Goal: Information Seeking & Learning: Learn about a topic

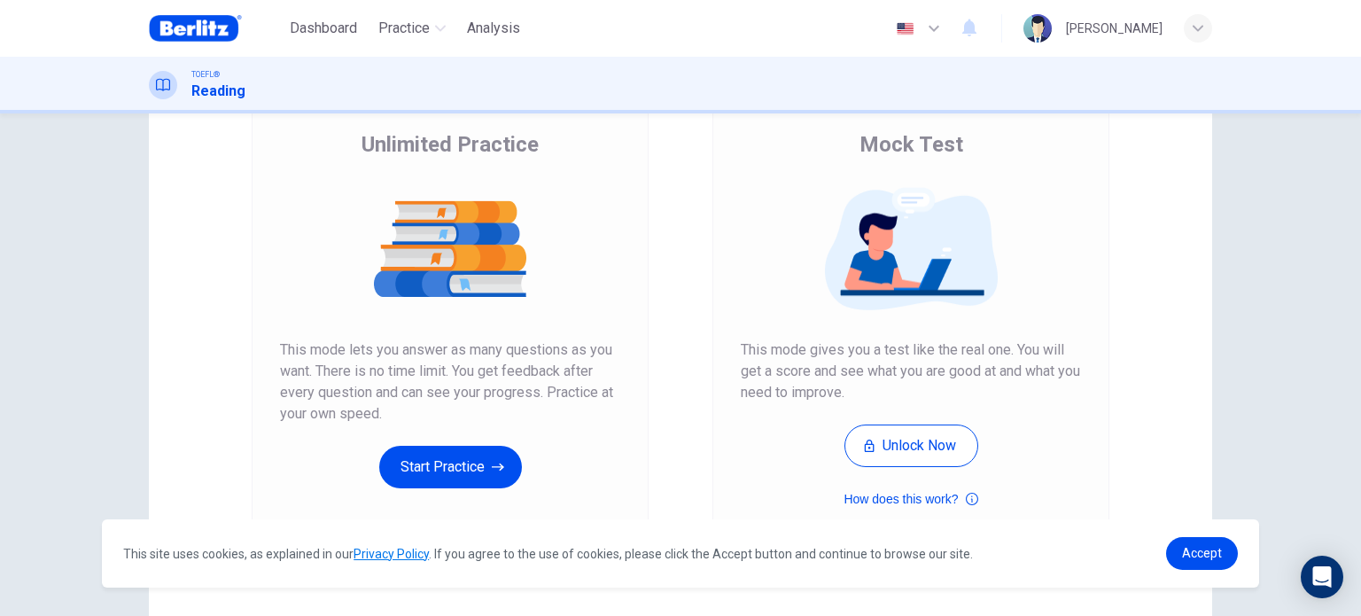
scroll to position [135, 0]
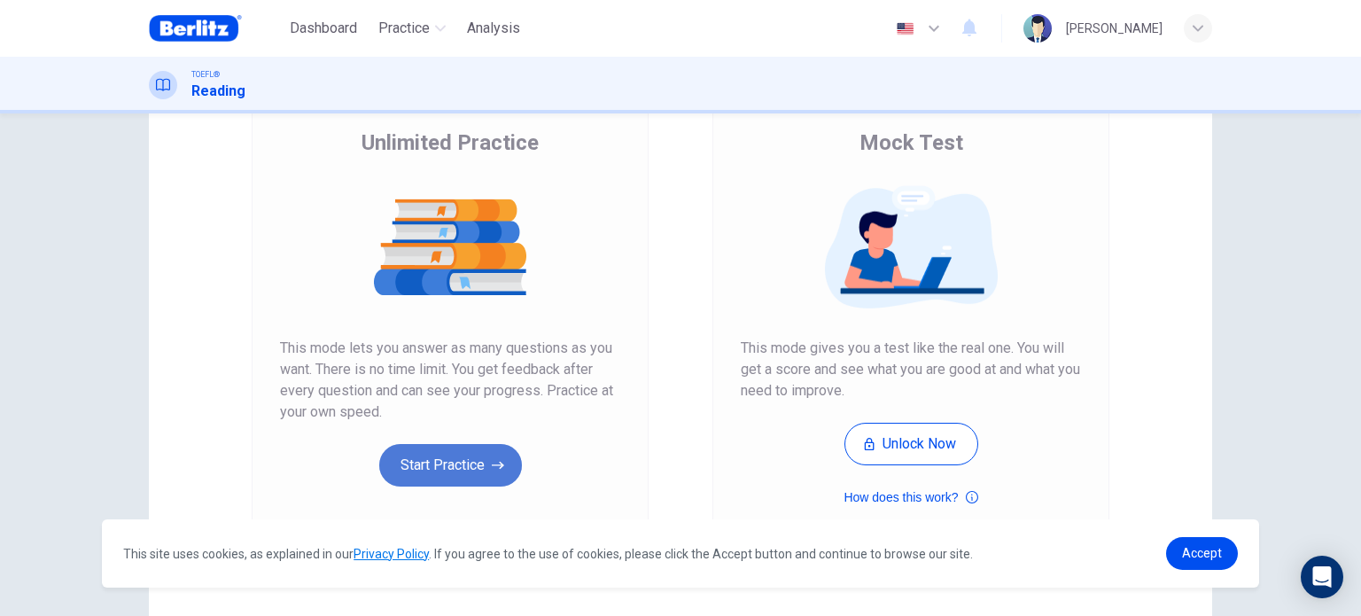
click at [436, 478] on button "Start Practice" at bounding box center [450, 465] width 143 height 43
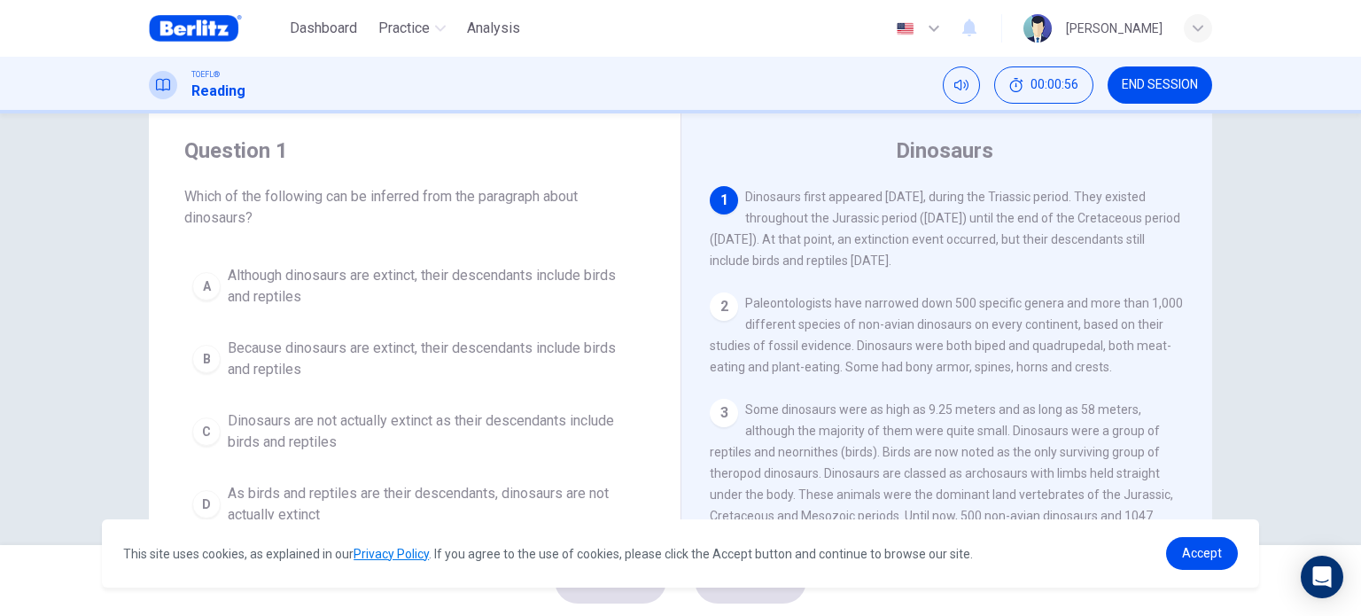
scroll to position [0, 0]
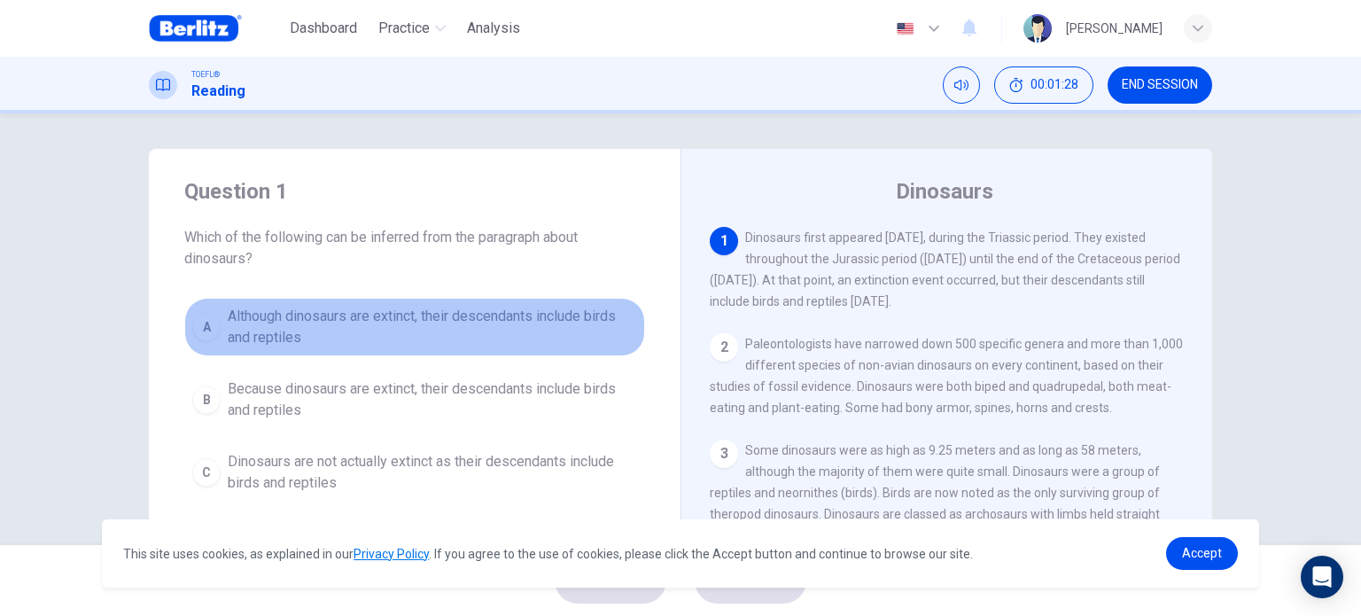
click at [563, 321] on span "Although dinosaurs are extinct, their descendants include birds and reptiles" at bounding box center [432, 327] width 409 height 43
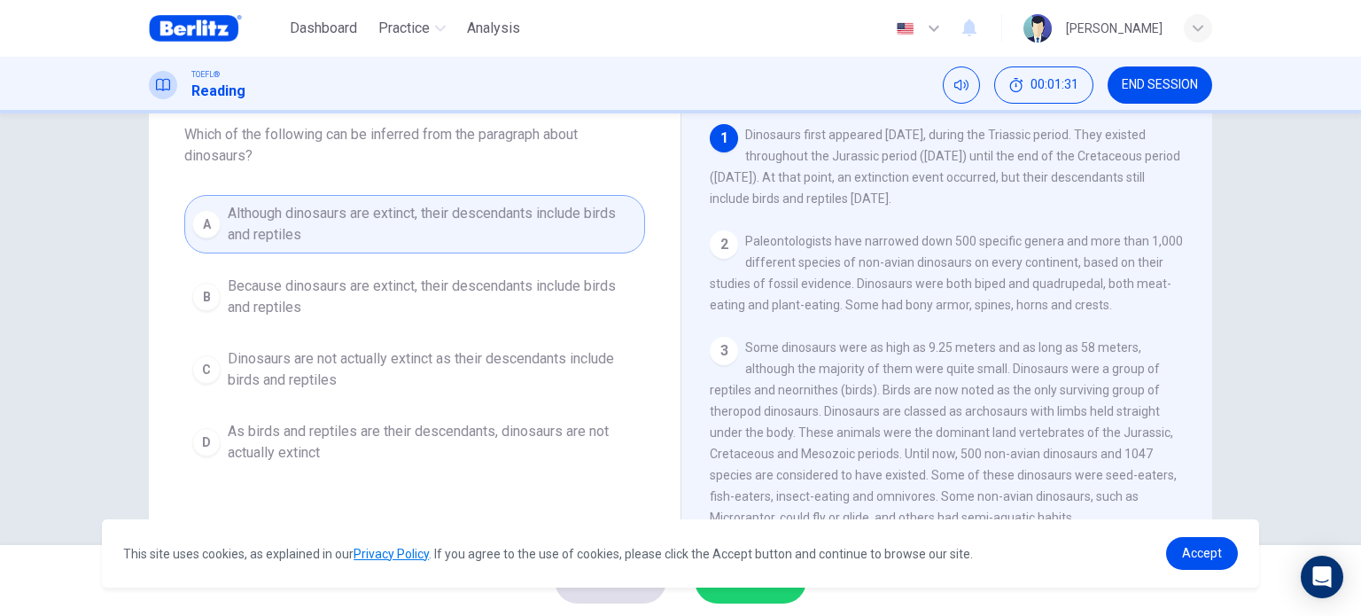
scroll to position [105, 0]
click at [723, 589] on span "SUBMIT" at bounding box center [741, 580] width 51 height 25
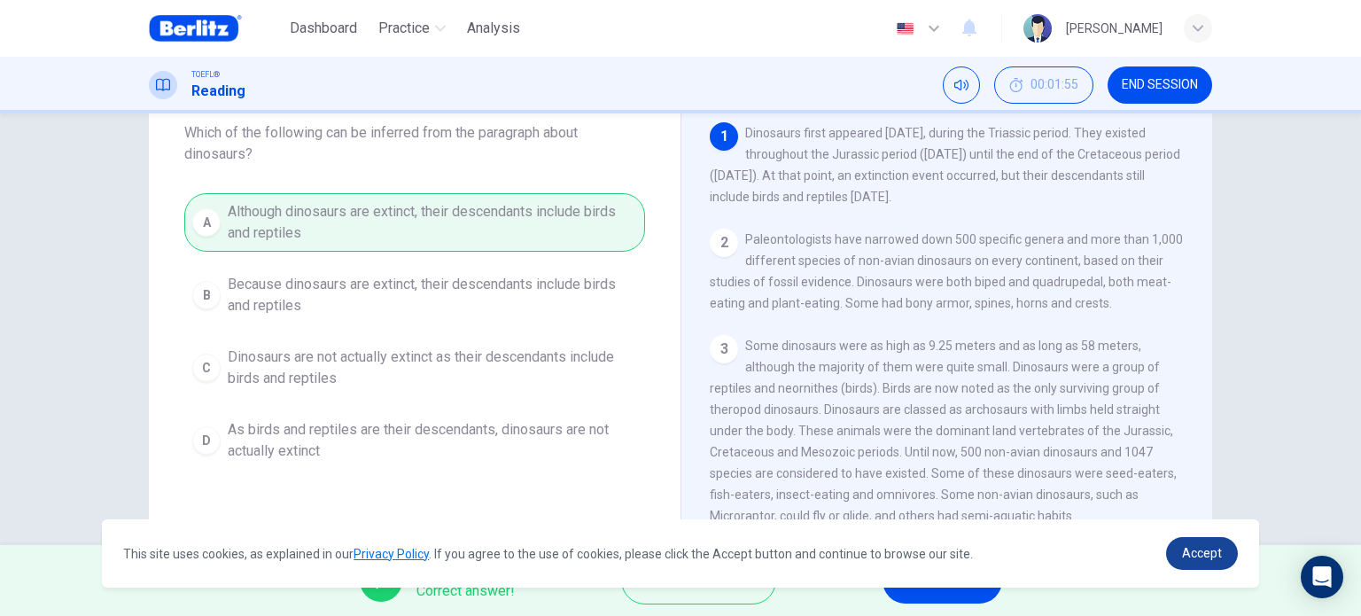
click at [1198, 551] on span "Accept" at bounding box center [1202, 553] width 40 height 14
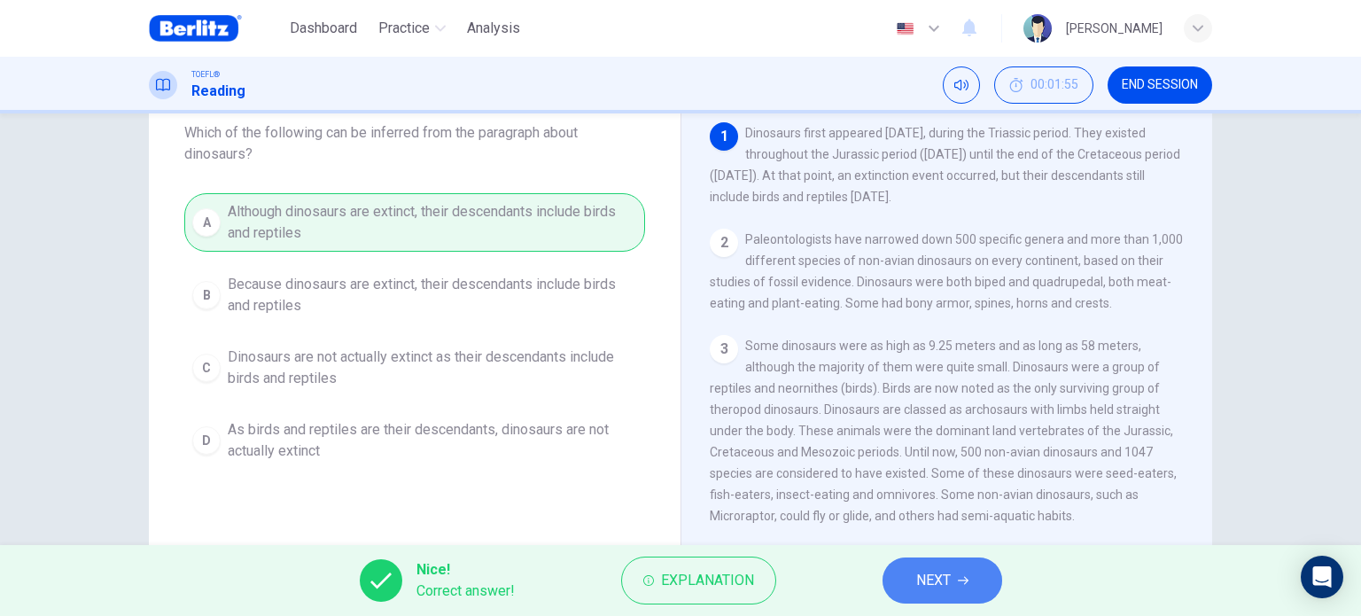
click at [943, 589] on span "NEXT" at bounding box center [933, 580] width 35 height 25
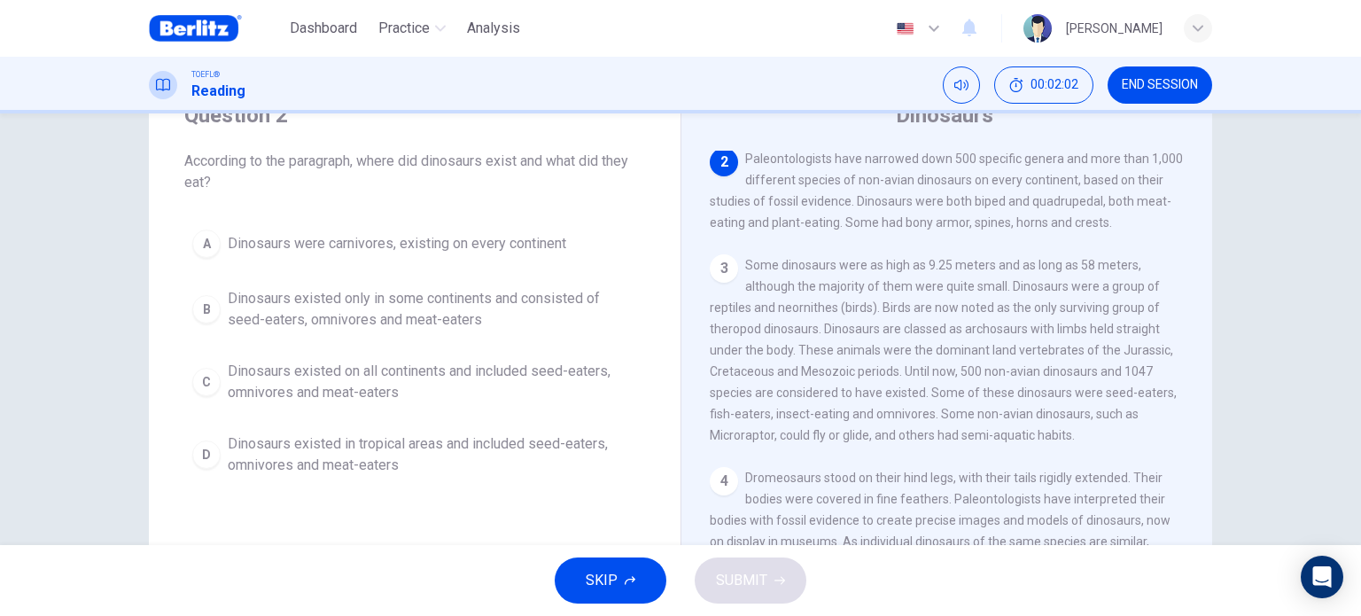
scroll to position [67, 0]
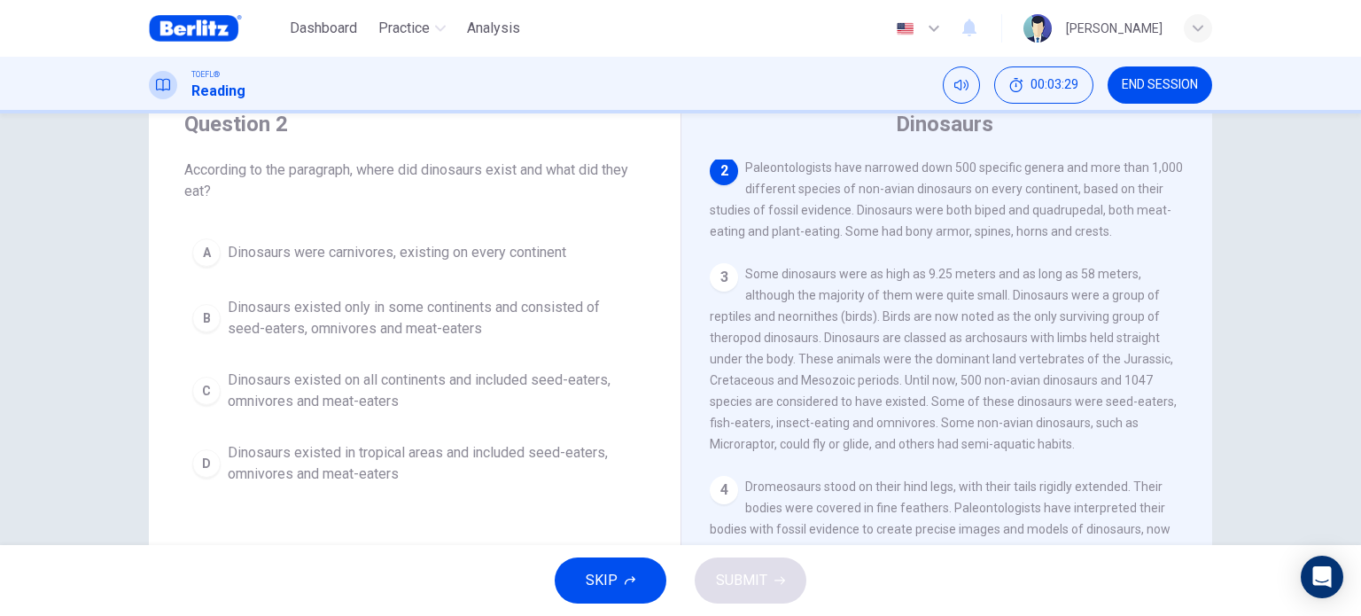
click at [301, 385] on span "Dinosaurs existed on all continents and included seed-eaters, omnivores and mea…" at bounding box center [432, 390] width 409 height 43
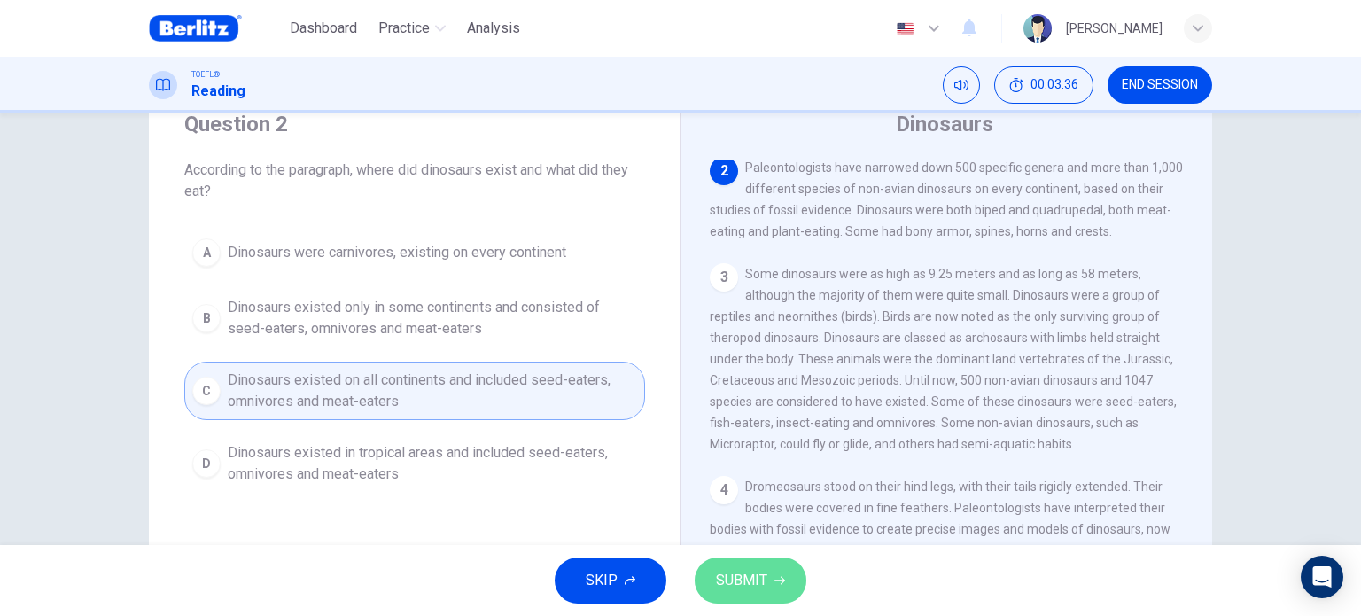
click at [768, 581] on button "SUBMIT" at bounding box center [751, 580] width 112 height 46
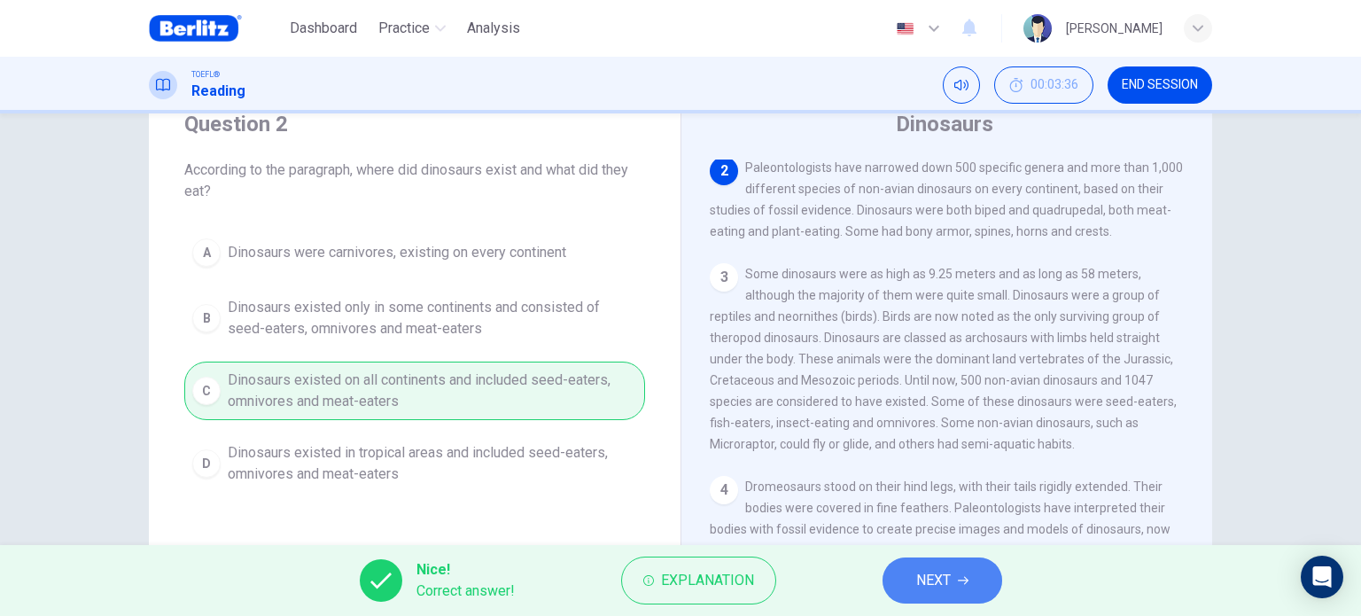
click at [936, 577] on span "NEXT" at bounding box center [933, 580] width 35 height 25
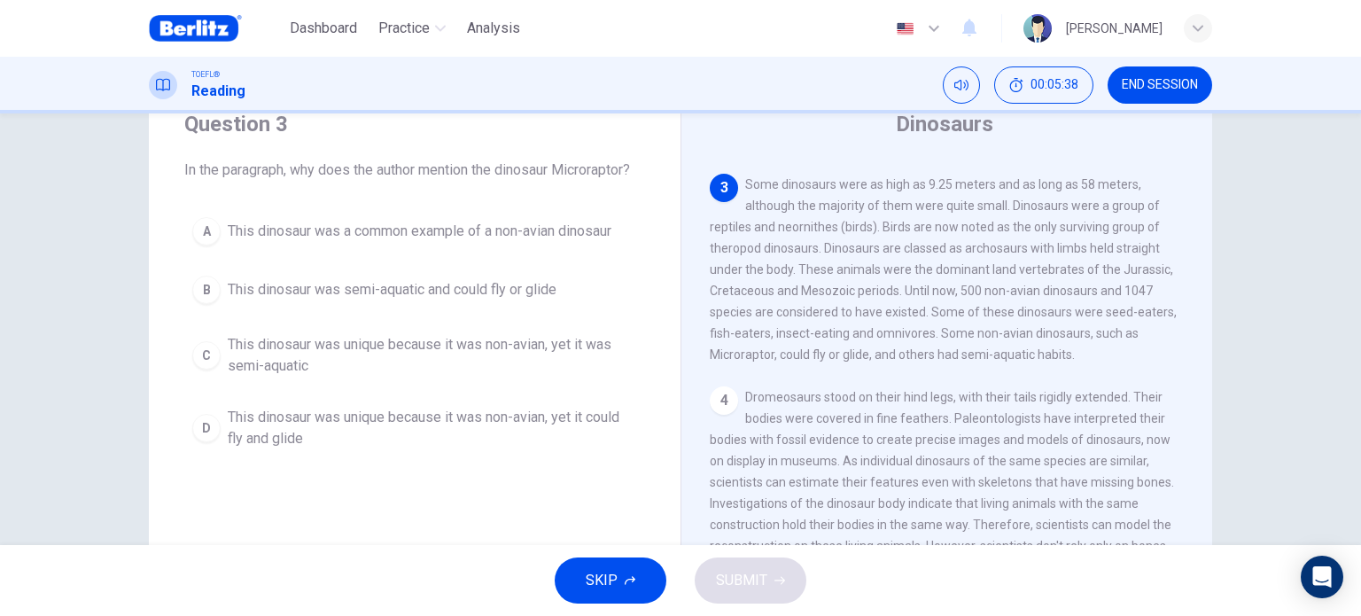
scroll to position [198, 0]
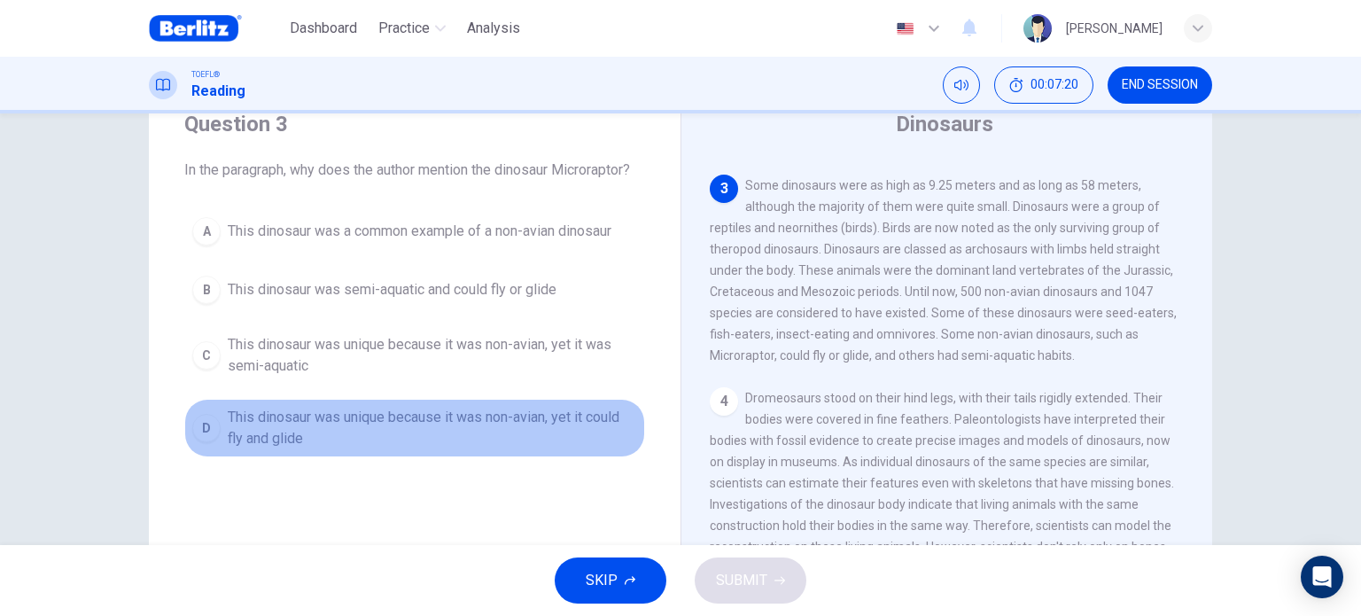
click at [596, 425] on span "This dinosaur was unique because it was non-avian, yet it could fly and glide" at bounding box center [432, 428] width 409 height 43
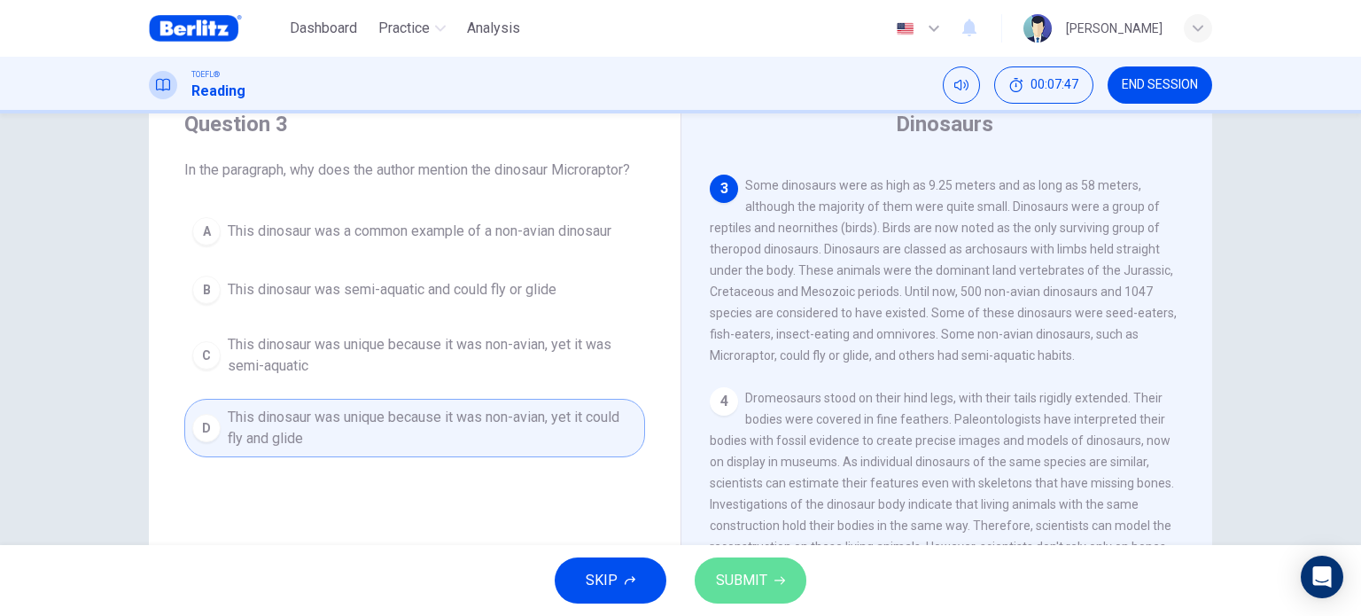
click at [757, 576] on span "SUBMIT" at bounding box center [741, 580] width 51 height 25
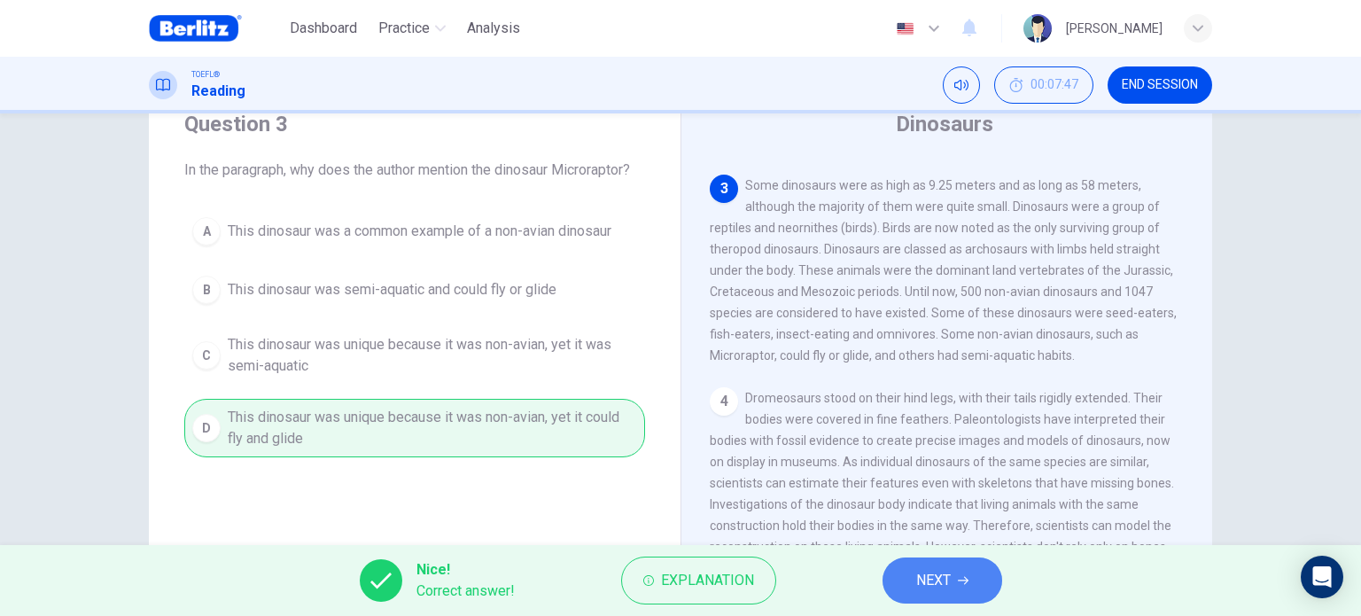
click at [930, 580] on span "NEXT" at bounding box center [933, 580] width 35 height 25
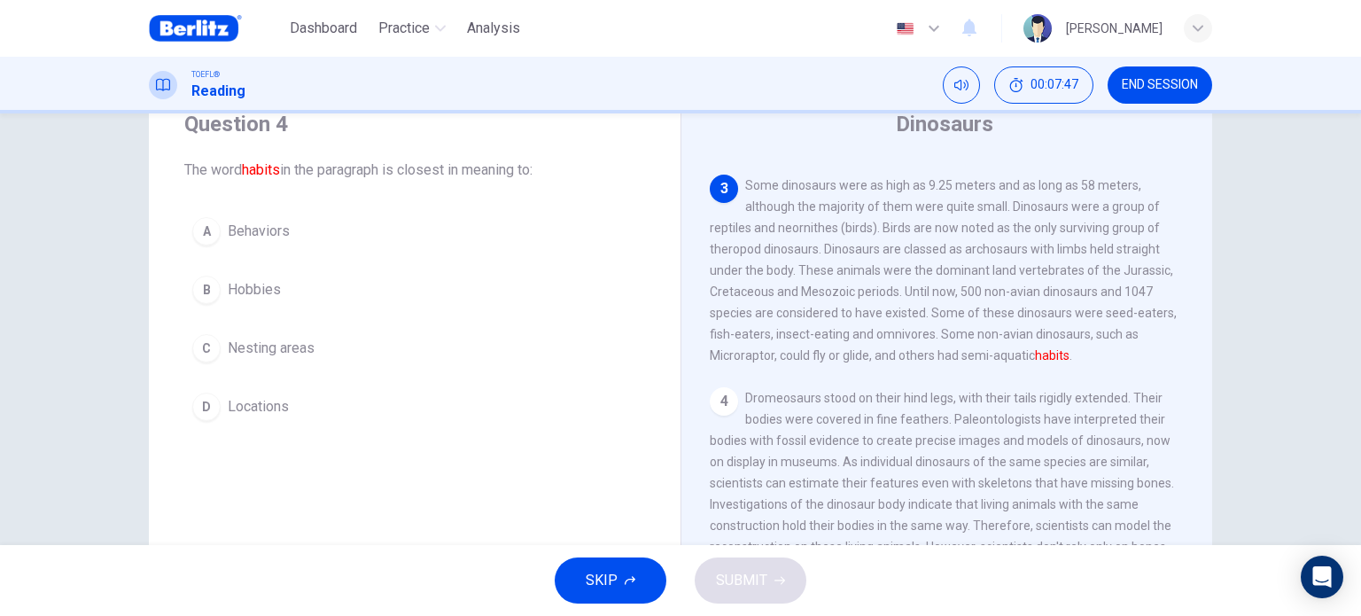
scroll to position [218, 0]
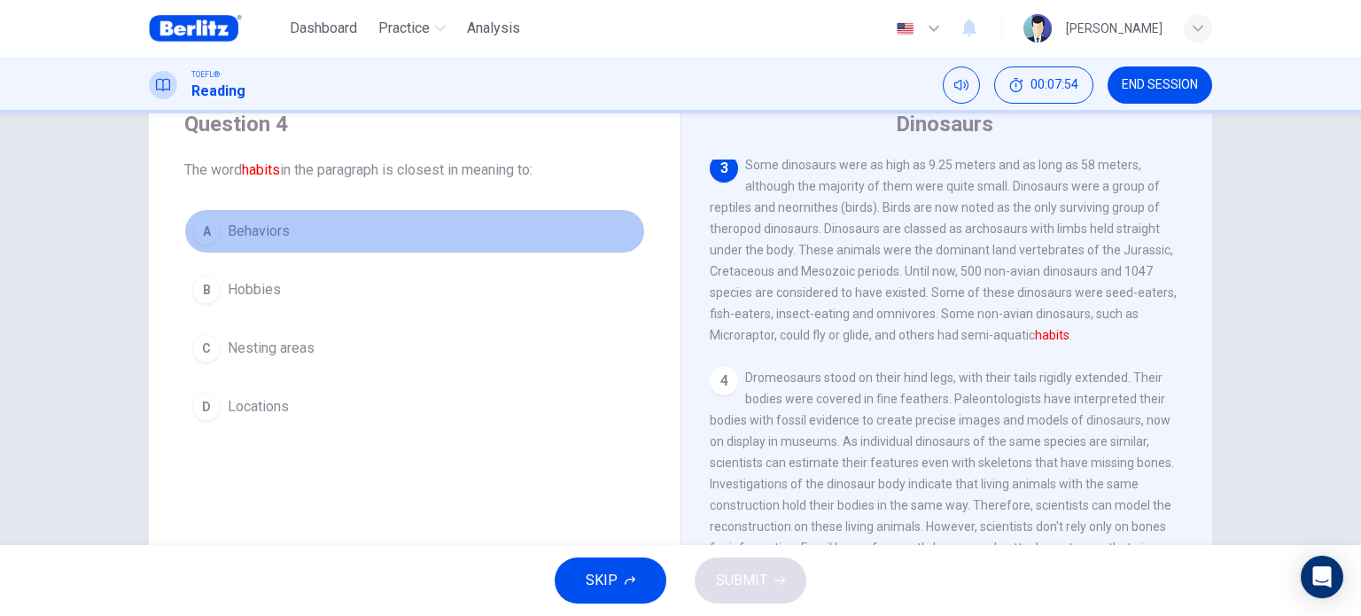
click at [235, 227] on span "Behaviors" at bounding box center [259, 231] width 62 height 21
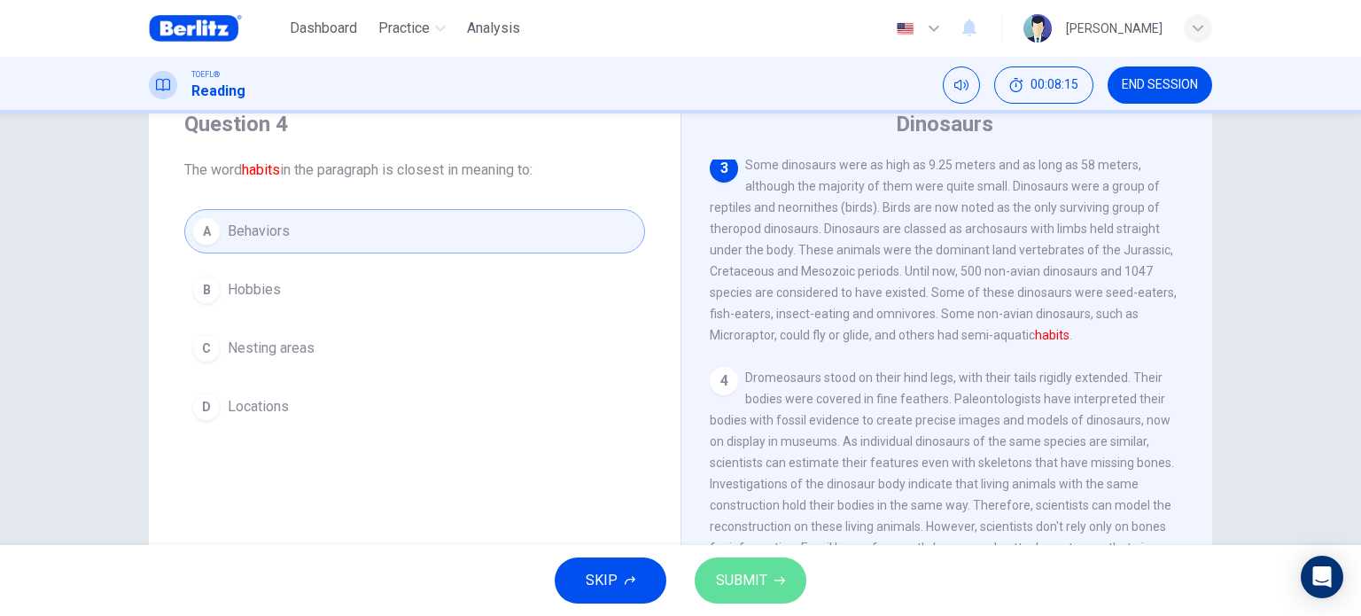
click at [773, 588] on button "SUBMIT" at bounding box center [751, 580] width 112 height 46
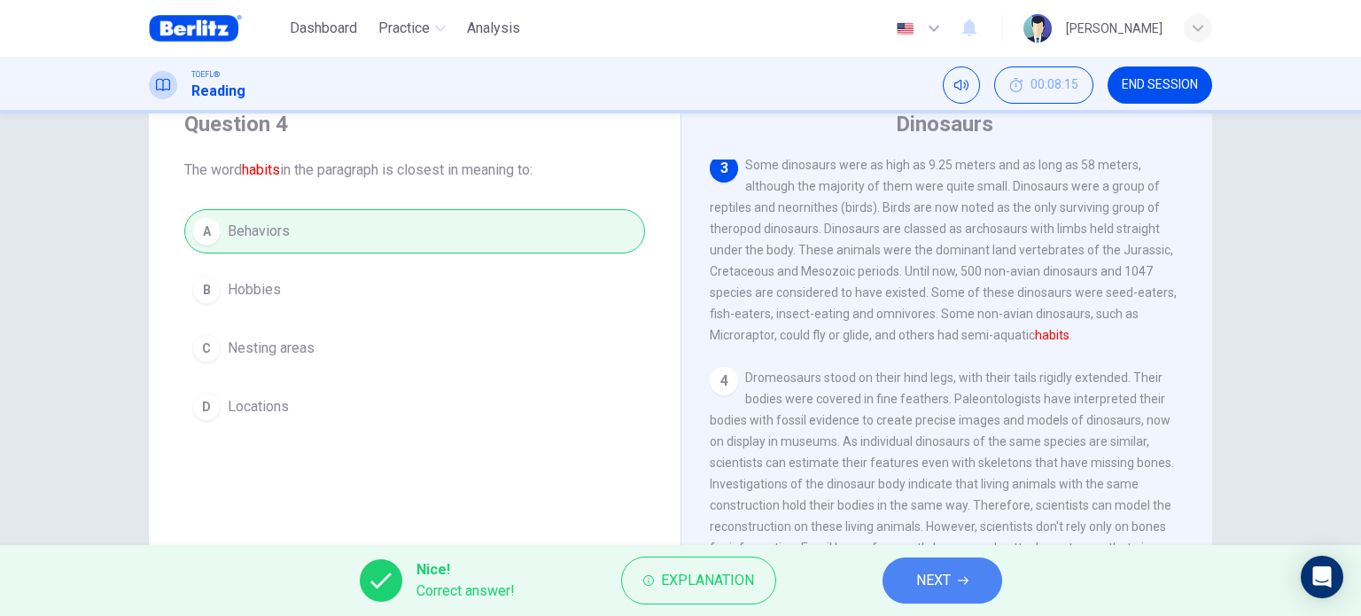
click at [941, 571] on span "NEXT" at bounding box center [933, 580] width 35 height 25
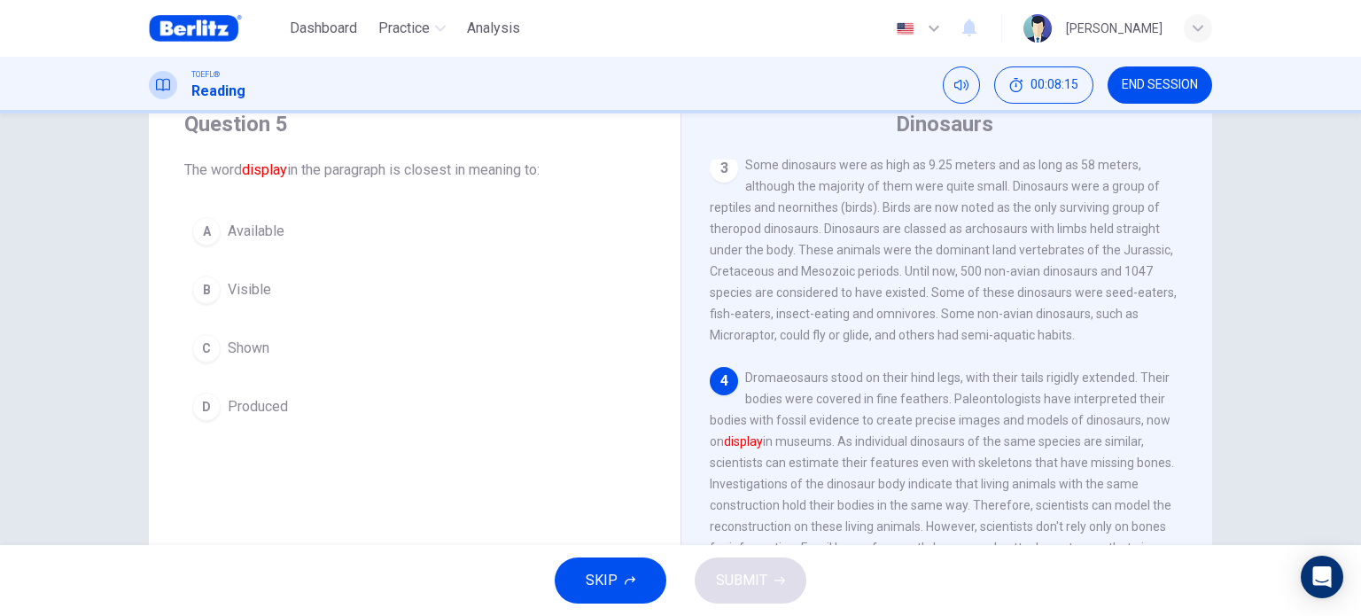
scroll to position [346, 0]
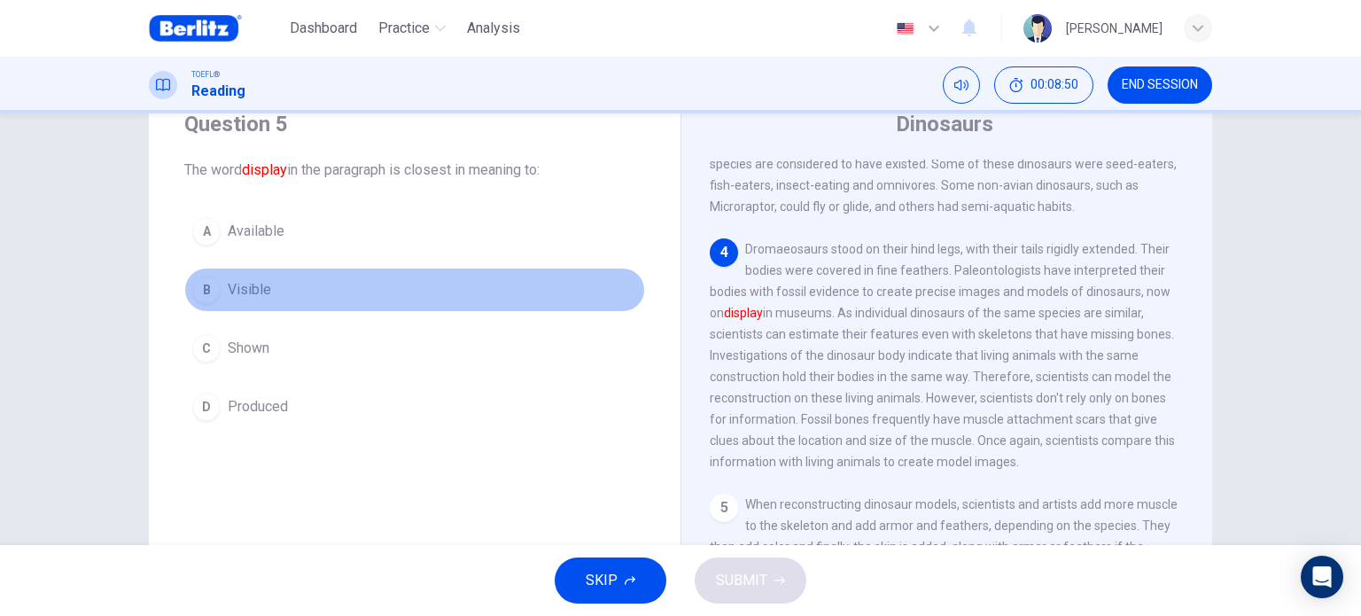
click at [238, 285] on span "Visible" at bounding box center [249, 289] width 43 height 21
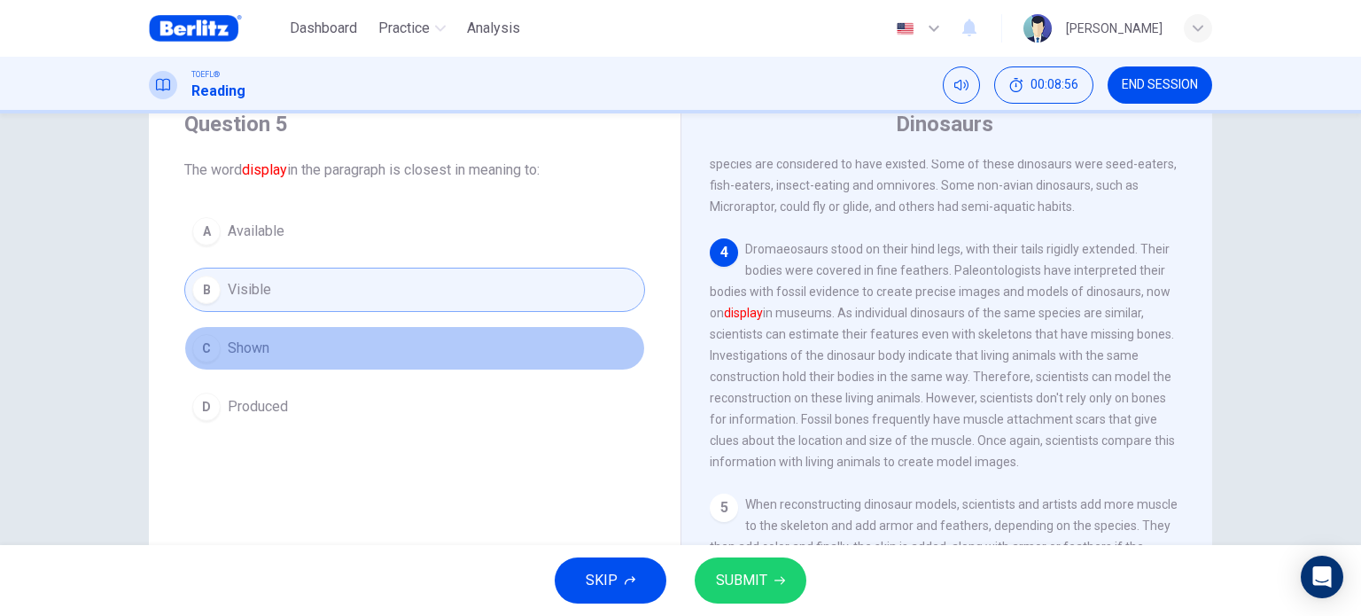
click at [276, 360] on button "C Shown" at bounding box center [414, 348] width 461 height 44
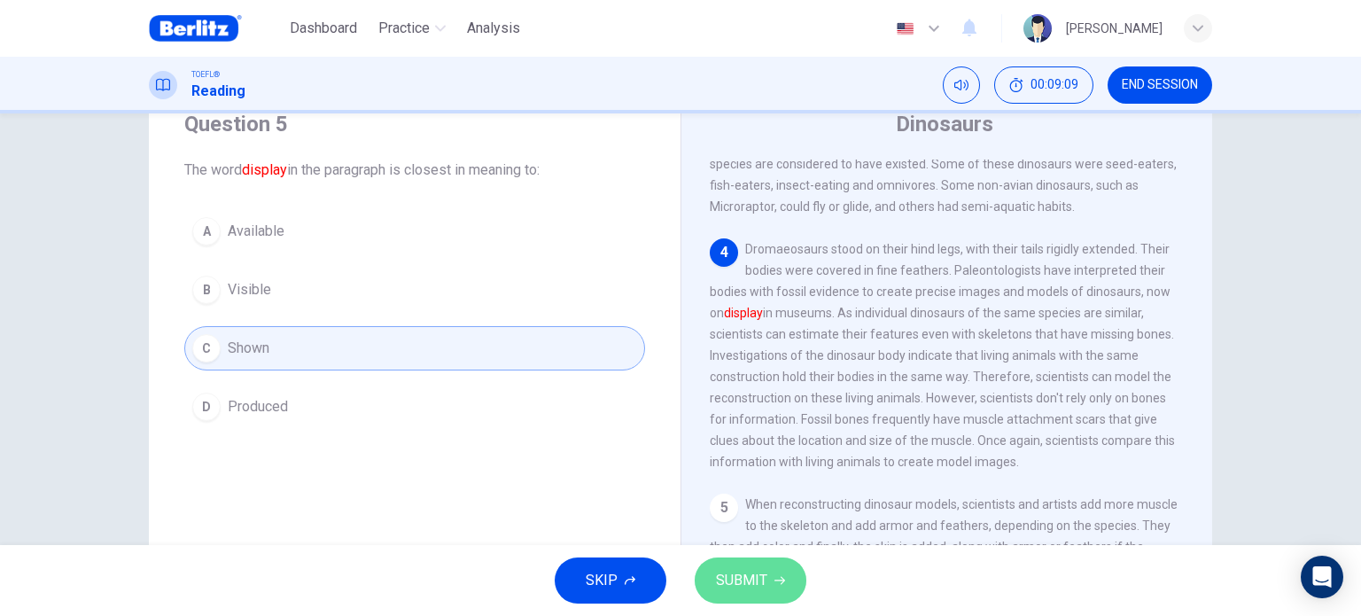
click at [792, 573] on button "SUBMIT" at bounding box center [751, 580] width 112 height 46
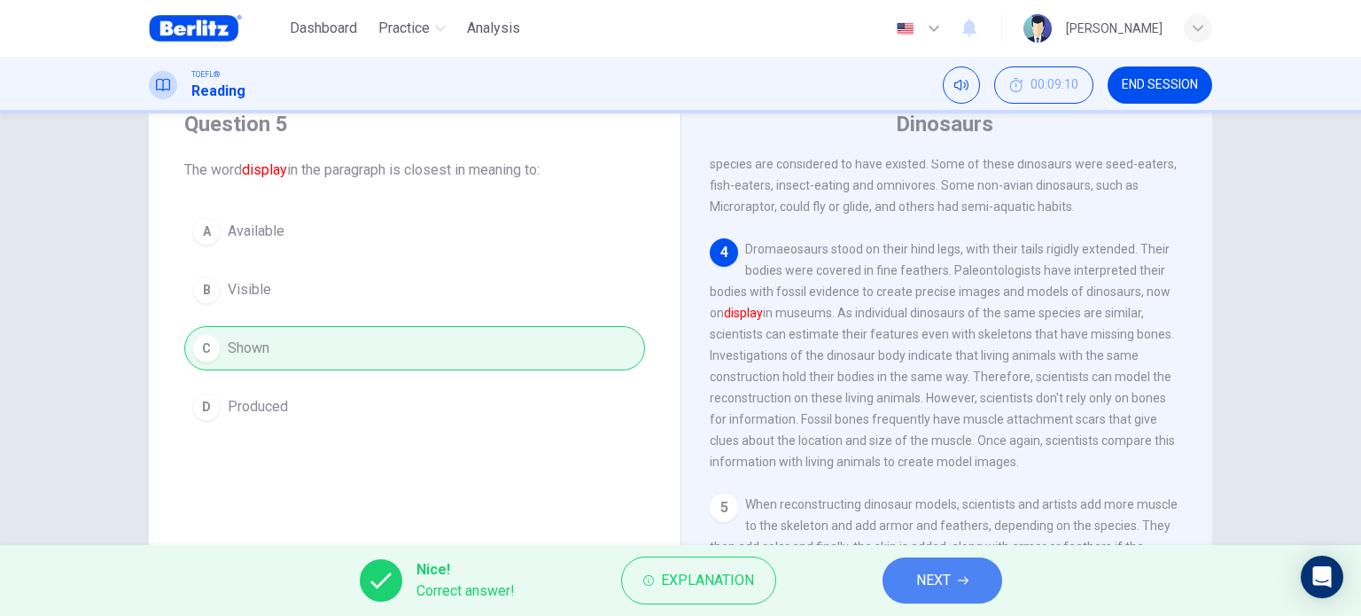
click at [950, 584] on span "NEXT" at bounding box center [933, 580] width 35 height 25
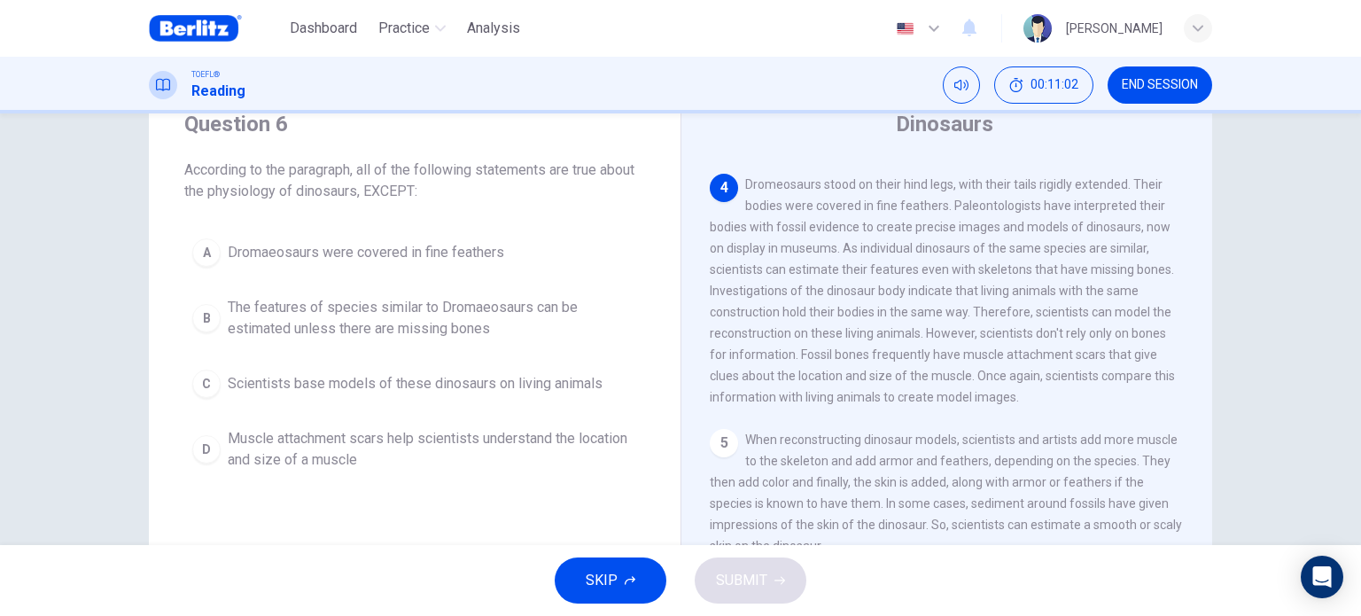
scroll to position [400, 0]
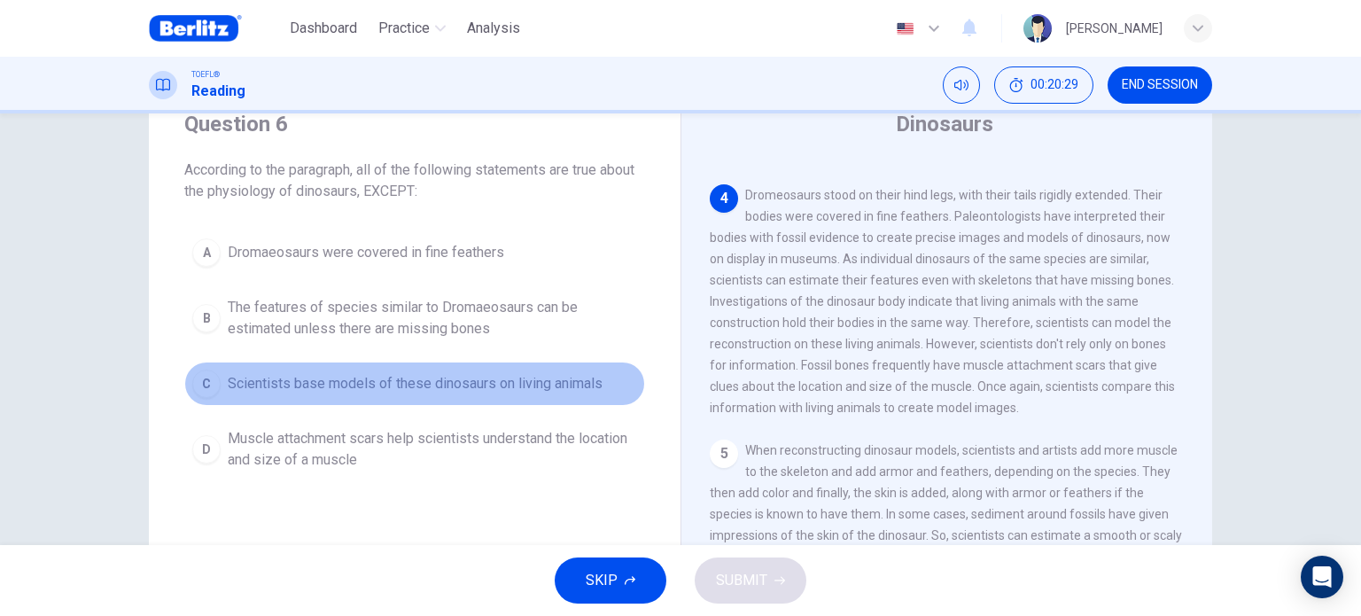
click at [450, 369] on button "C Scientists base models of these dinosaurs on living animals" at bounding box center [414, 384] width 461 height 44
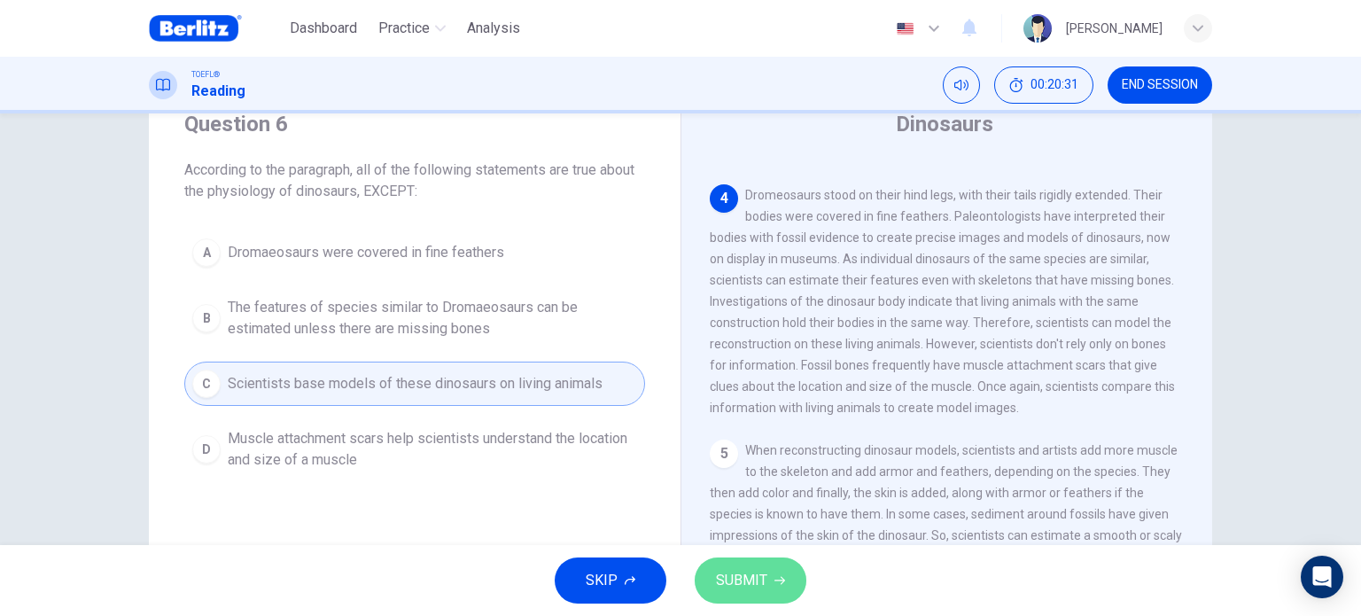
click at [782, 580] on icon "button" at bounding box center [779, 580] width 11 height 11
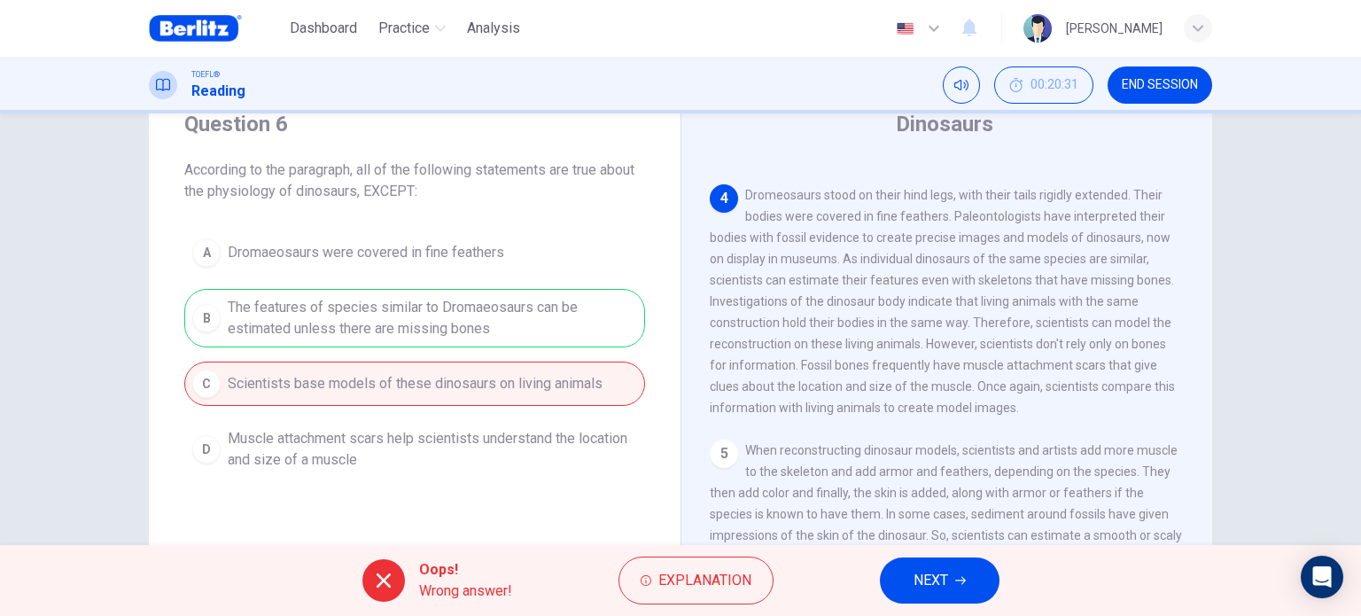
click at [556, 315] on div "A Dromaeosaurs were covered in fine feathers B The features of species similar …" at bounding box center [414, 354] width 461 height 248
click at [953, 577] on button "NEXT" at bounding box center [940, 580] width 120 height 46
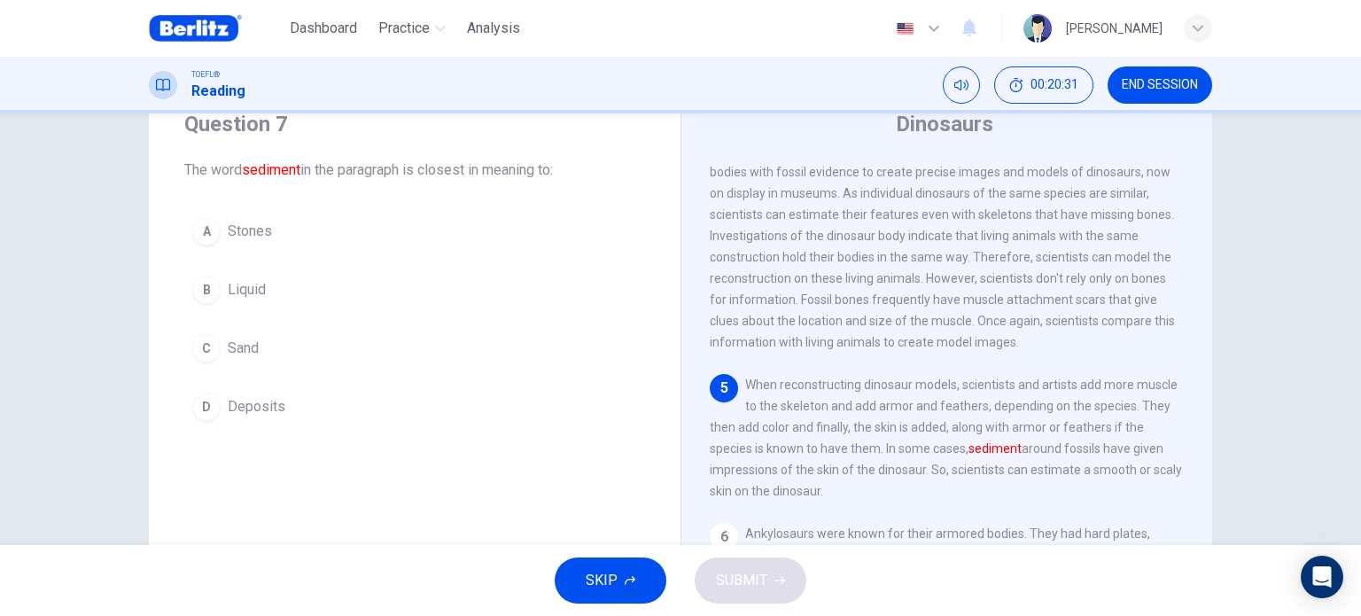
scroll to position [500, 0]
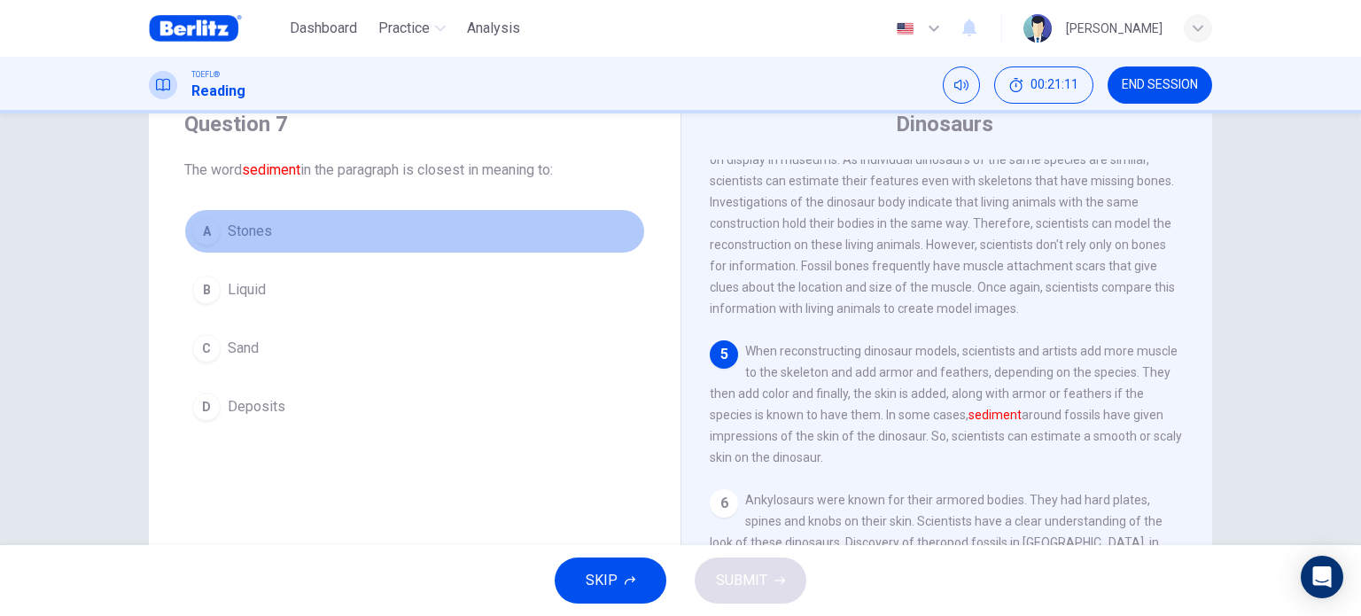
click at [315, 230] on button "A Stones" at bounding box center [414, 231] width 461 height 44
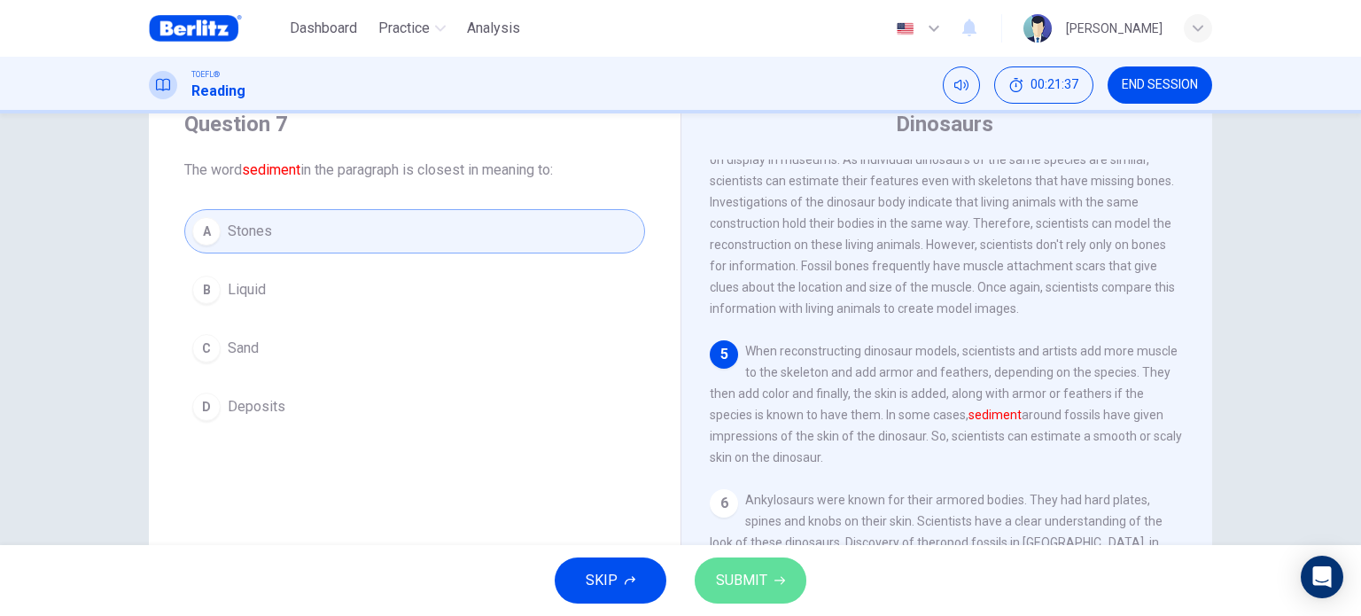
click at [724, 574] on span "SUBMIT" at bounding box center [741, 580] width 51 height 25
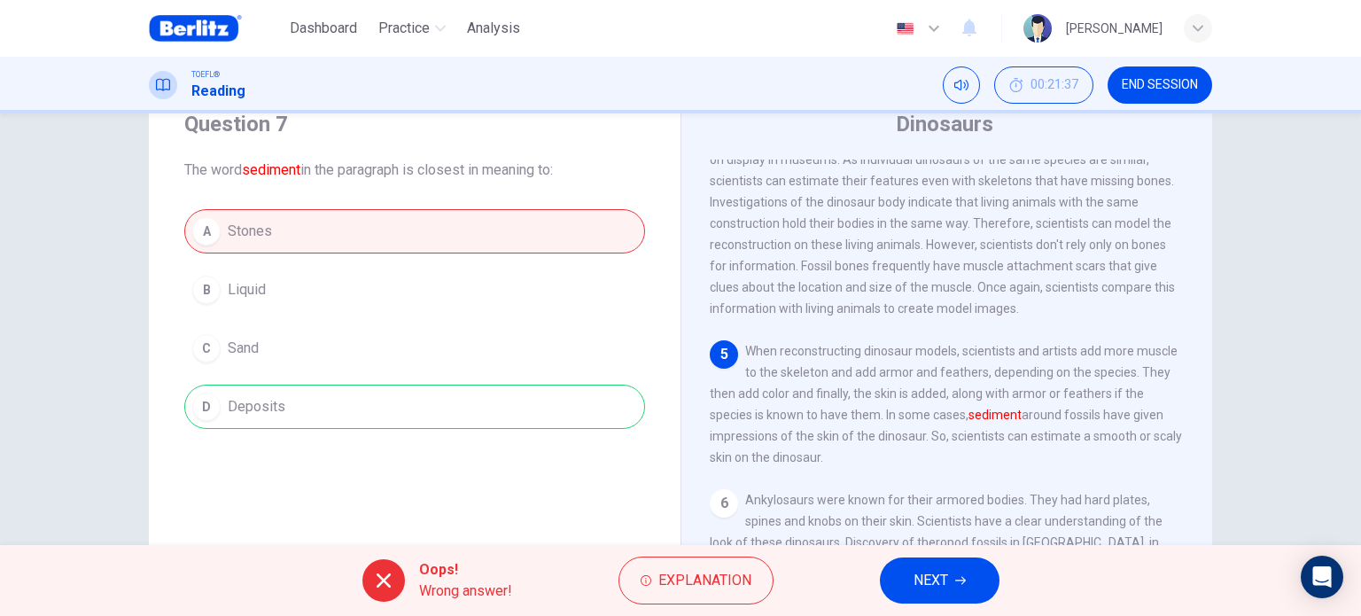
click at [918, 587] on span "NEXT" at bounding box center [931, 580] width 35 height 25
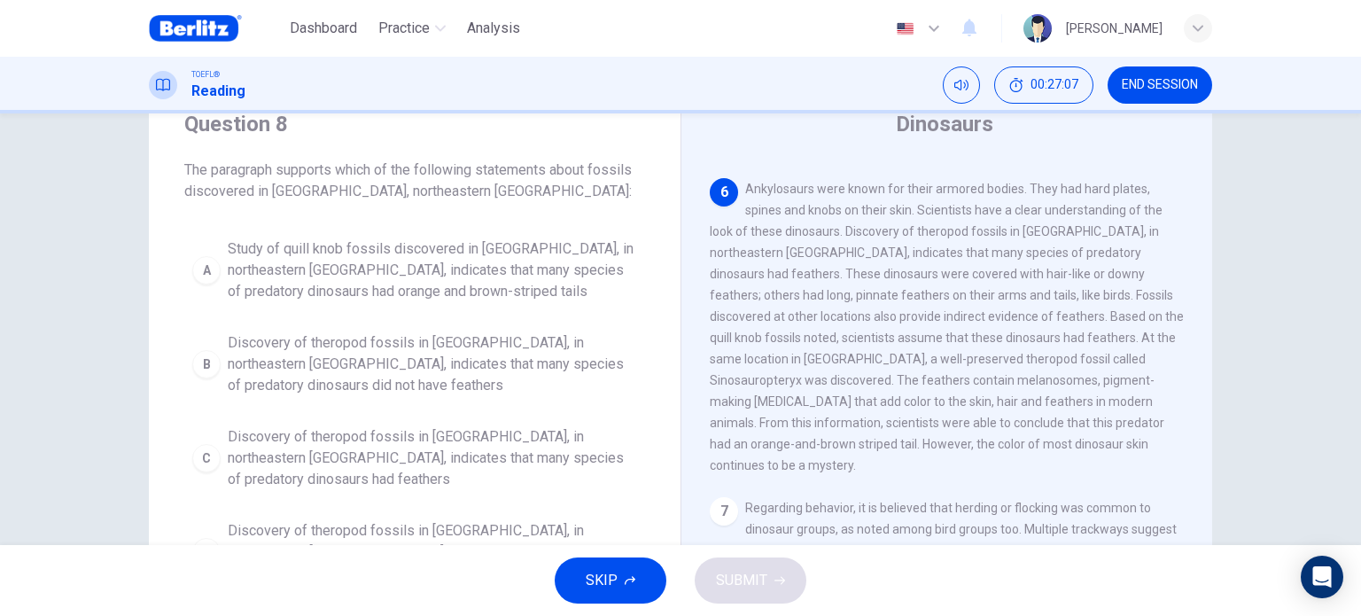
scroll to position [812, 0]
drag, startPoint x: 1102, startPoint y: 467, endPoint x: 550, endPoint y: 268, distance: 586.6
click at [550, 268] on div "Question 8 The paragraph supports which of the following statements about fossi…" at bounding box center [680, 390] width 1063 height 616
click at [550, 268] on span "Study of quill knob fossils discovered in [GEOGRAPHIC_DATA], in northeastern [G…" at bounding box center [432, 270] width 409 height 64
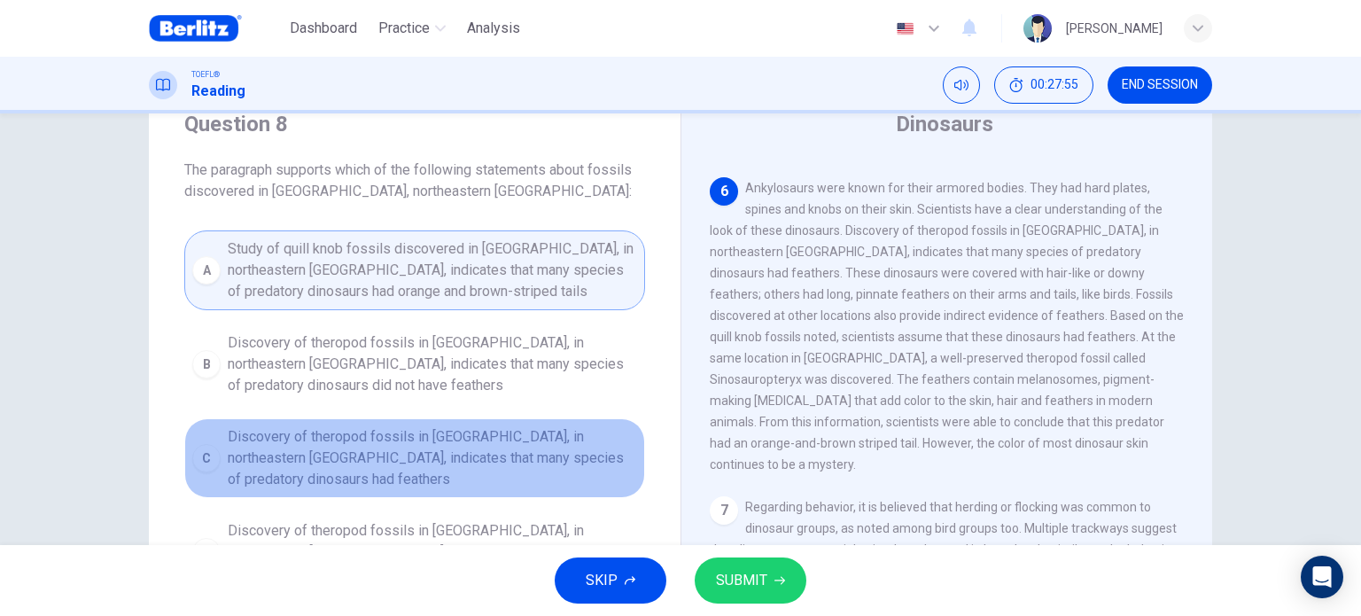
click at [553, 435] on span "Discovery of theropod fossils in [GEOGRAPHIC_DATA], in northeastern [GEOGRAPHIC…" at bounding box center [432, 458] width 409 height 64
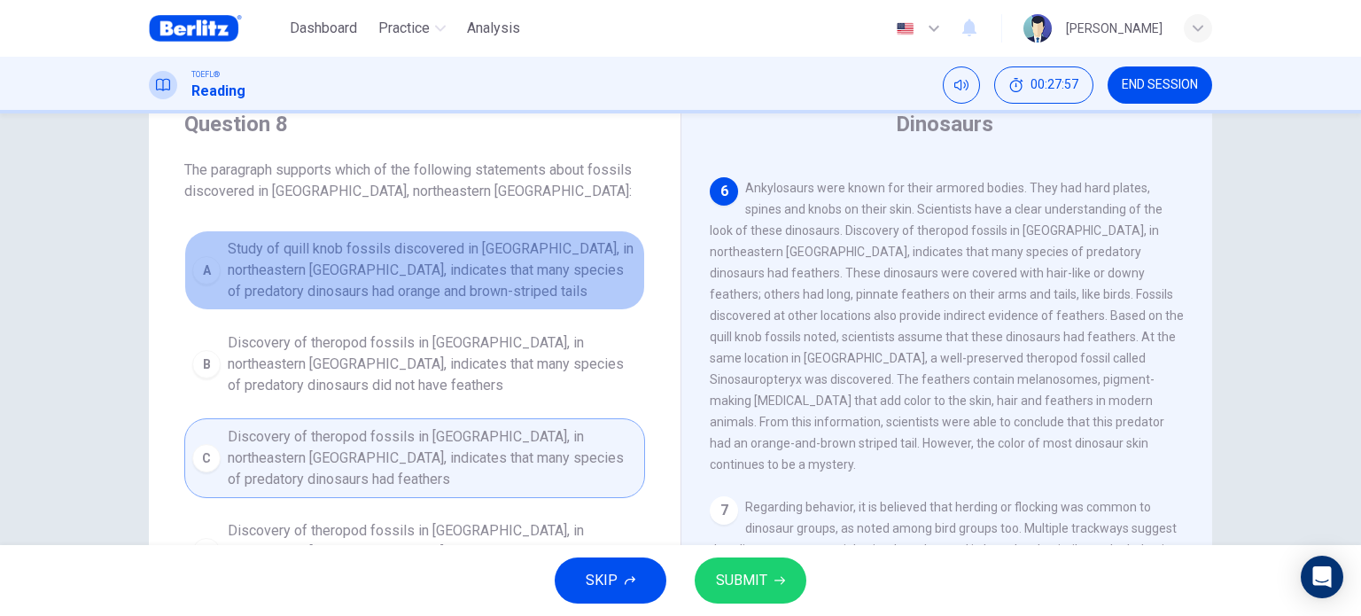
click at [532, 267] on span "Study of quill knob fossils discovered in [GEOGRAPHIC_DATA], in northeastern [G…" at bounding box center [432, 270] width 409 height 64
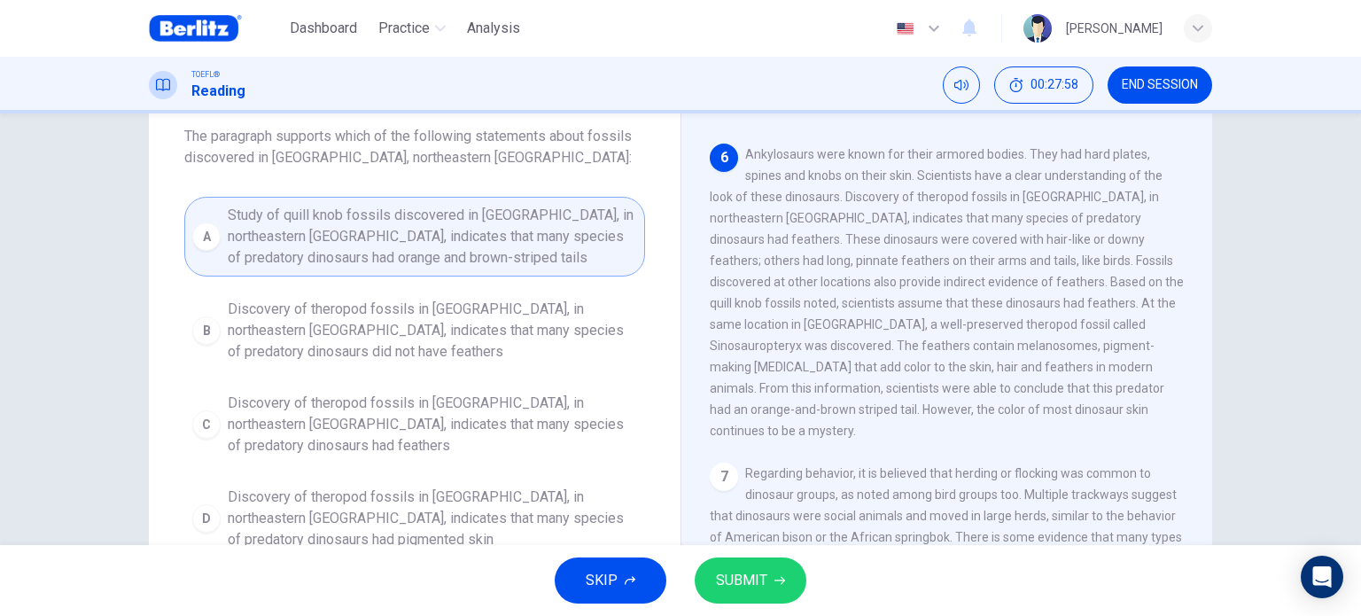
scroll to position [102, 0]
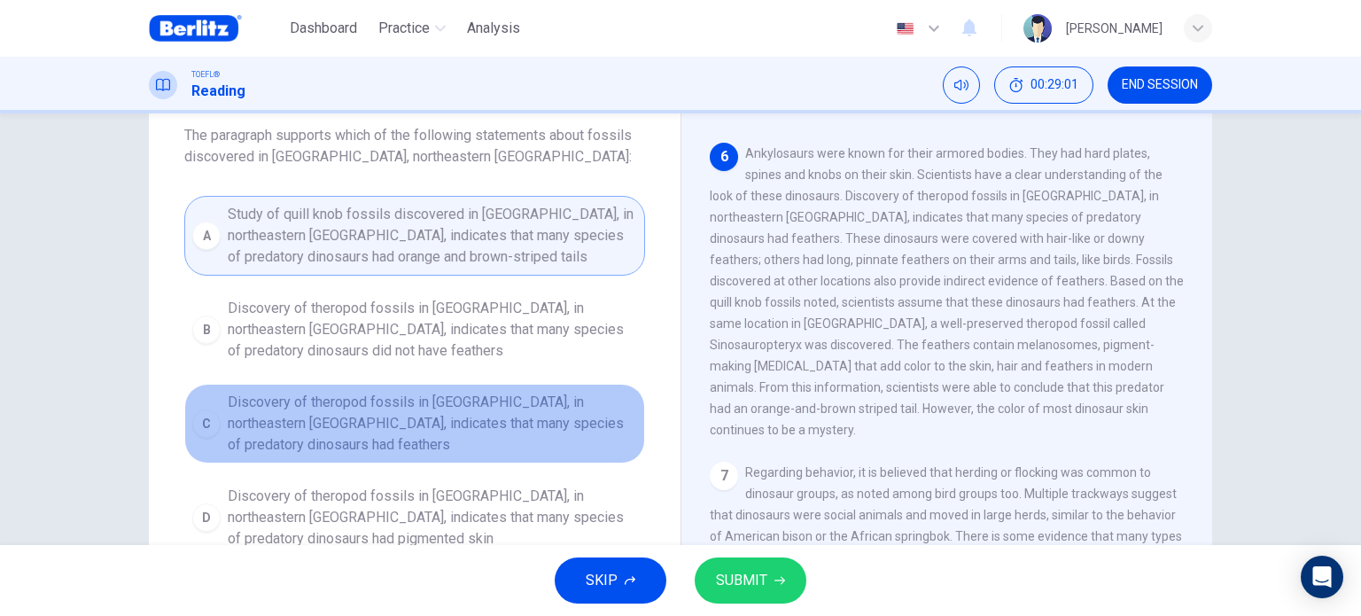
click at [595, 417] on span "Discovery of theropod fossils in [GEOGRAPHIC_DATA], in northeastern [GEOGRAPHIC…" at bounding box center [432, 424] width 409 height 64
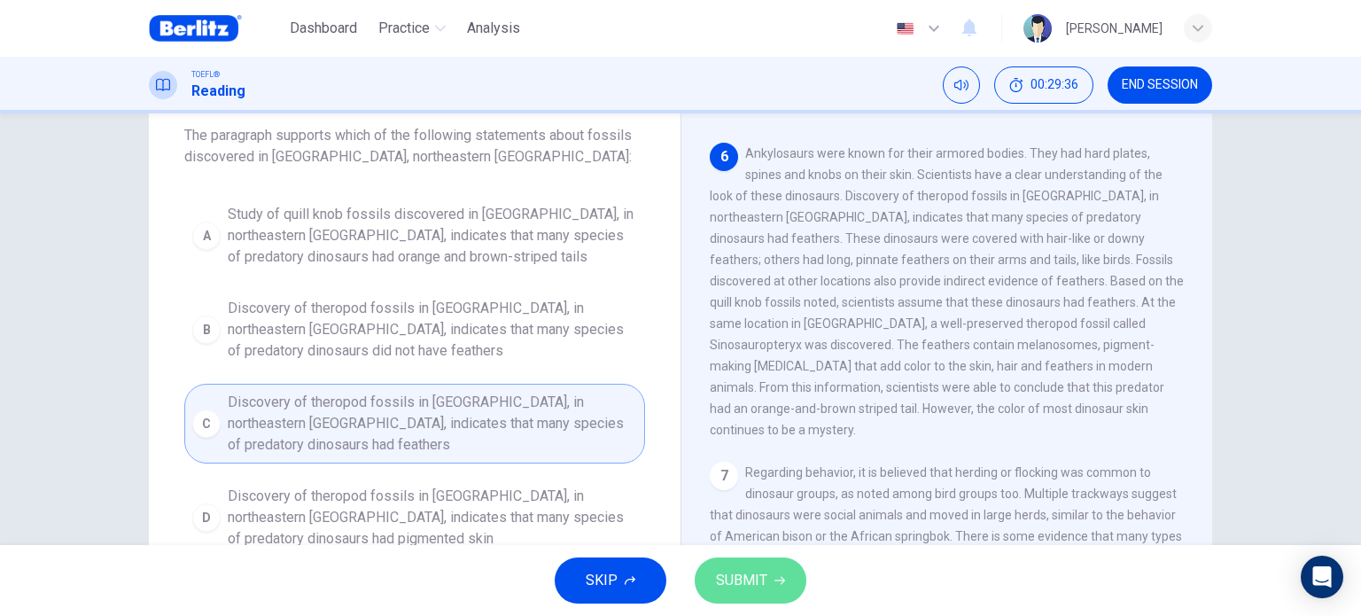
click at [764, 579] on span "SUBMIT" at bounding box center [741, 580] width 51 height 25
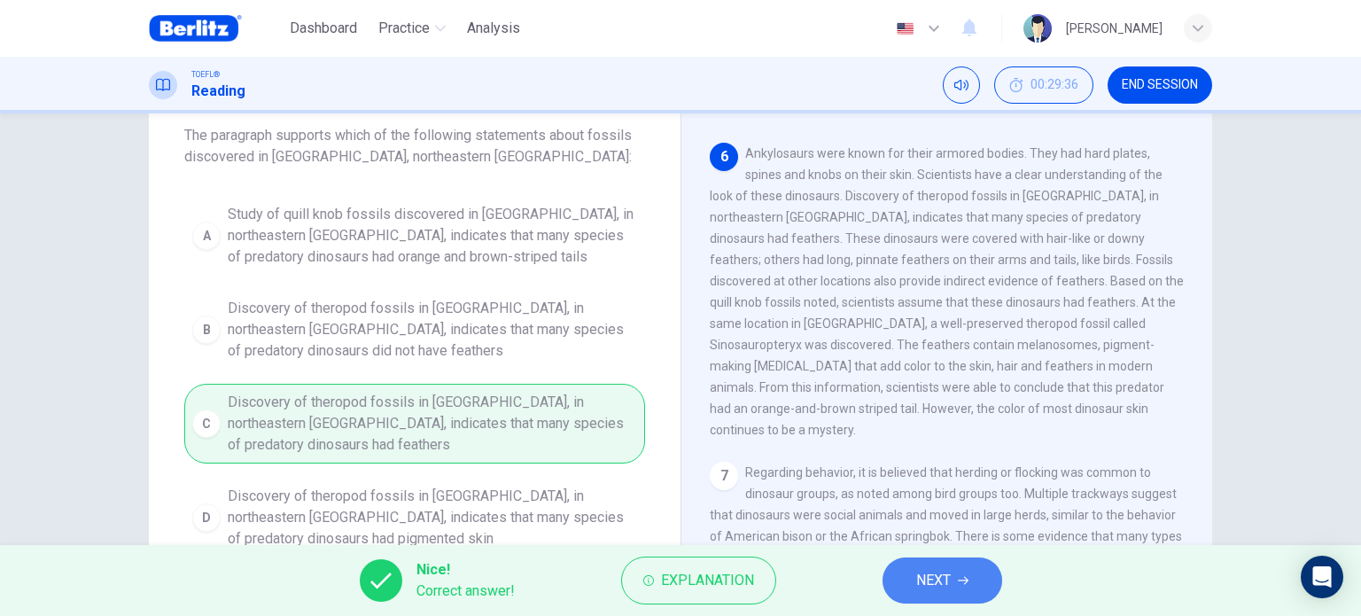
click at [965, 585] on icon "button" at bounding box center [963, 580] width 11 height 11
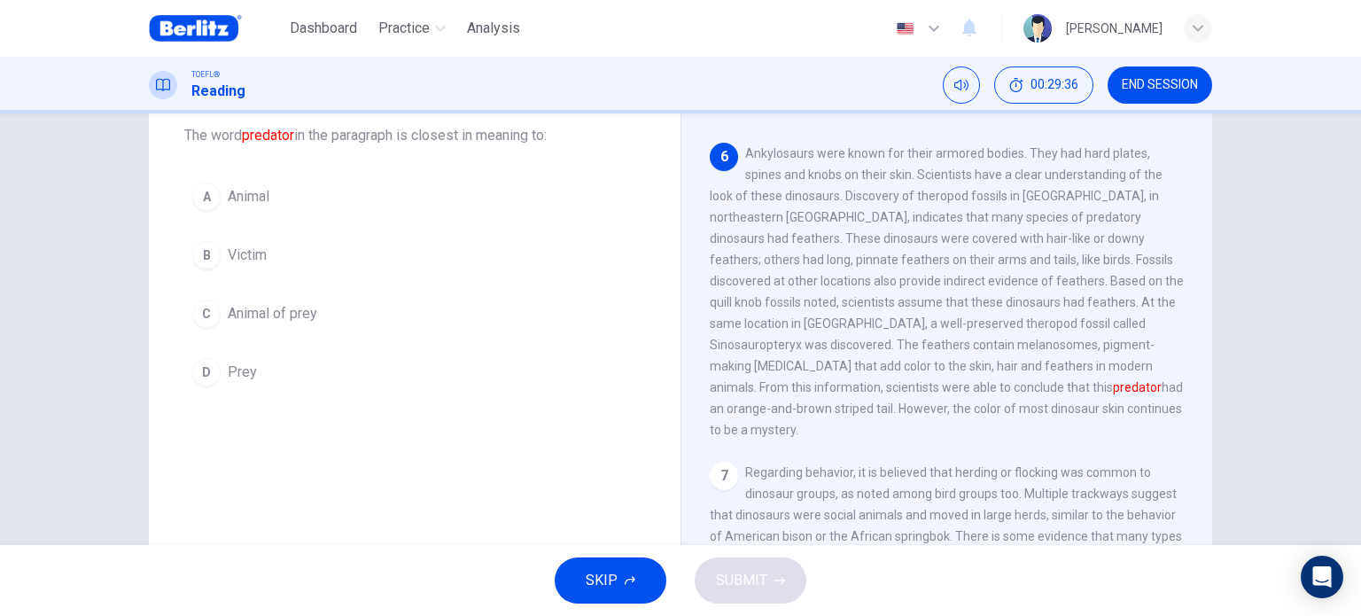
scroll to position [853, 0]
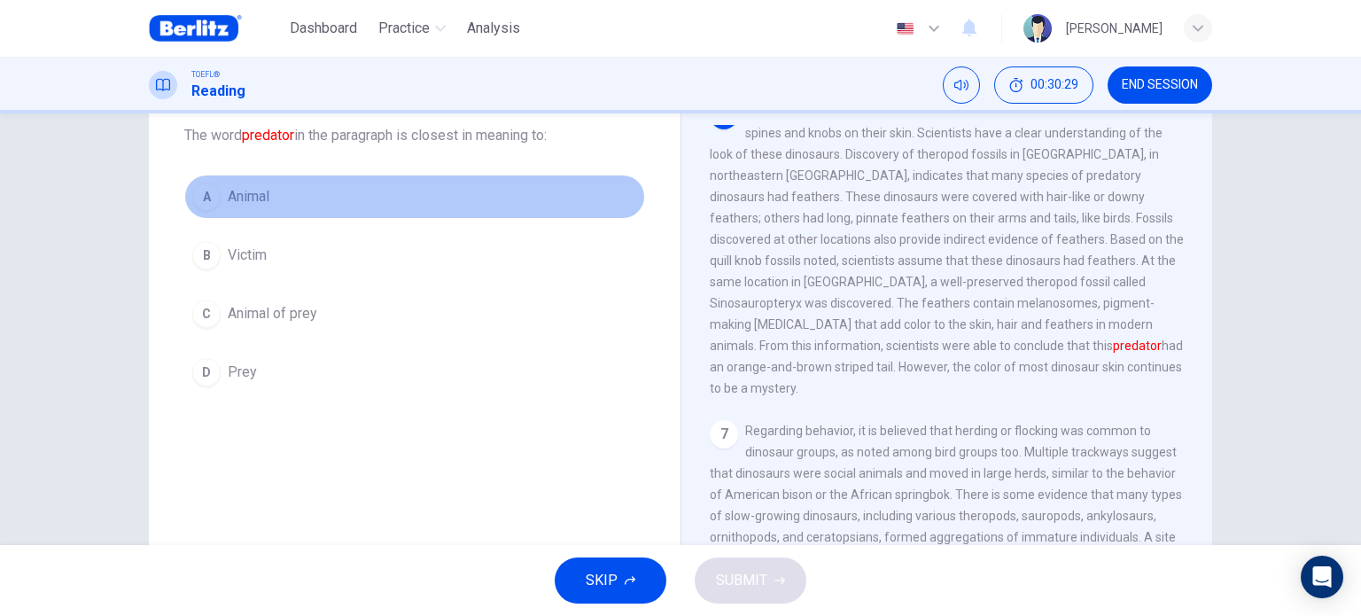
click at [287, 191] on button "A Animal" at bounding box center [414, 197] width 461 height 44
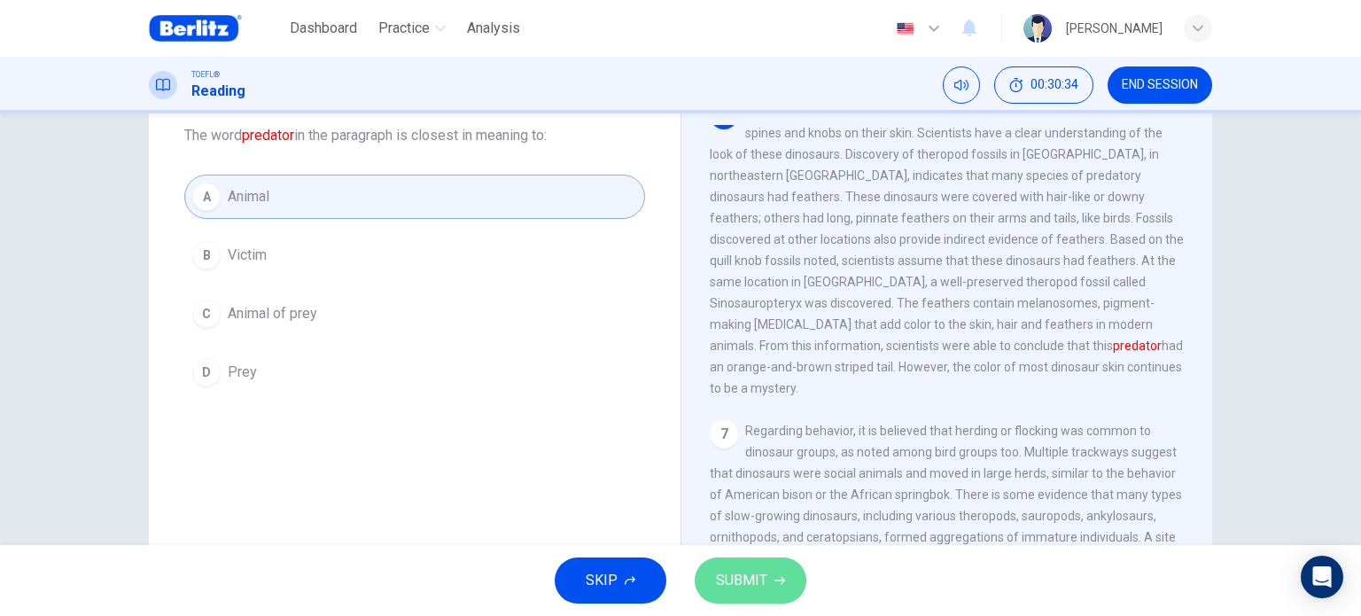
click at [744, 578] on span "SUBMIT" at bounding box center [741, 580] width 51 height 25
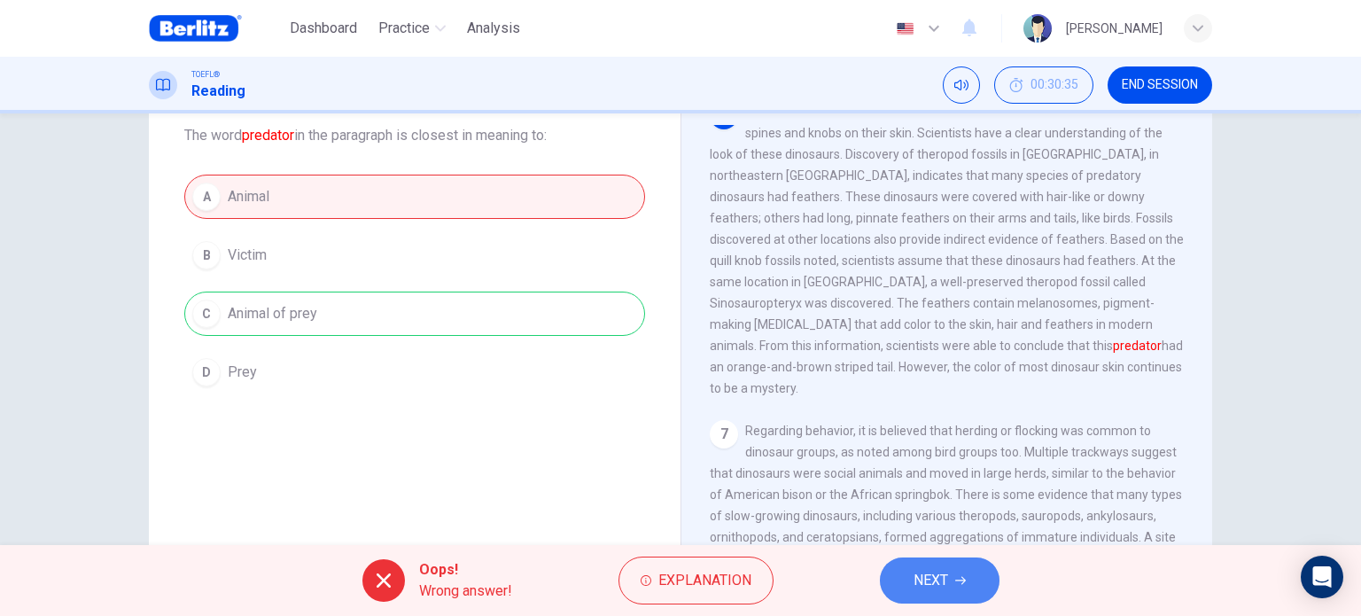
click at [925, 572] on span "NEXT" at bounding box center [931, 580] width 35 height 25
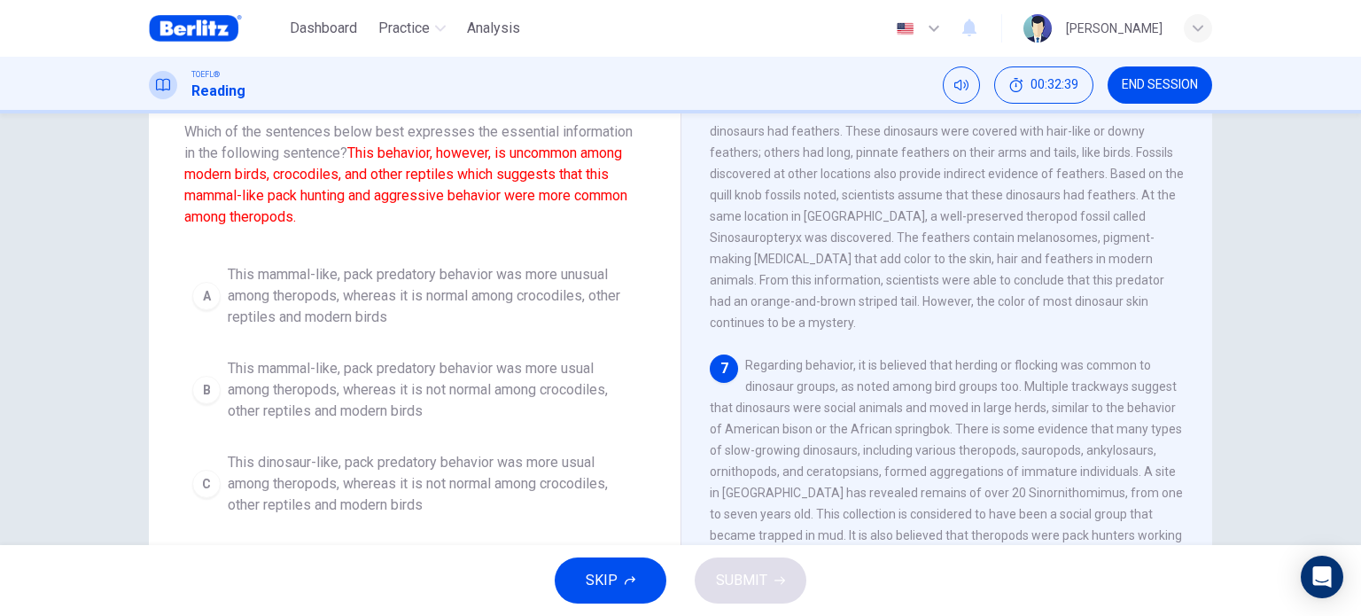
scroll to position [106, 0]
click at [501, 392] on span "This mammal-like, pack predatory behavior was more usual among theropods, where…" at bounding box center [432, 389] width 409 height 64
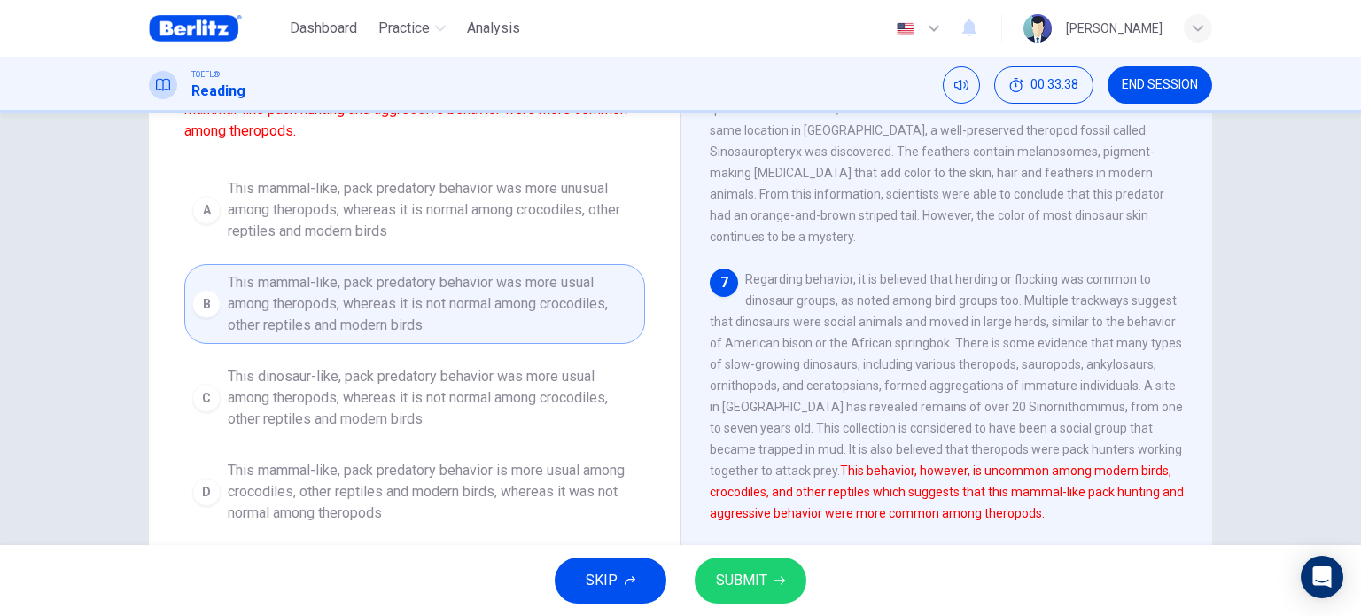
scroll to position [191, 0]
click at [731, 579] on span "SUBMIT" at bounding box center [741, 580] width 51 height 25
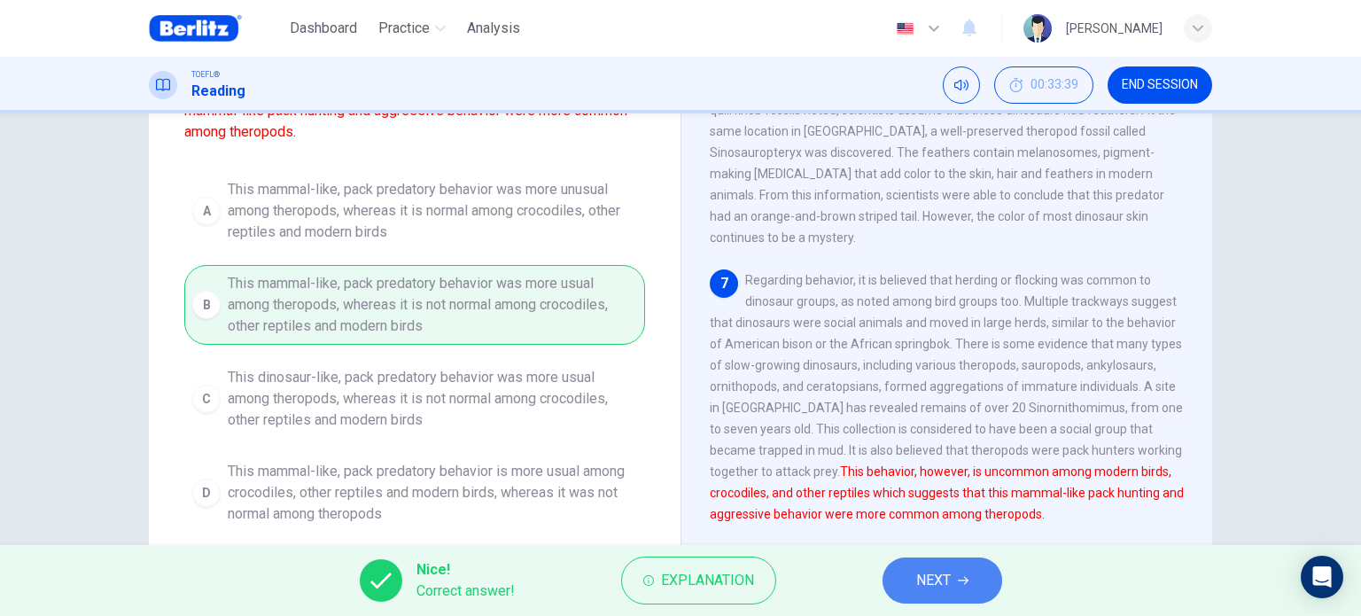
click at [947, 572] on span "NEXT" at bounding box center [933, 580] width 35 height 25
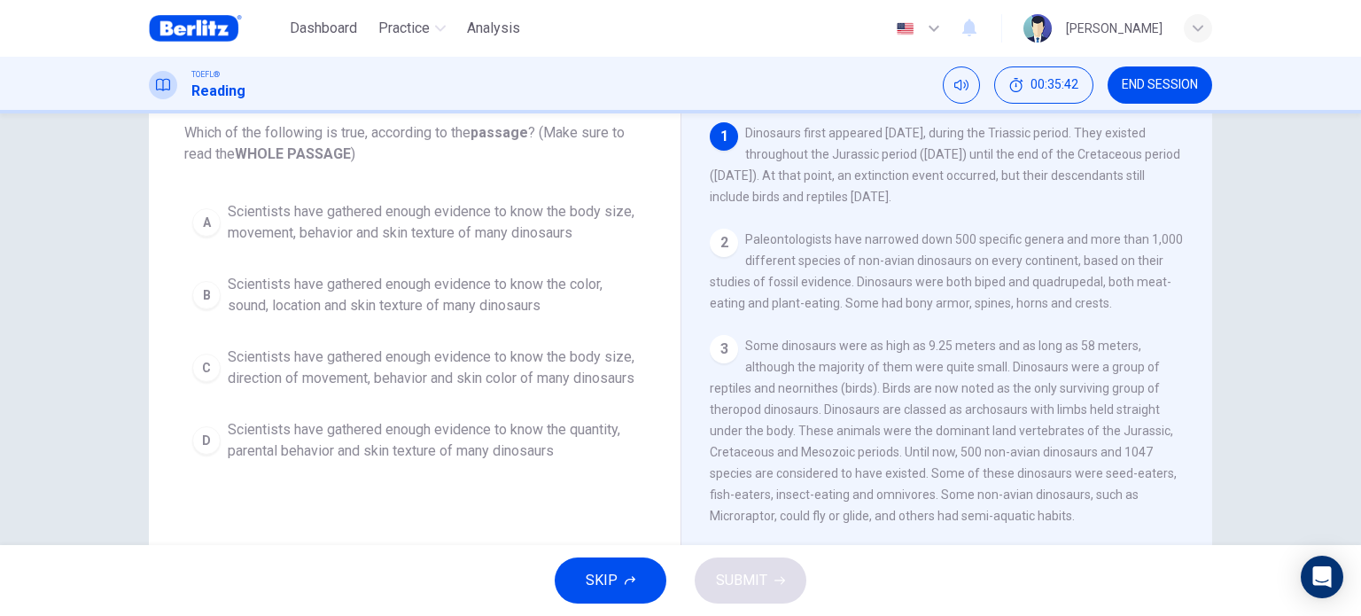
scroll to position [105, 0]
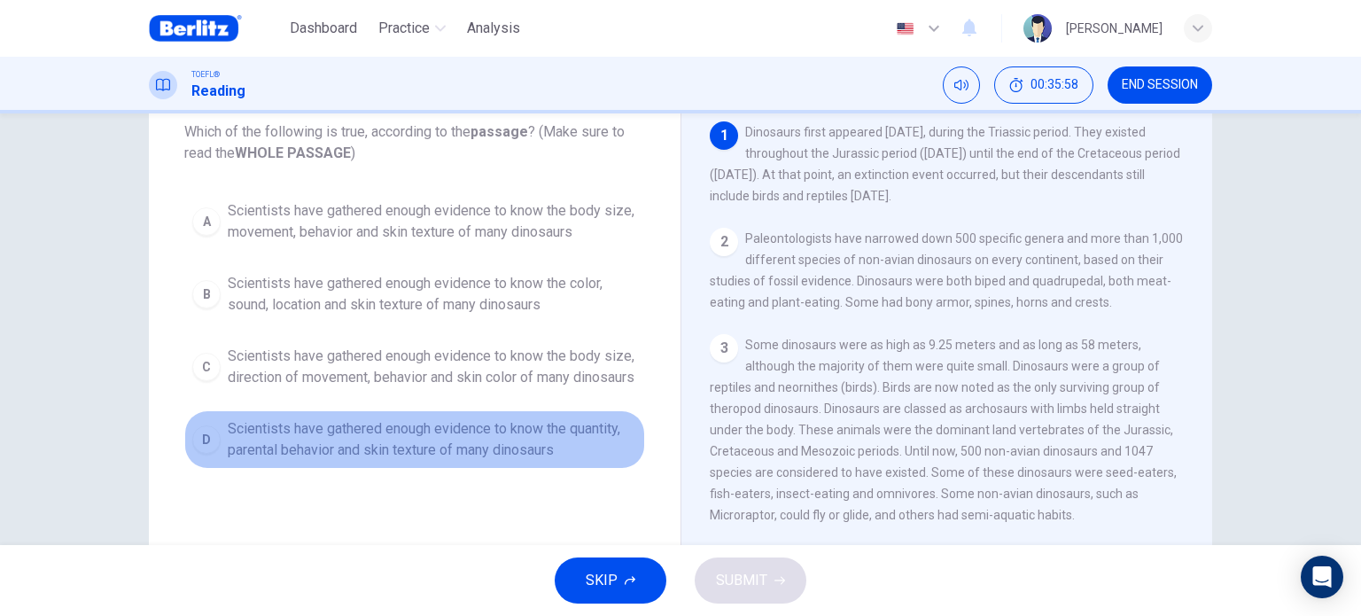
click at [481, 461] on span "Scientists have gathered enough evidence to know the quantity, parental behavio…" at bounding box center [432, 439] width 409 height 43
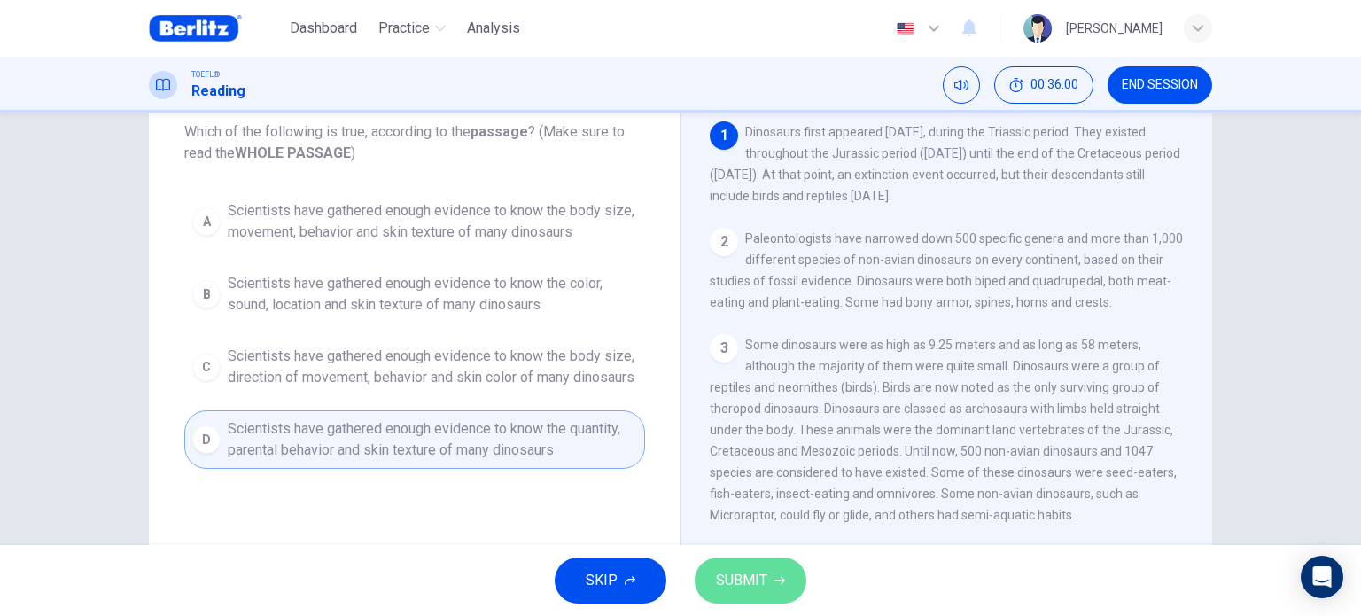
click at [719, 589] on span "SUBMIT" at bounding box center [741, 580] width 51 height 25
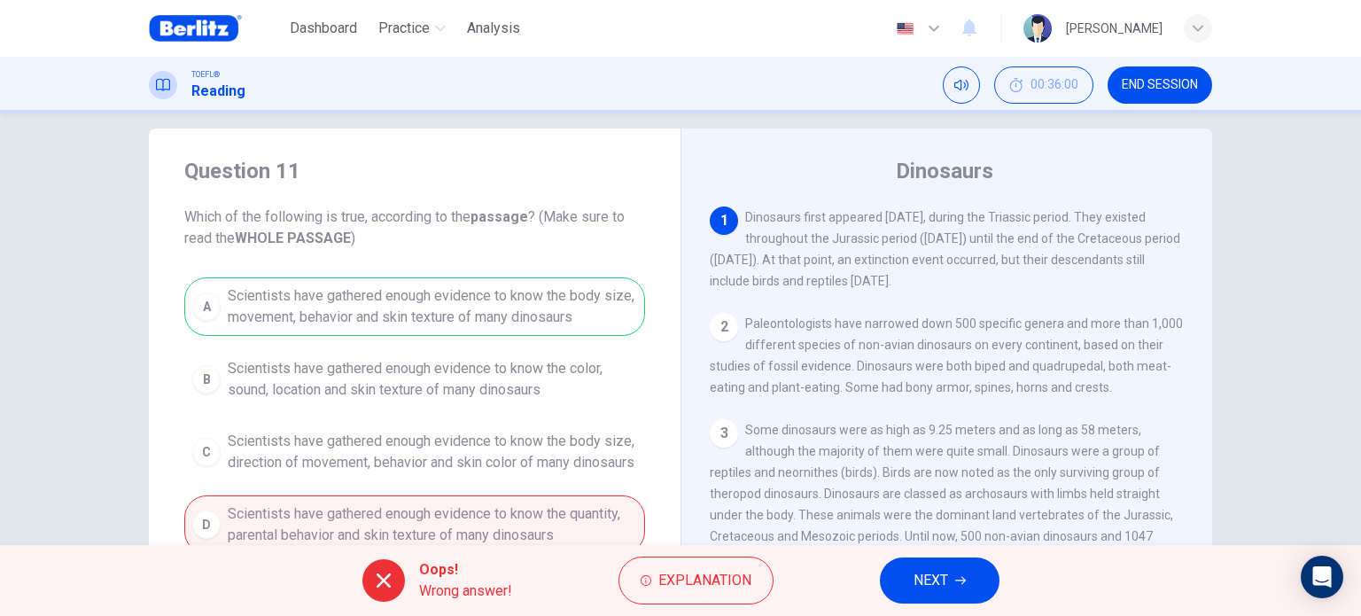
scroll to position [19, 0]
click at [925, 576] on span "NEXT" at bounding box center [931, 580] width 35 height 25
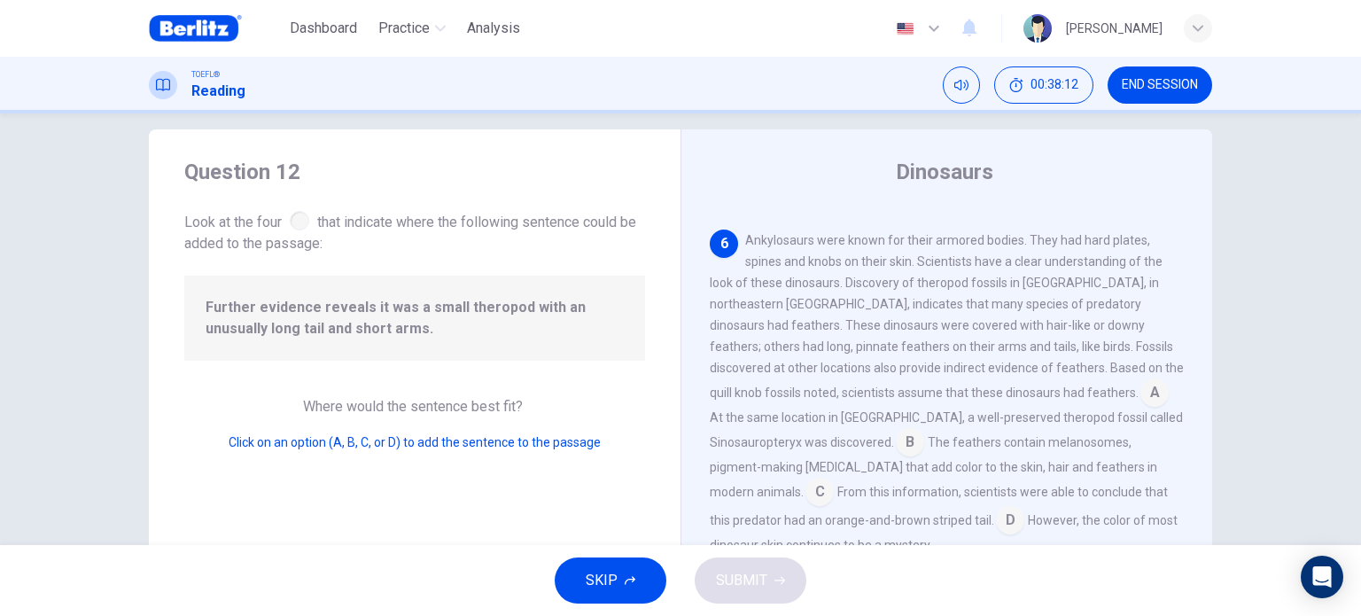
scroll to position [794, 0]
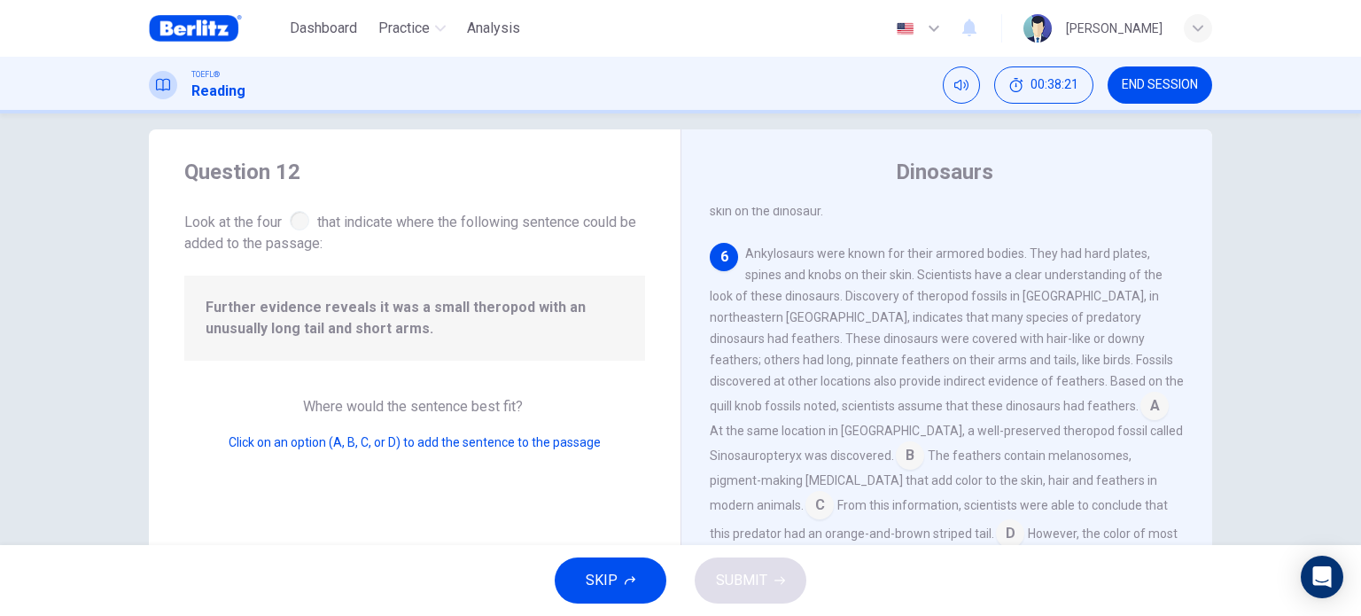
click at [1140, 422] on input at bounding box center [1154, 407] width 28 height 28
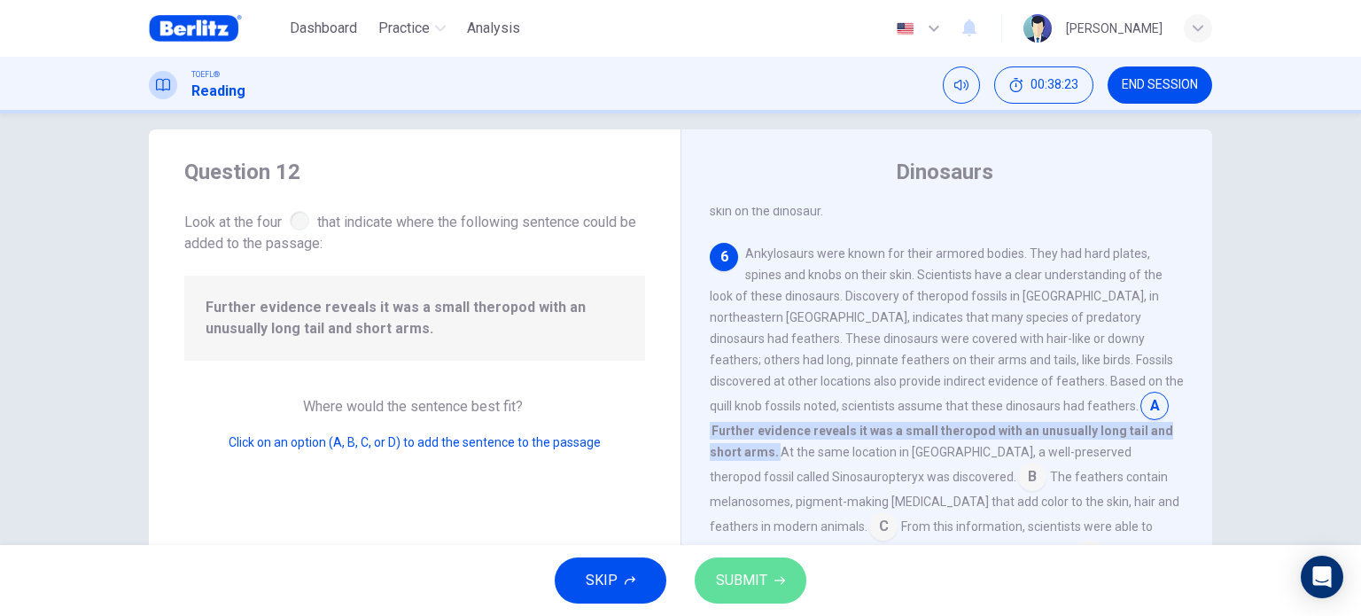
click at [747, 578] on span "SUBMIT" at bounding box center [741, 580] width 51 height 25
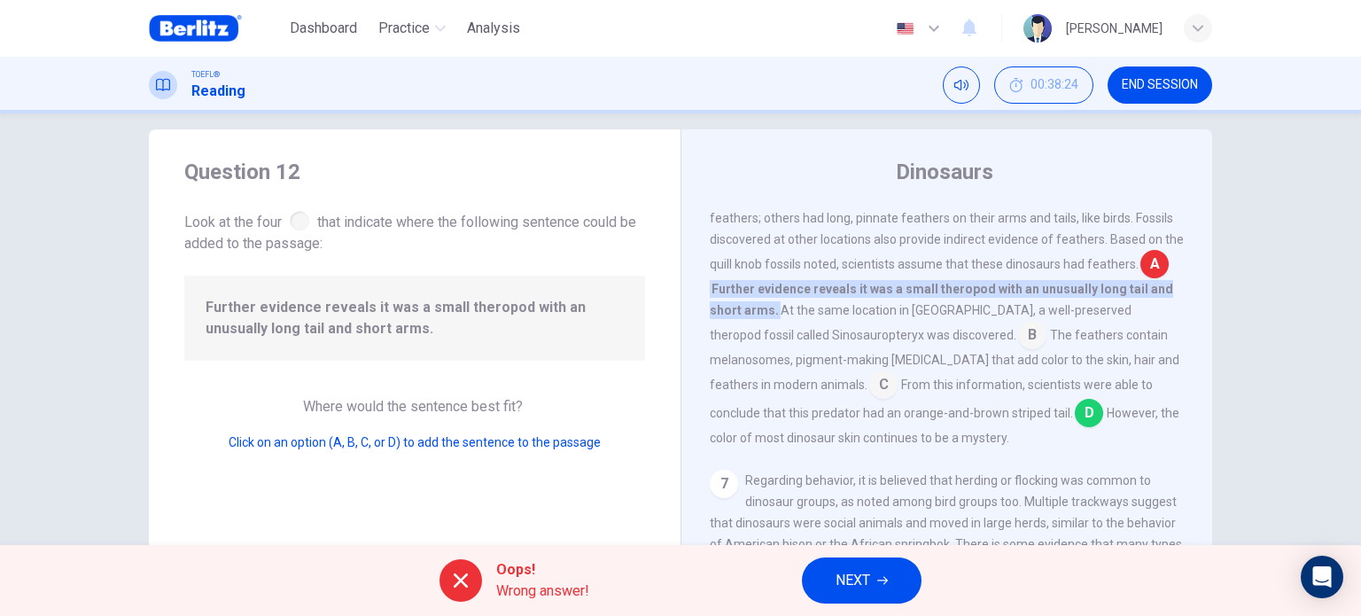
scroll to position [936, 0]
click at [882, 575] on icon "button" at bounding box center [882, 580] width 11 height 11
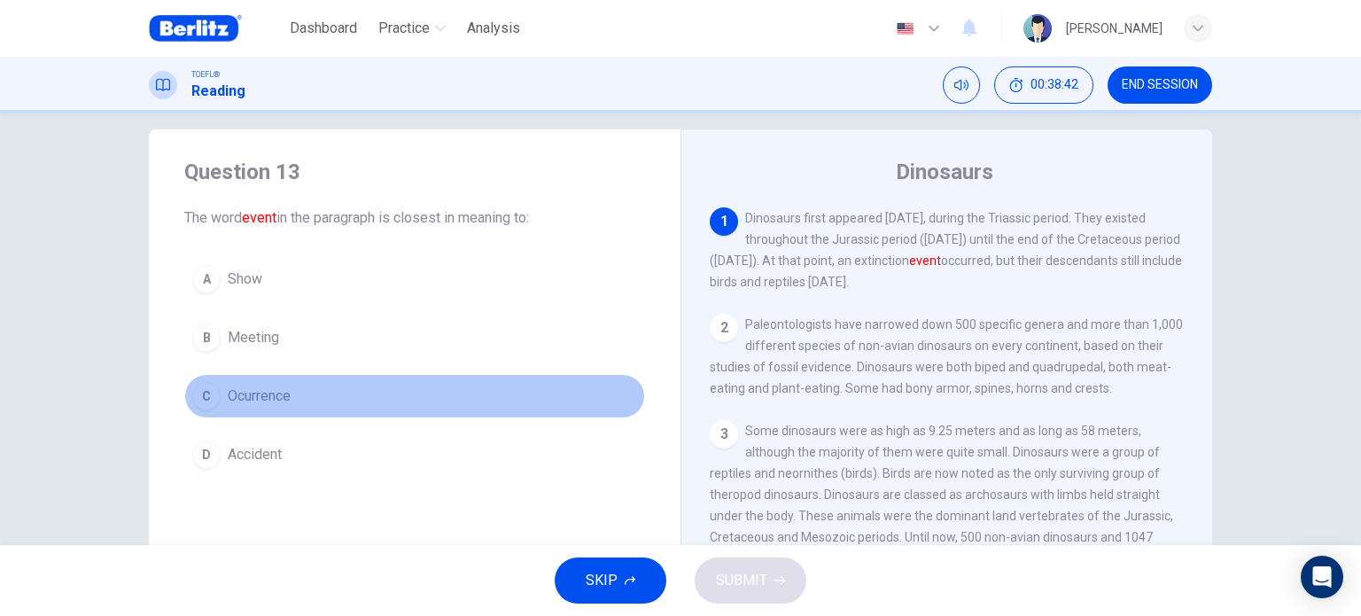
click at [282, 395] on span "Ocurrence" at bounding box center [259, 395] width 63 height 21
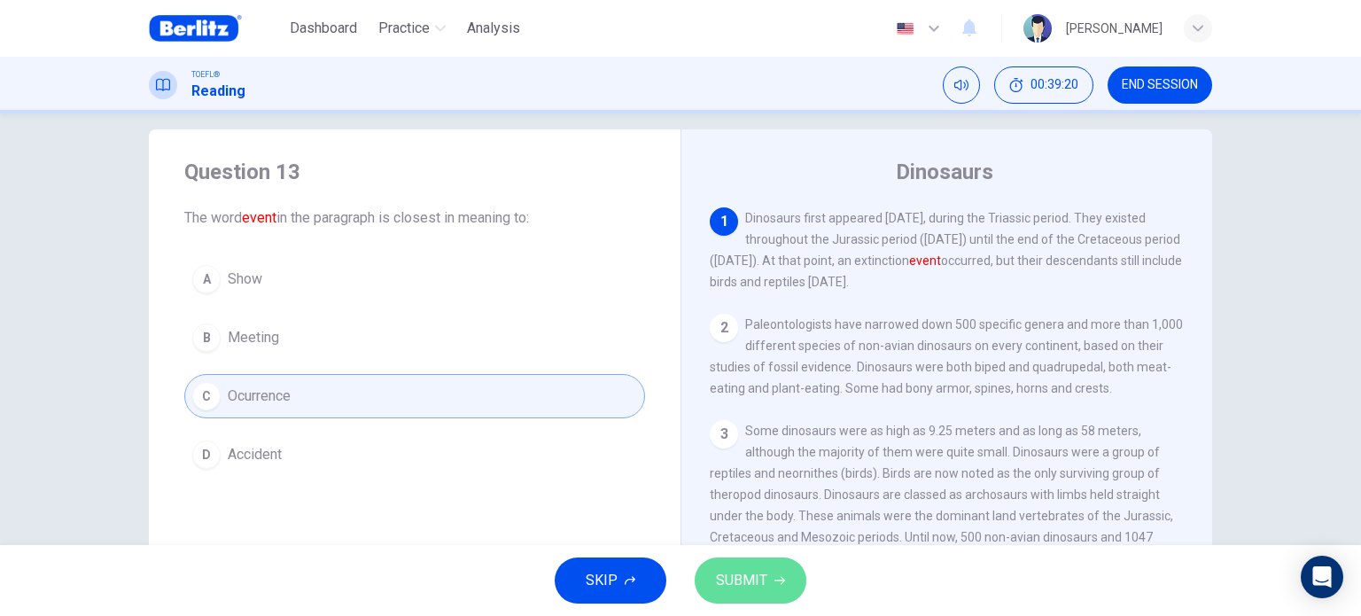
click at [735, 584] on span "SUBMIT" at bounding box center [741, 580] width 51 height 25
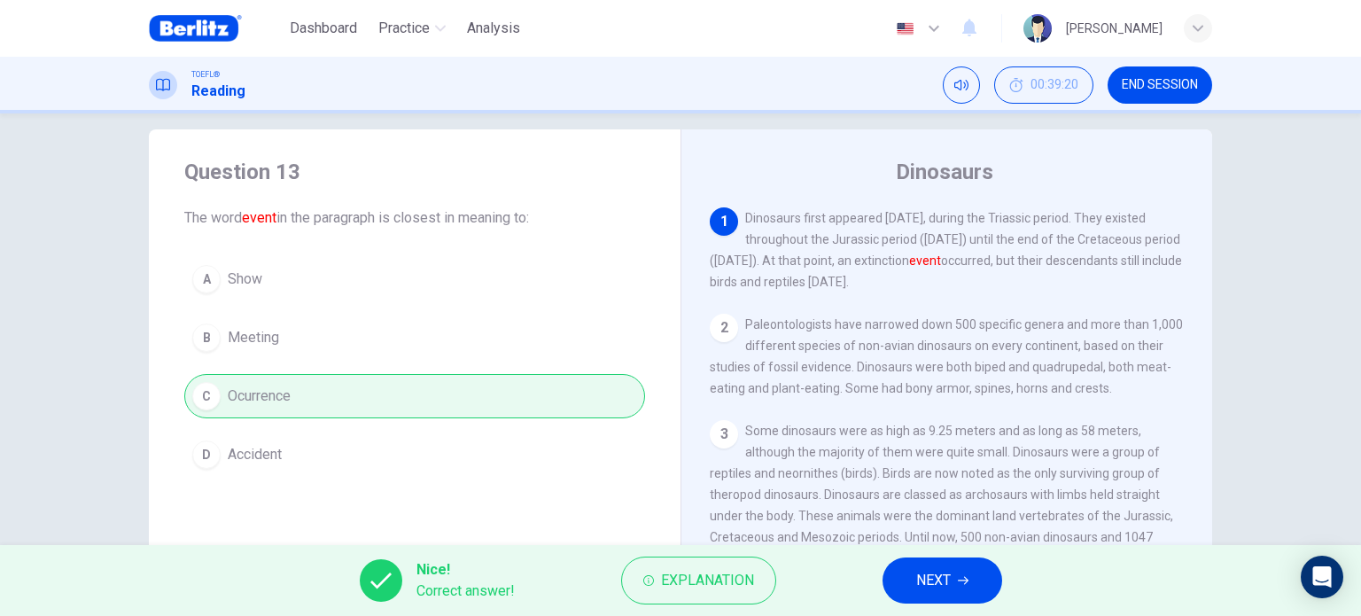
click at [971, 565] on button "NEXT" at bounding box center [943, 580] width 120 height 46
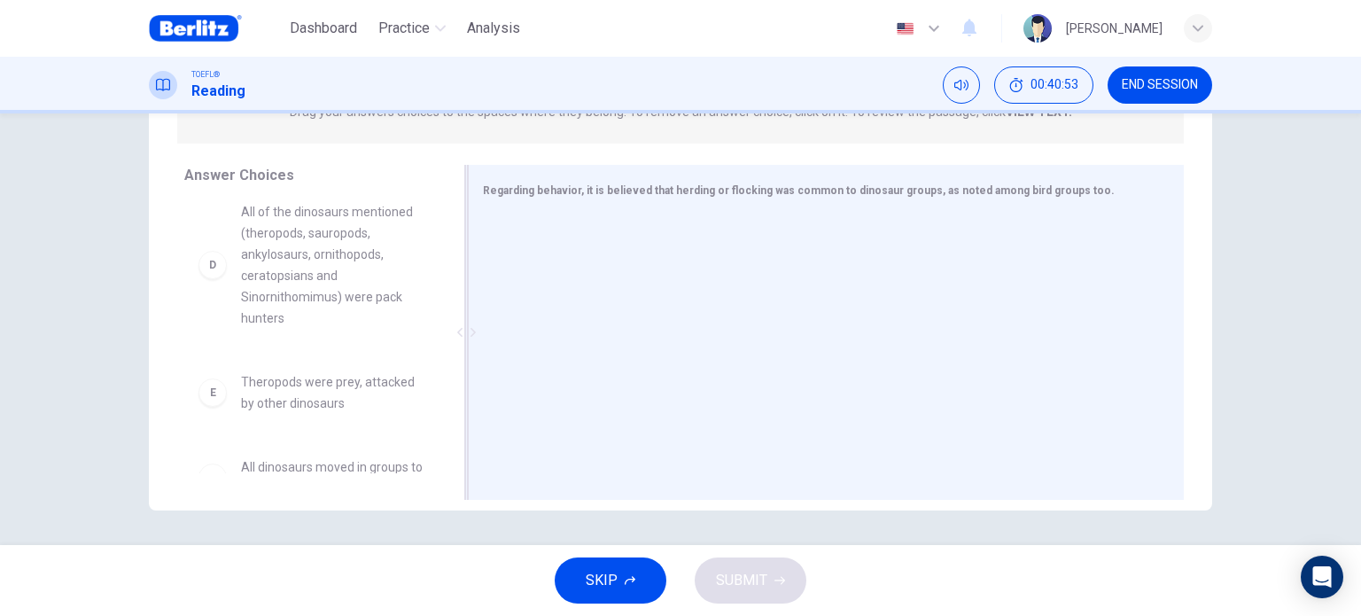
scroll to position [0, 0]
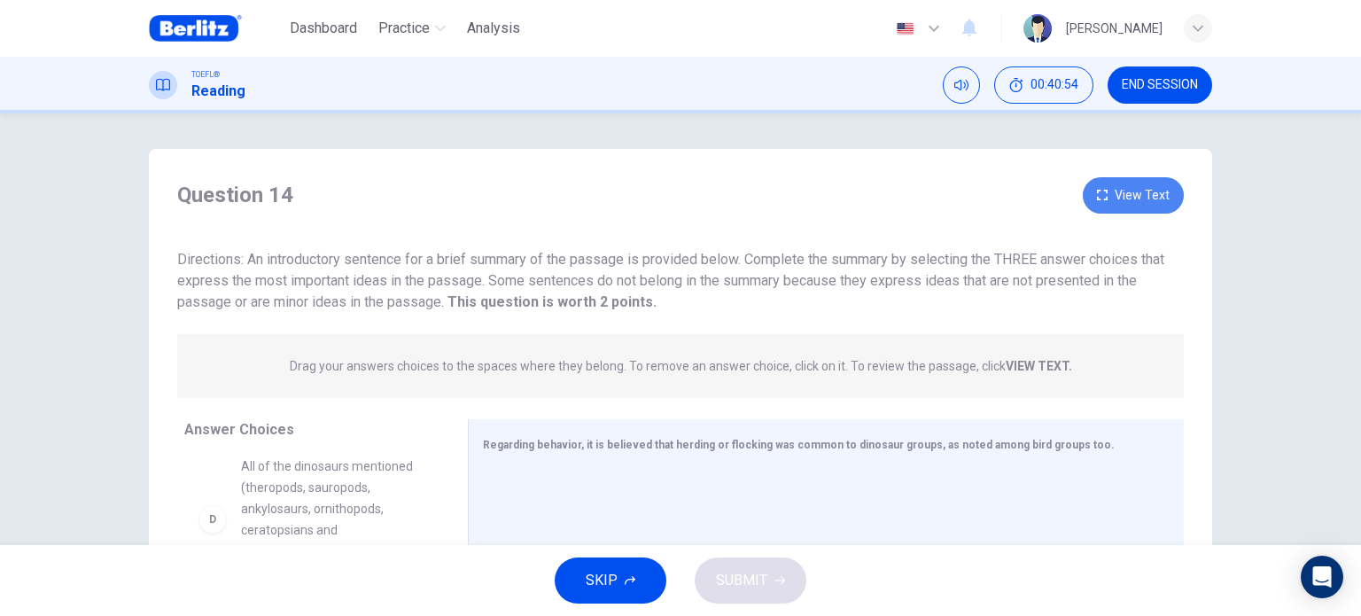
click at [1139, 187] on button "View Text" at bounding box center [1133, 195] width 101 height 36
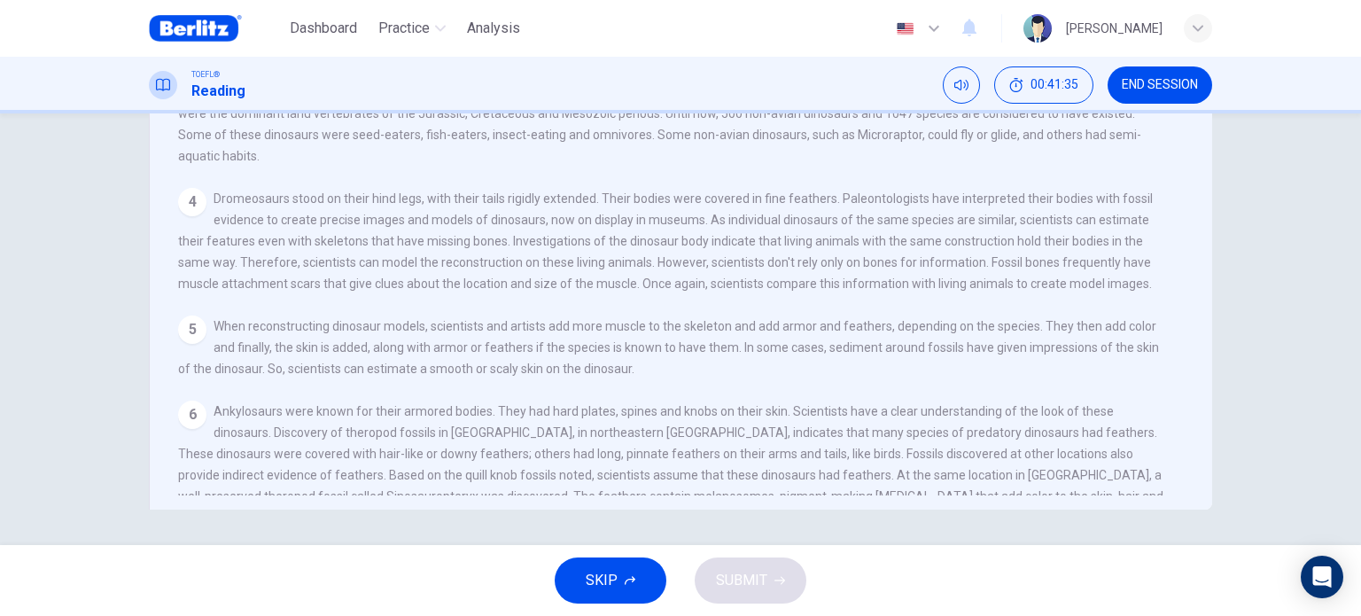
scroll to position [52, 0]
click at [976, 332] on span "When reconstructing dinosaur models, scientists and artists add more muscle to …" at bounding box center [668, 348] width 981 height 57
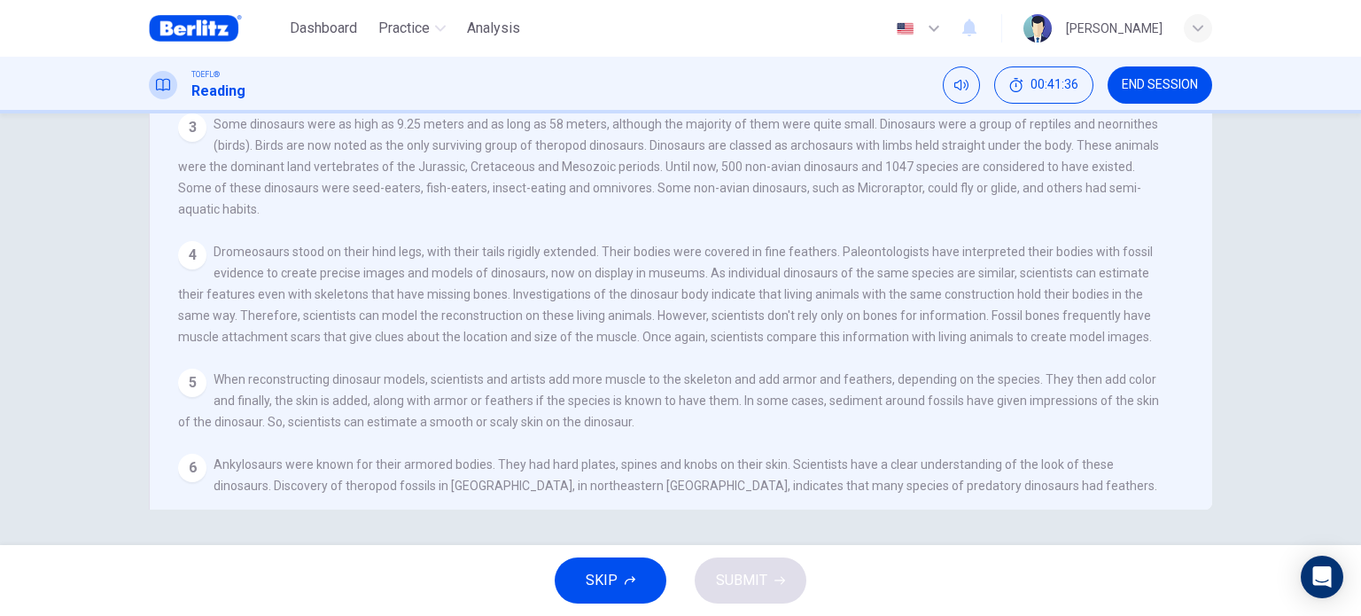
scroll to position [0, 0]
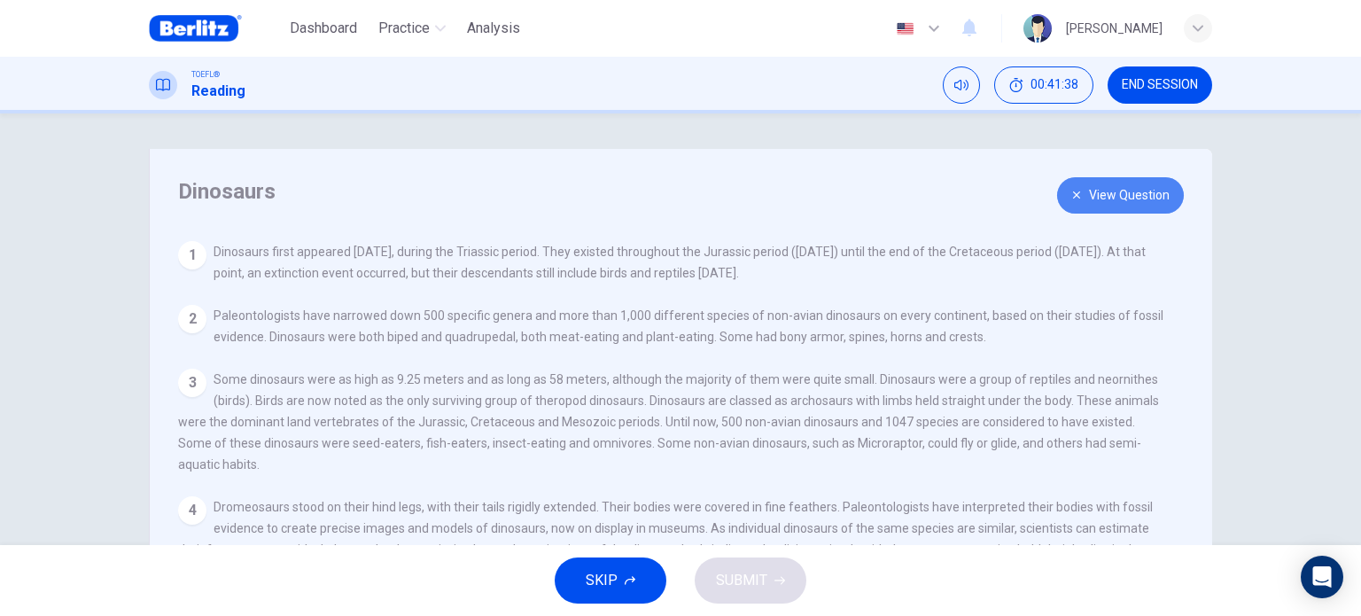
click at [1080, 185] on button "View Question" at bounding box center [1120, 195] width 127 height 36
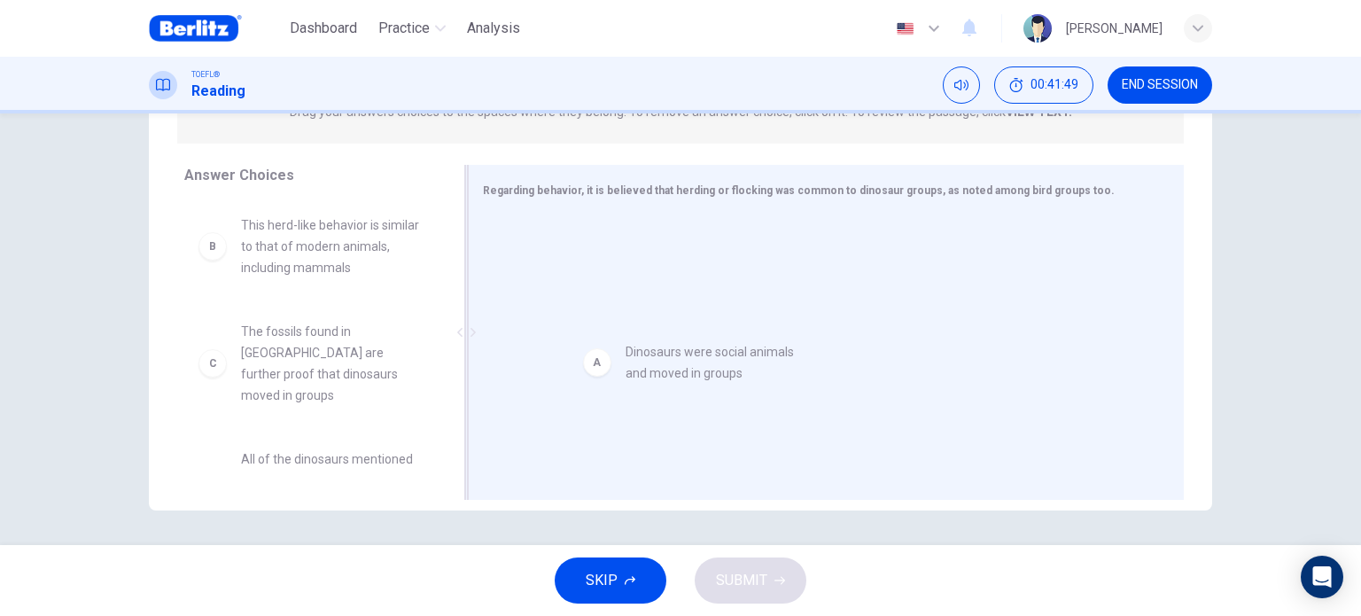
drag, startPoint x: 319, startPoint y: 245, endPoint x: 734, endPoint y: 375, distance: 434.6
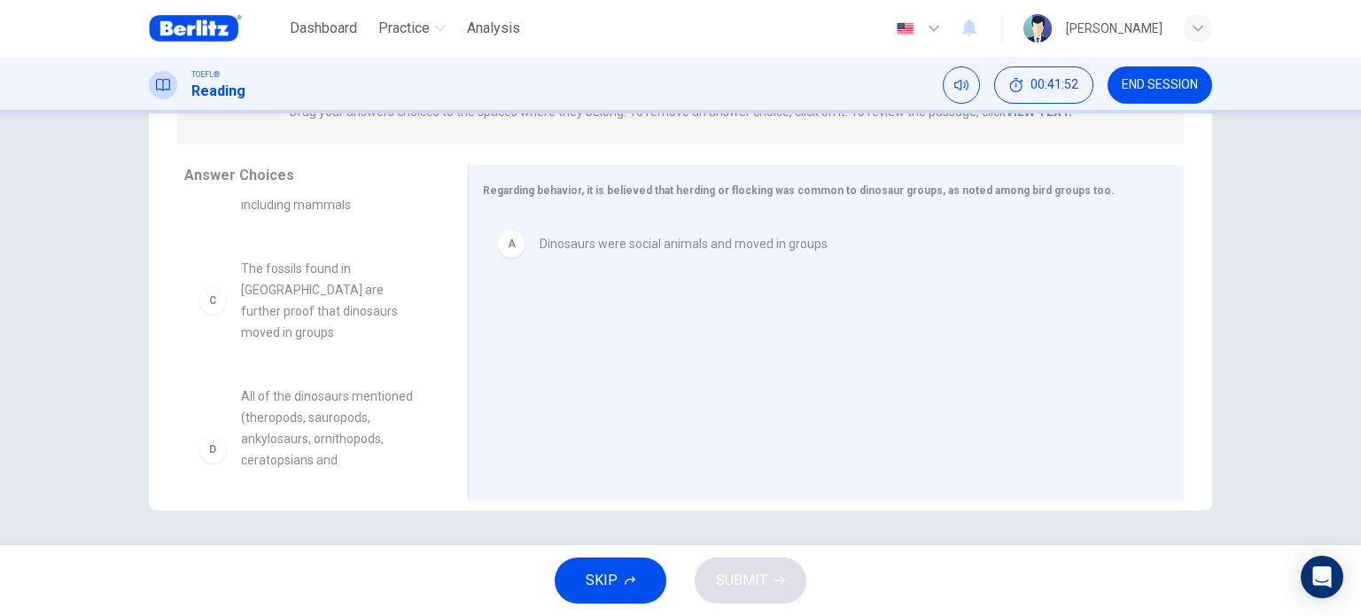
scroll to position [64, 0]
click at [337, 309] on span "The fossils found in [GEOGRAPHIC_DATA] are further proof that dinosaurs moved i…" at bounding box center [333, 299] width 184 height 85
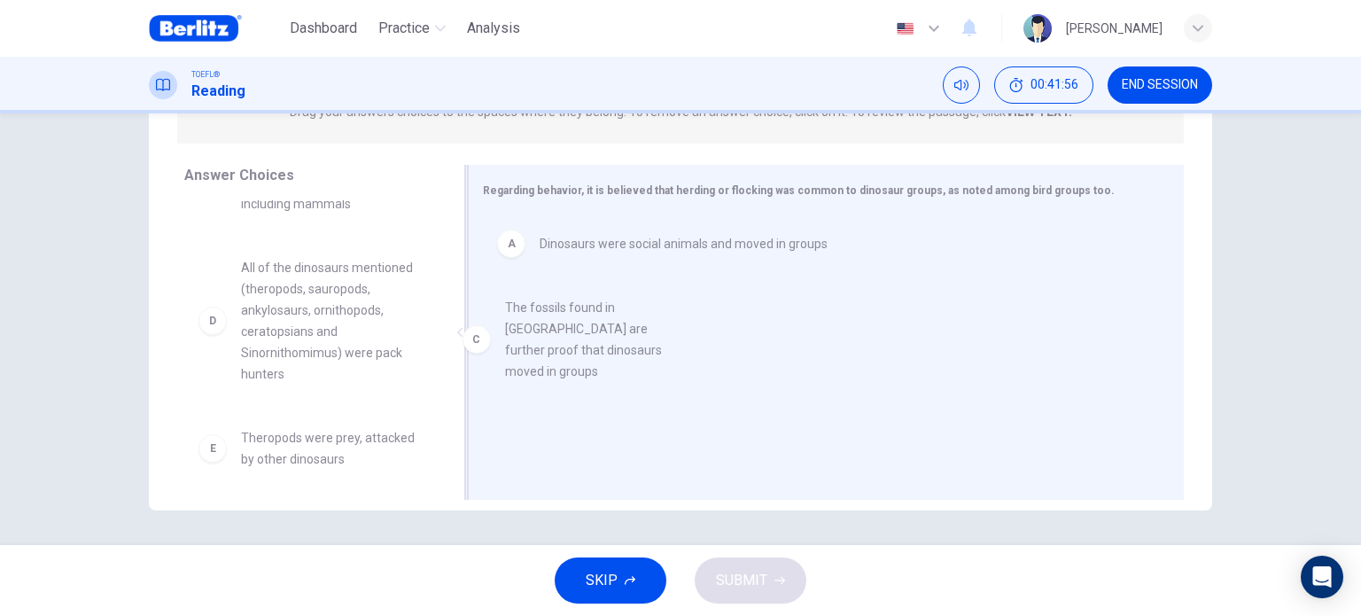
drag, startPoint x: 284, startPoint y: 283, endPoint x: 599, endPoint y: 323, distance: 317.9
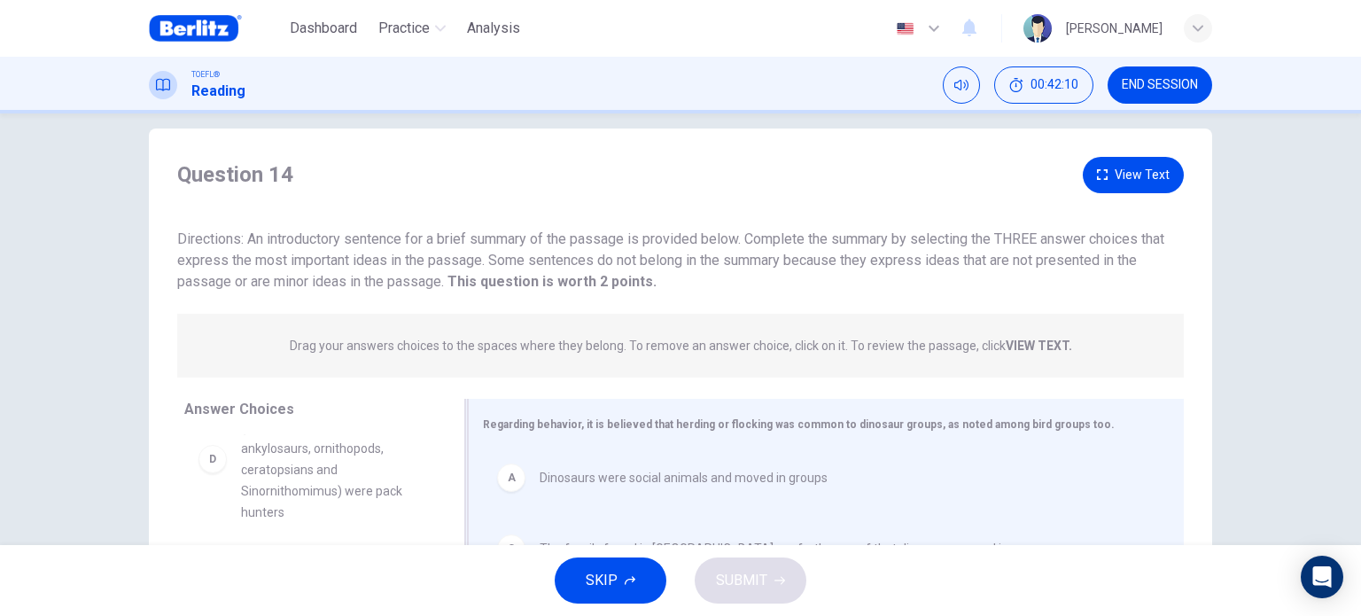
scroll to position [11, 0]
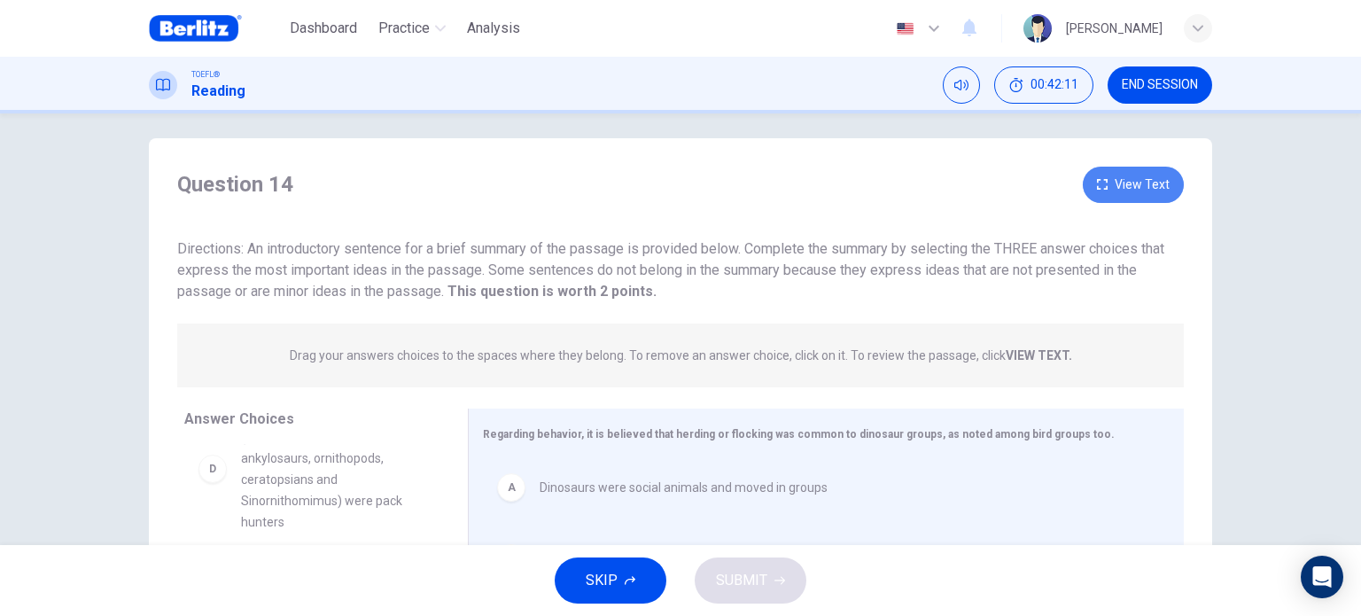
click at [1109, 186] on button "View Text" at bounding box center [1133, 185] width 101 height 36
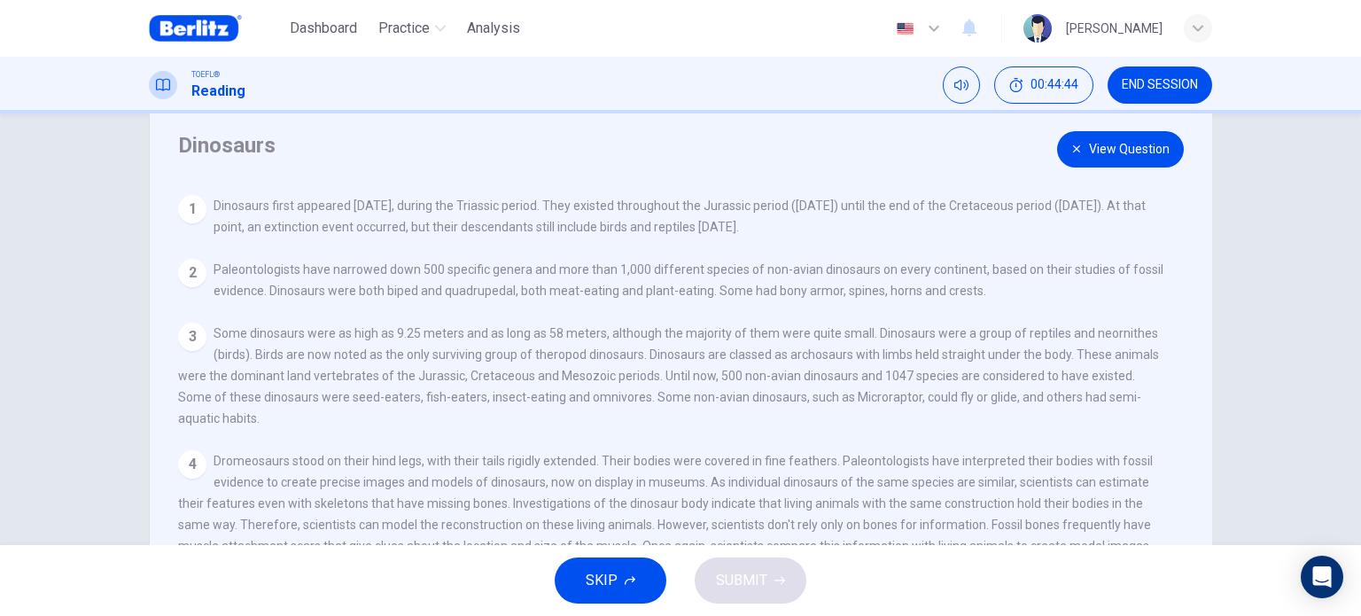
scroll to position [0, 0]
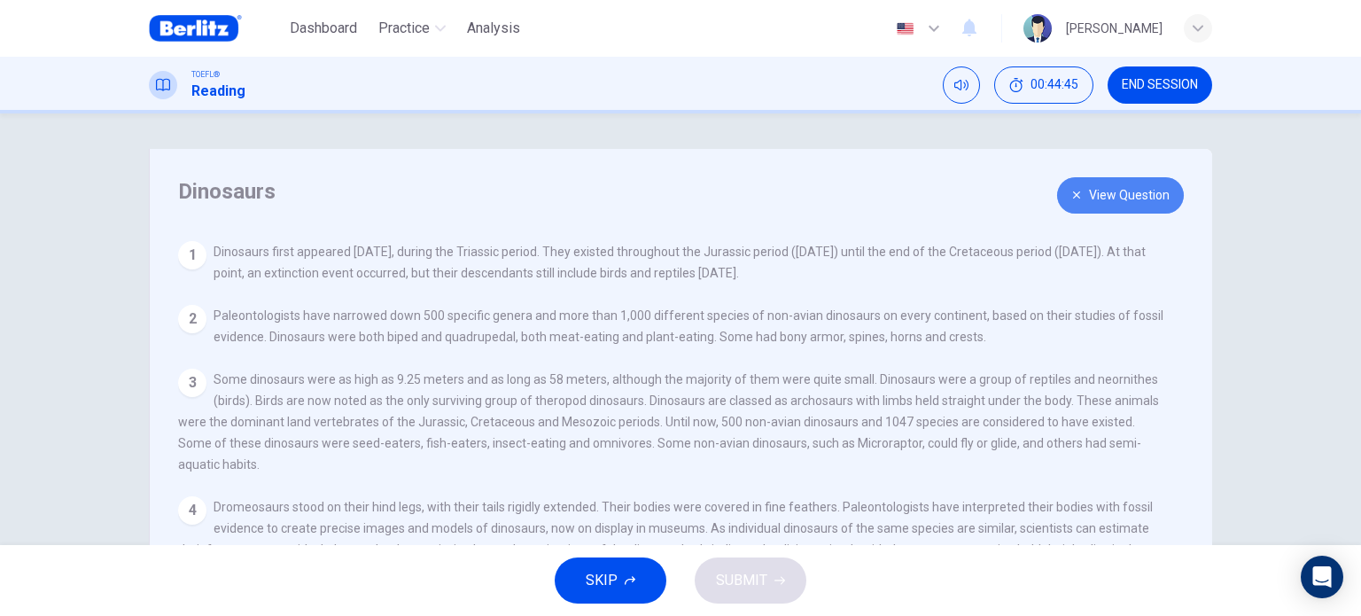
click at [1081, 183] on button "View Question" at bounding box center [1120, 195] width 127 height 36
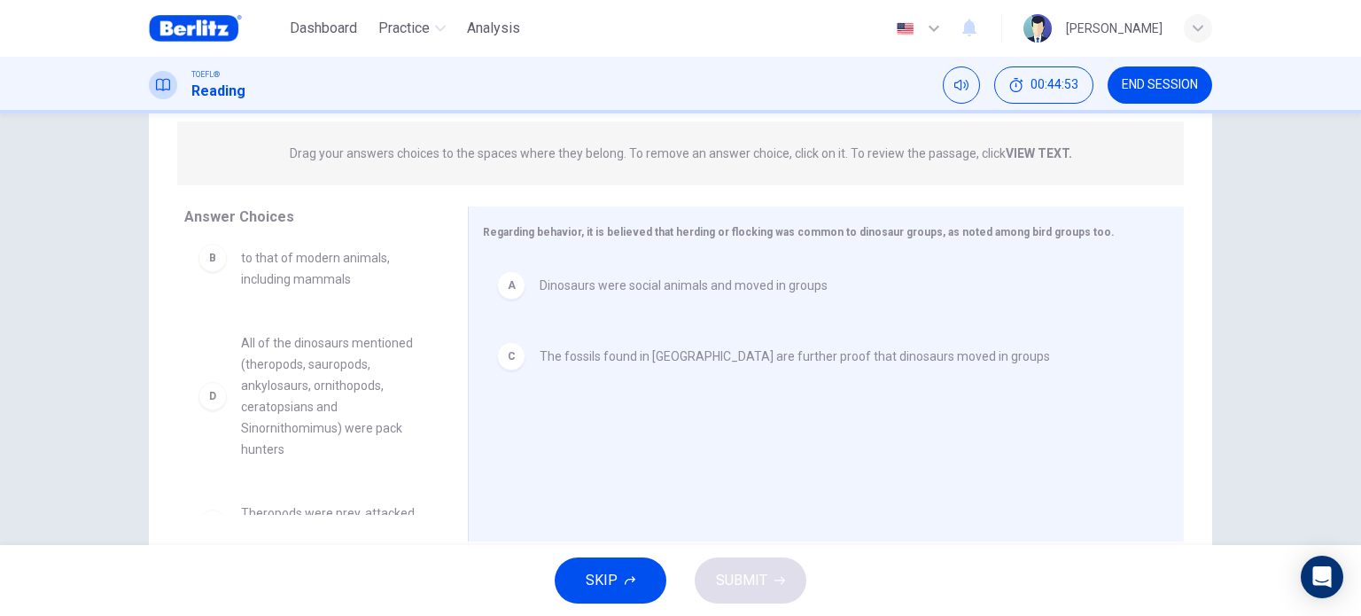
scroll to position [23, 0]
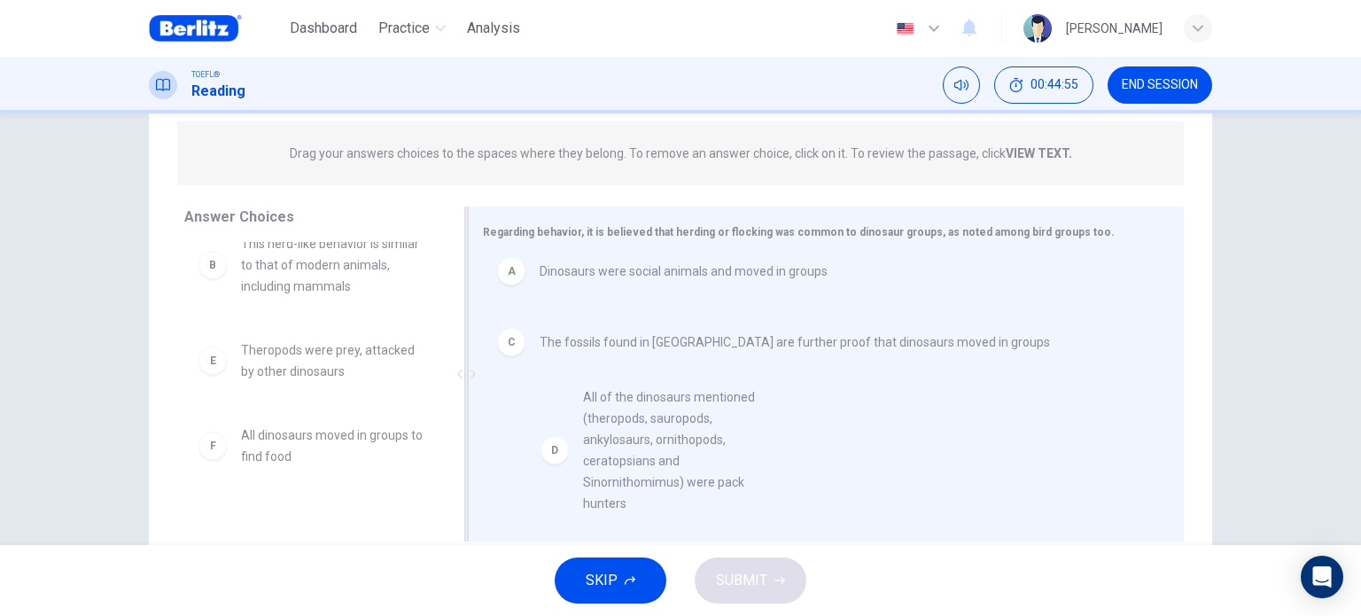
drag, startPoint x: 314, startPoint y: 396, endPoint x: 675, endPoint y: 444, distance: 364.7
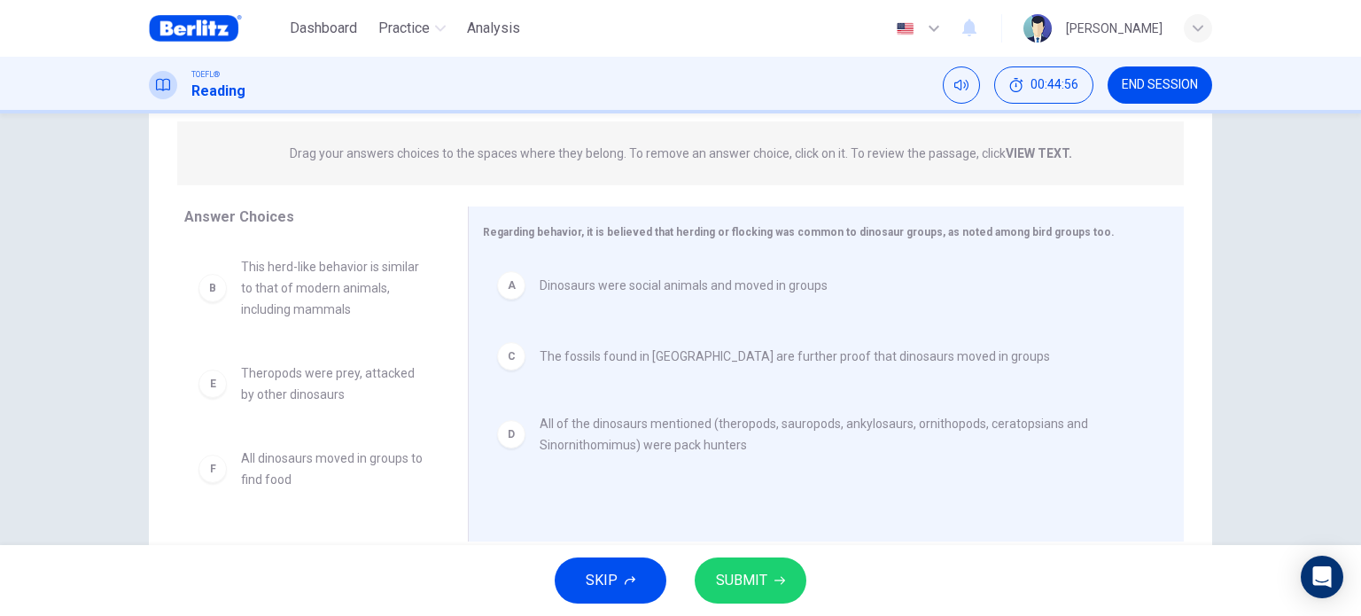
scroll to position [0, 0]
click at [762, 564] on button "SUBMIT" at bounding box center [751, 580] width 112 height 46
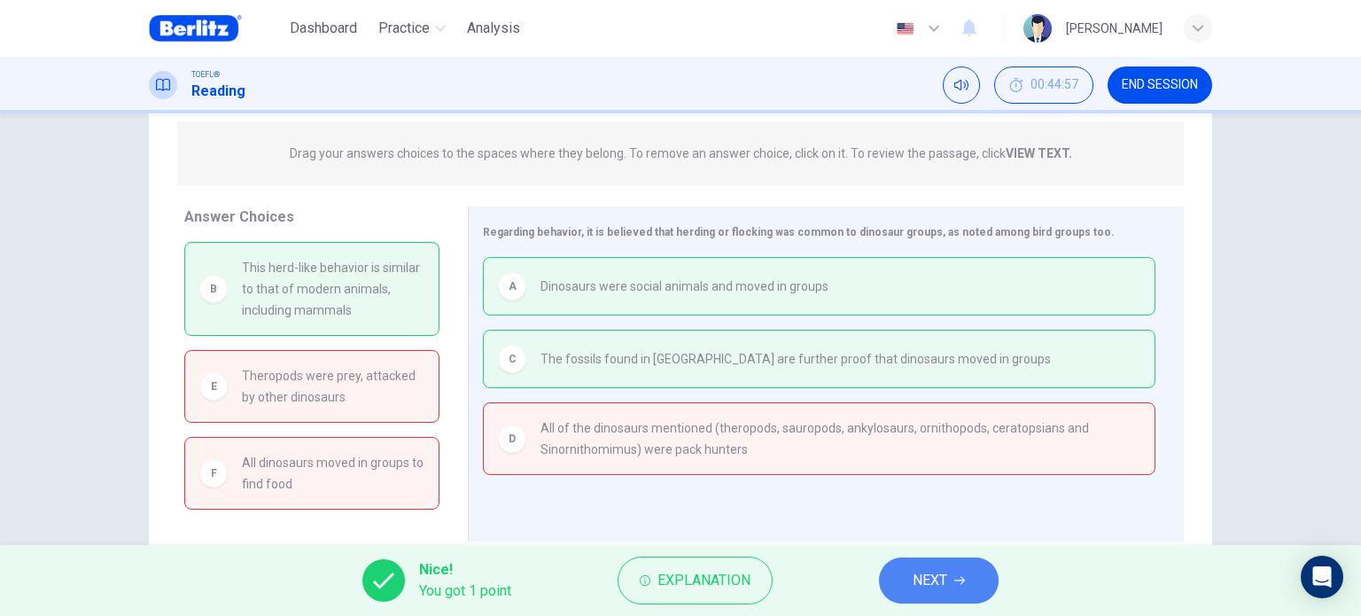
click at [975, 582] on button "NEXT" at bounding box center [939, 580] width 120 height 46
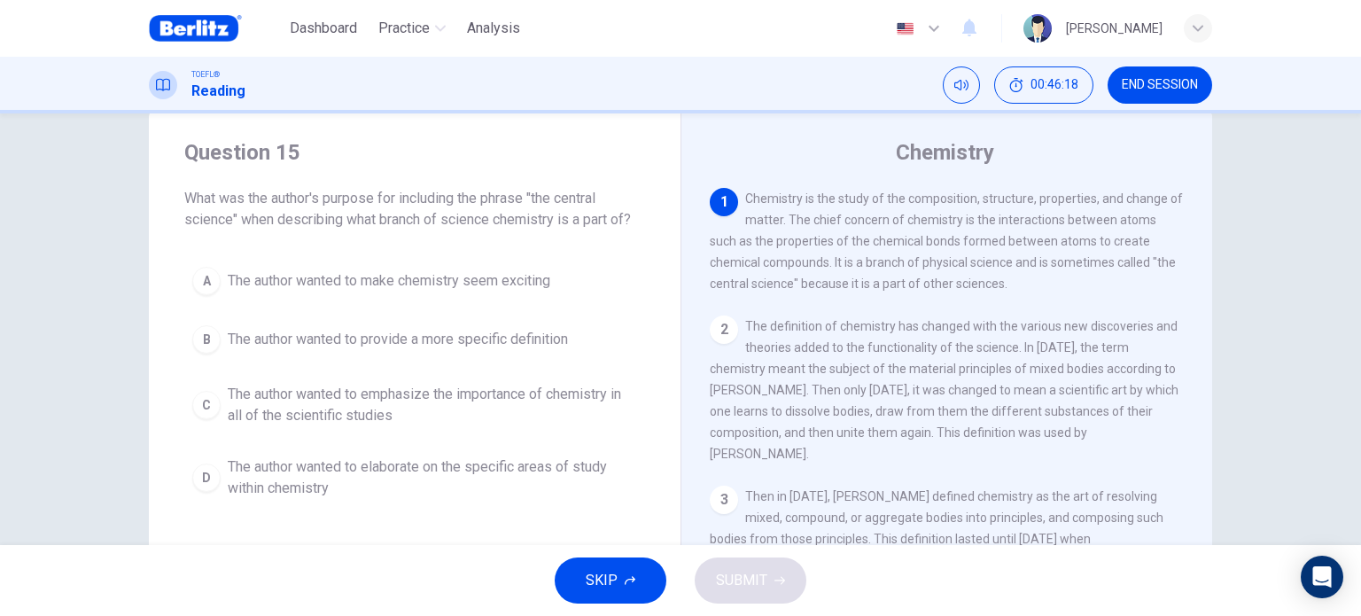
scroll to position [41, 0]
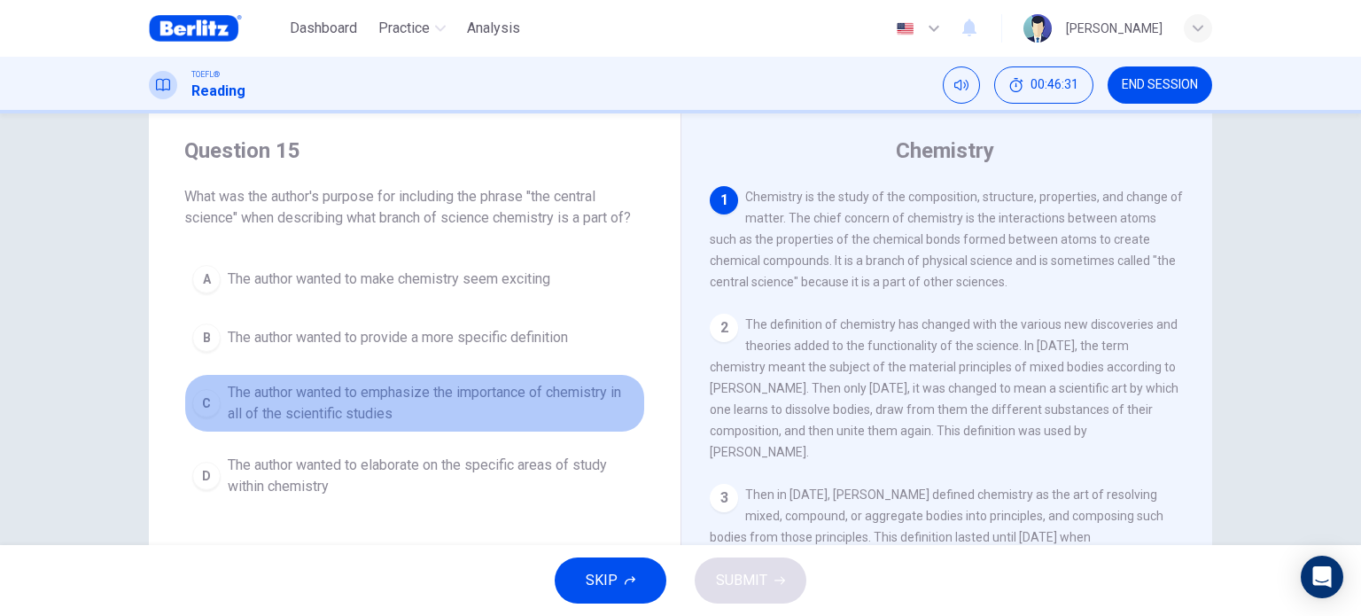
click at [358, 407] on span "The author wanted to emphasize the importance of chemistry in all of the scient…" at bounding box center [432, 403] width 409 height 43
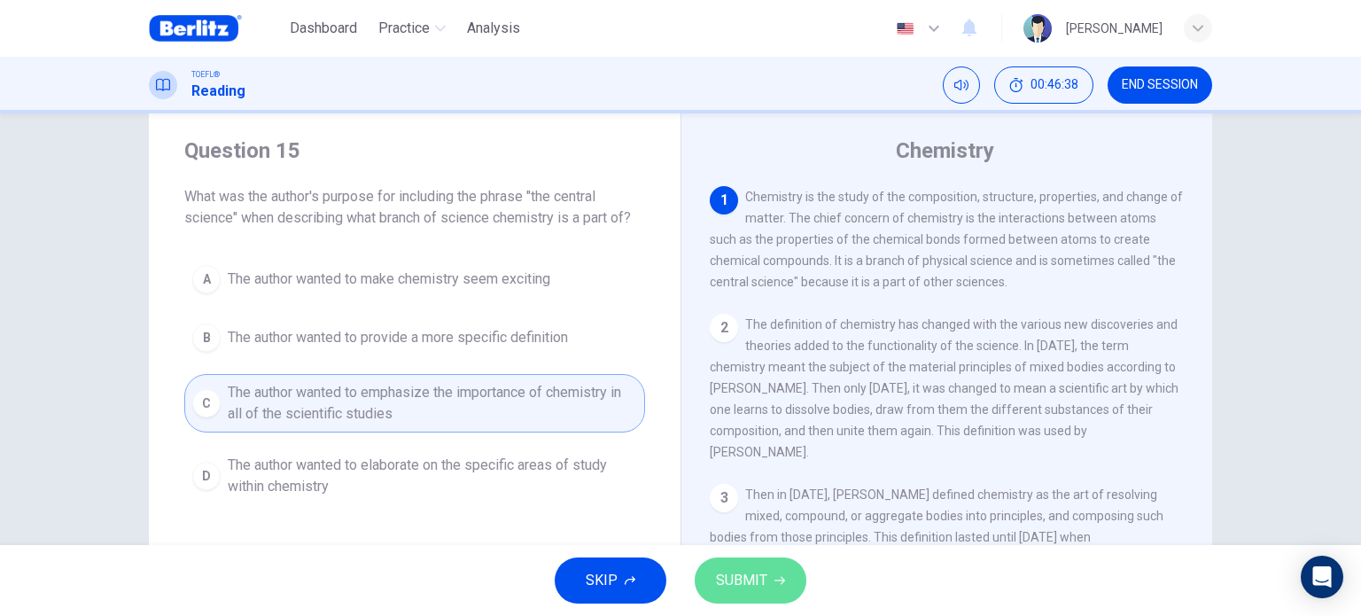
click at [727, 578] on span "SUBMIT" at bounding box center [741, 580] width 51 height 25
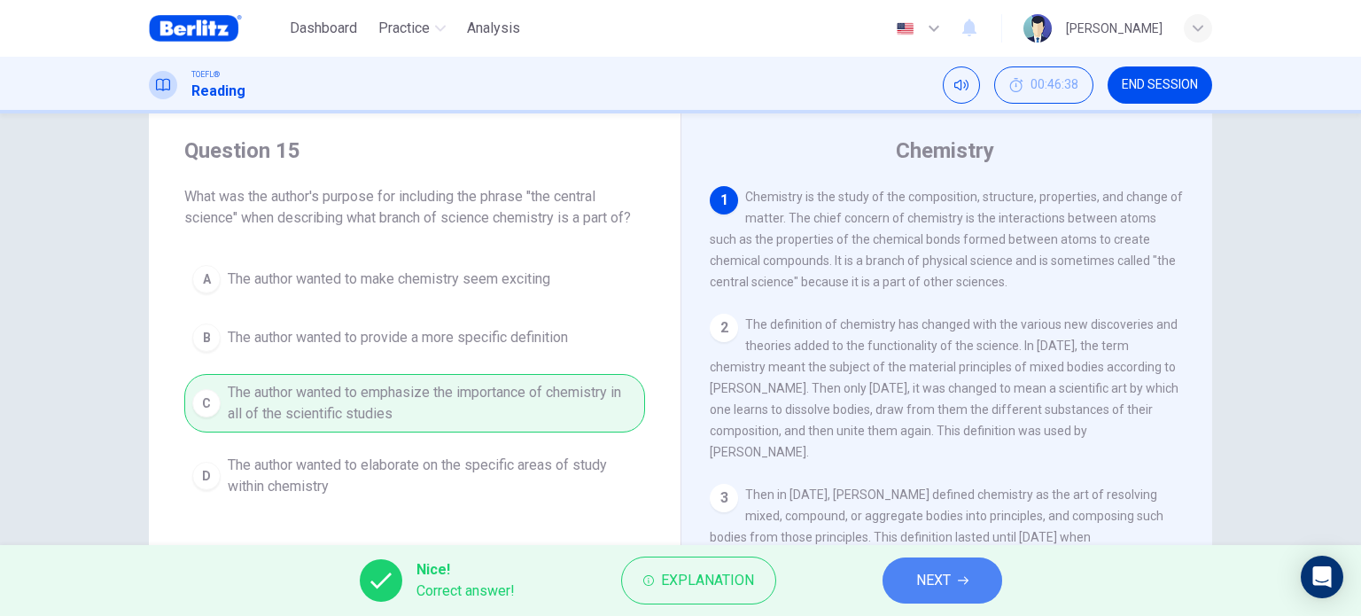
click at [944, 584] on span "NEXT" at bounding box center [933, 580] width 35 height 25
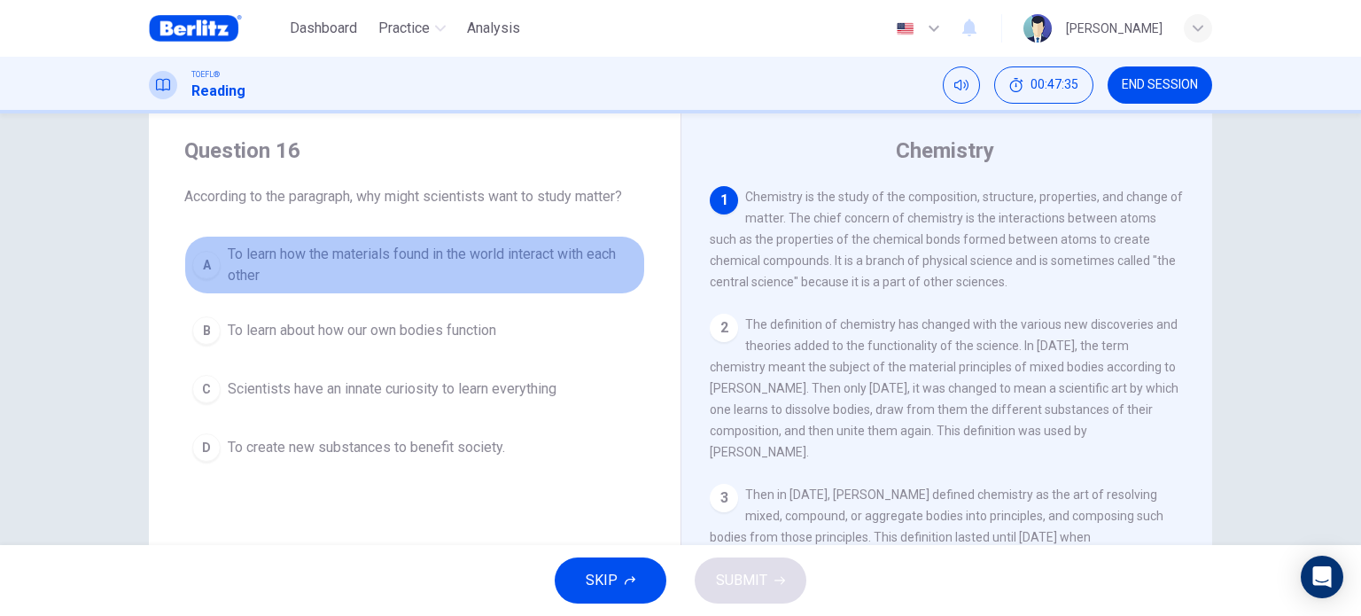
click at [385, 266] on span "To learn how the materials found in the world interact with each other" at bounding box center [432, 265] width 409 height 43
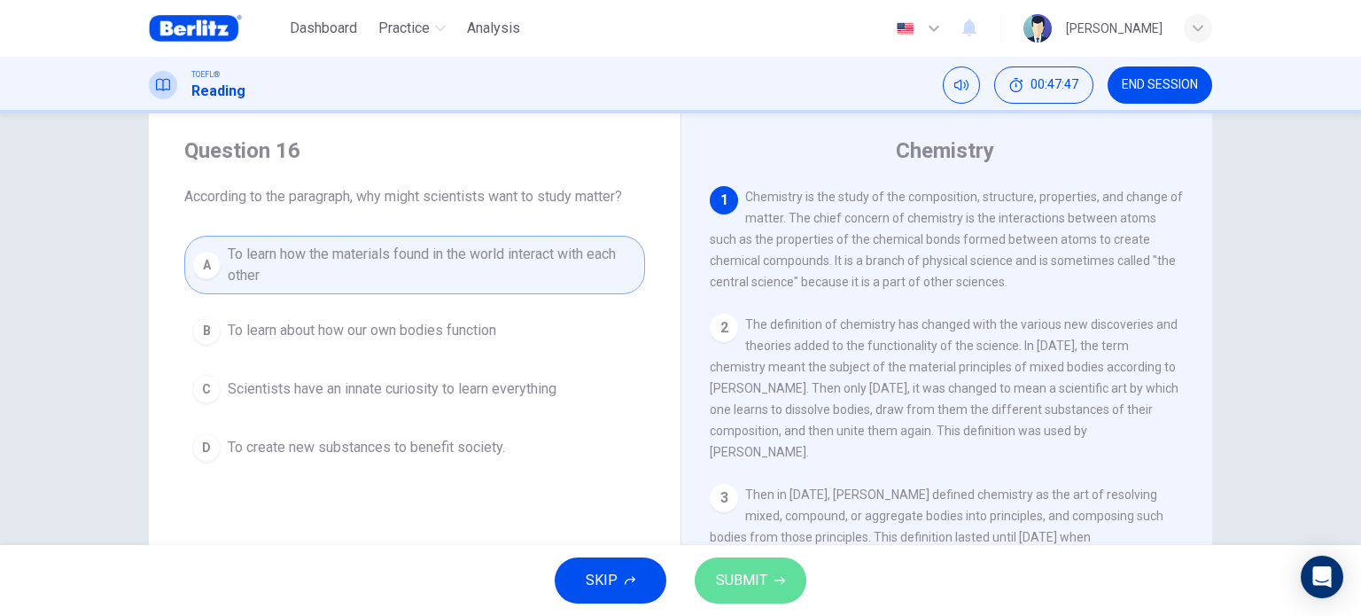
click at [774, 572] on button "SUBMIT" at bounding box center [751, 580] width 112 height 46
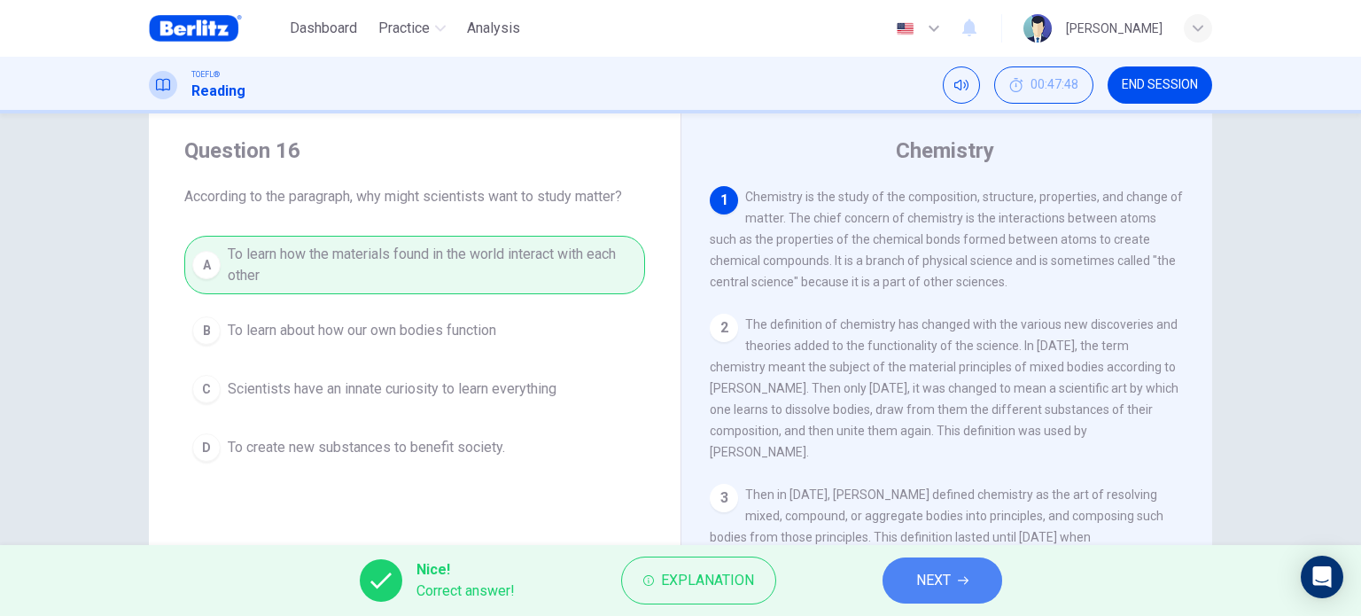
click at [978, 593] on button "NEXT" at bounding box center [943, 580] width 120 height 46
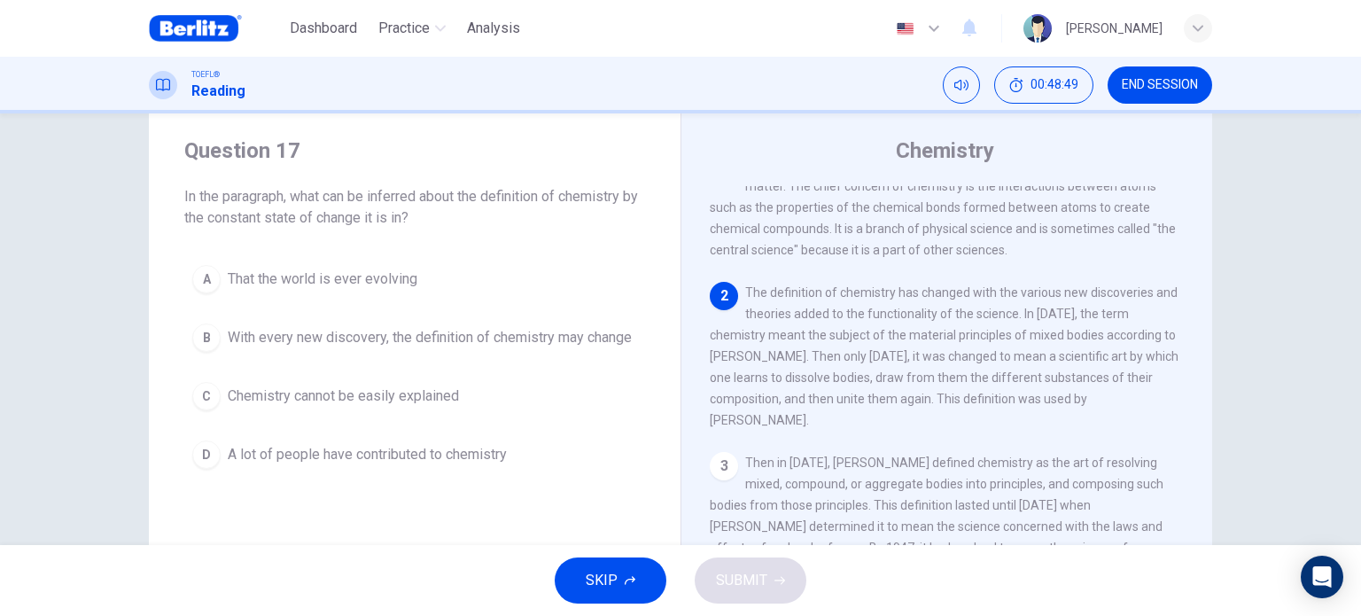
scroll to position [31, 0]
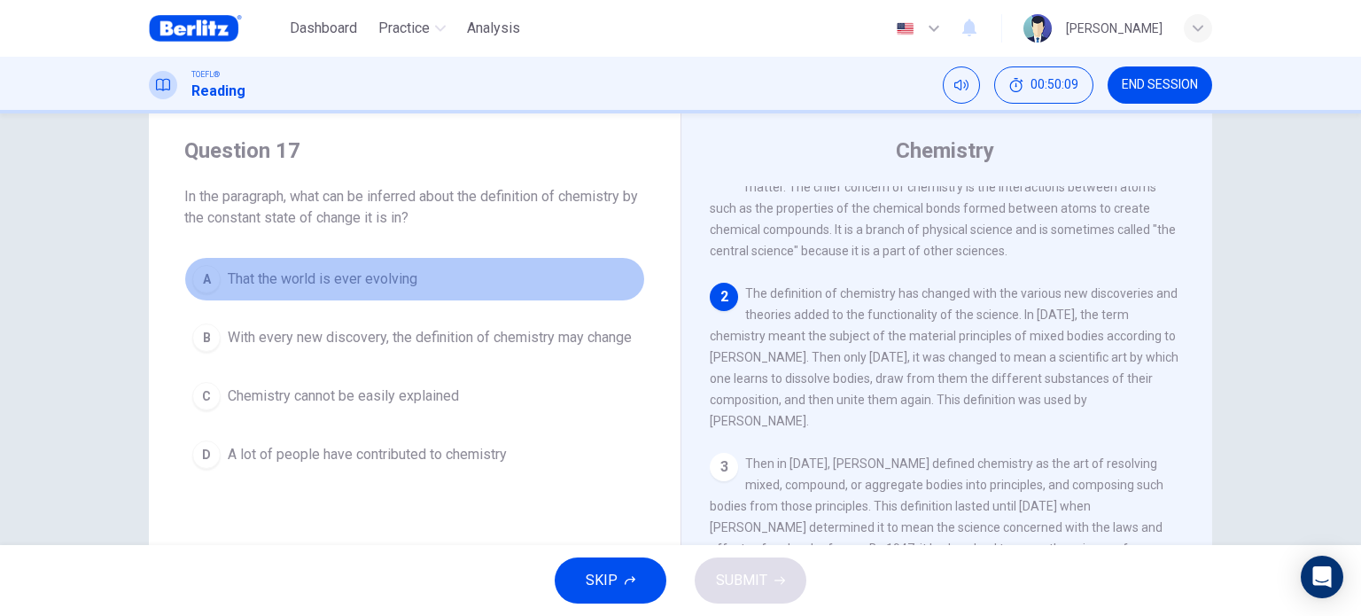
click at [392, 283] on span "That the world is ever evolving" at bounding box center [323, 278] width 190 height 21
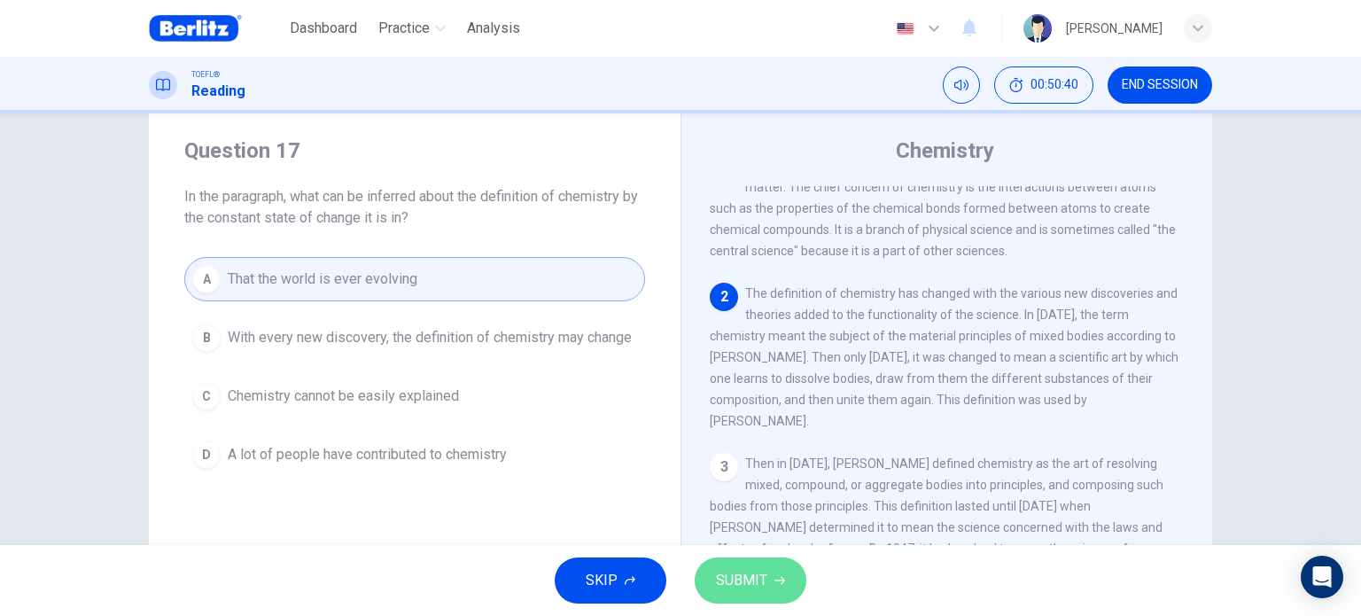
click at [765, 587] on span "SUBMIT" at bounding box center [741, 580] width 51 height 25
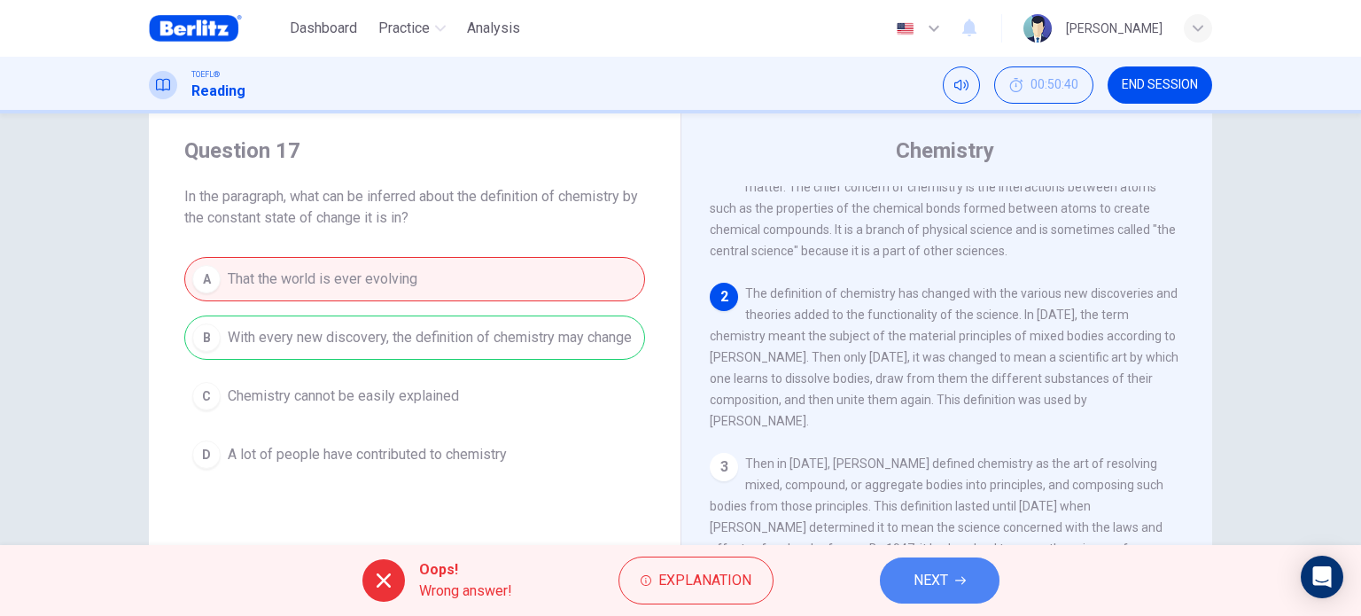
click at [945, 587] on span "NEXT" at bounding box center [931, 580] width 35 height 25
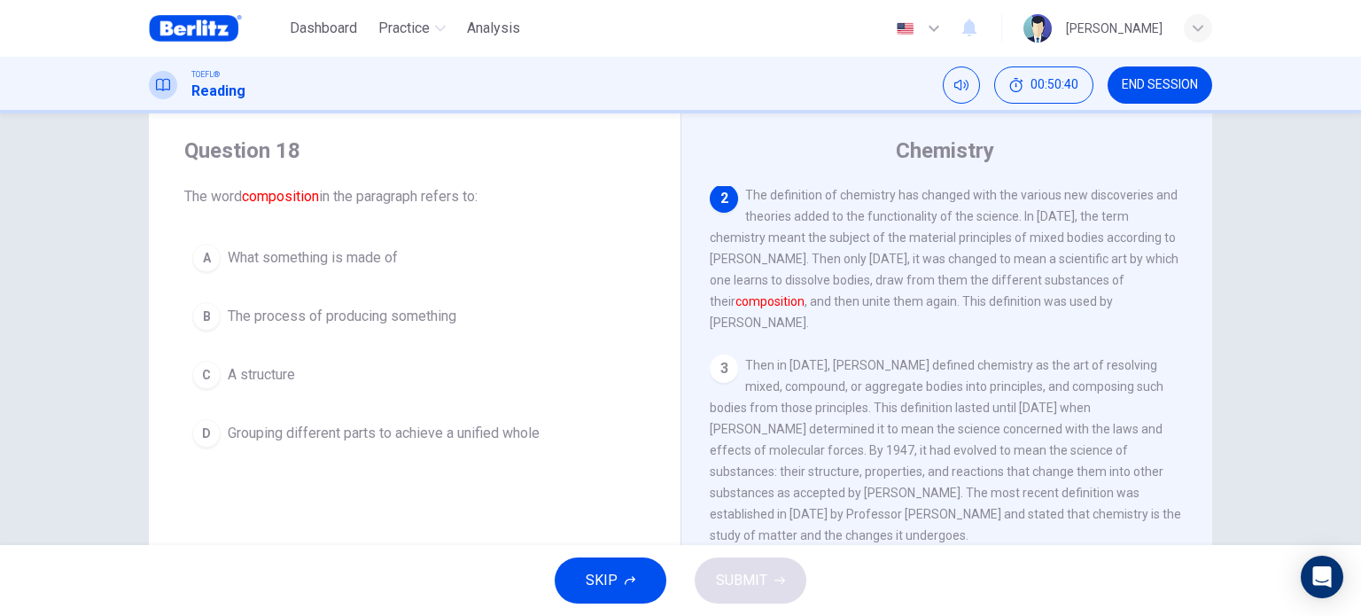
scroll to position [130, 0]
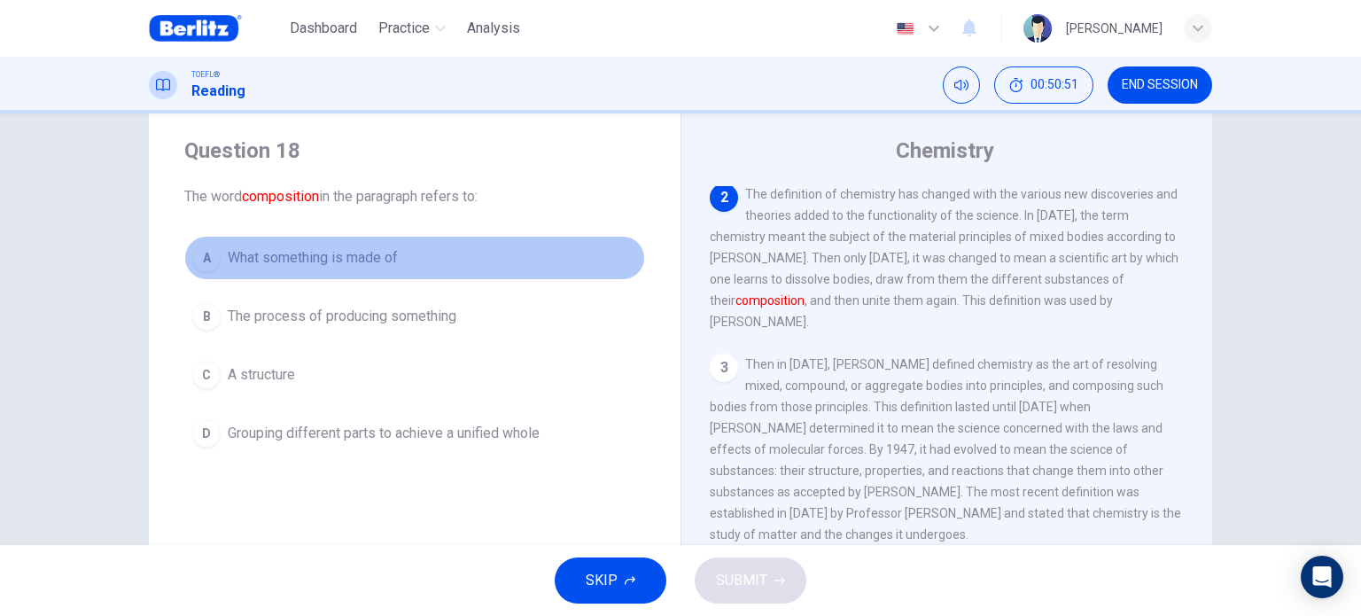
click at [362, 268] on button "A What something is made of" at bounding box center [414, 258] width 461 height 44
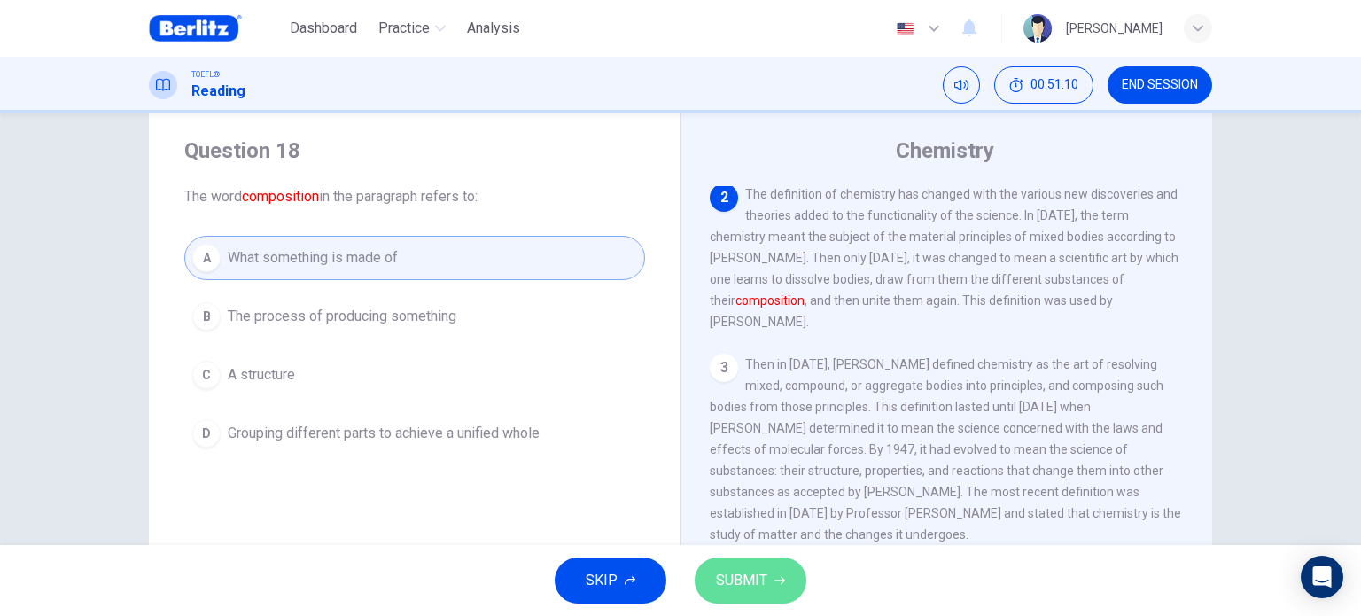
click at [780, 577] on icon "button" at bounding box center [779, 581] width 11 height 8
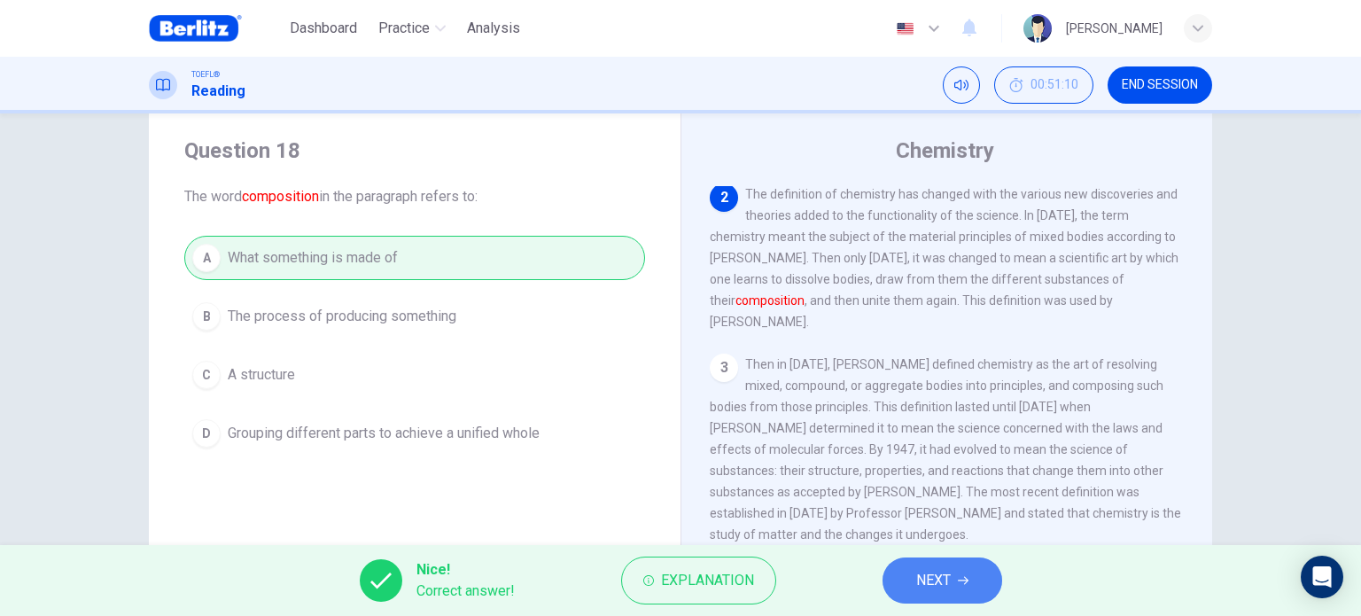
click at [934, 580] on span "NEXT" at bounding box center [933, 580] width 35 height 25
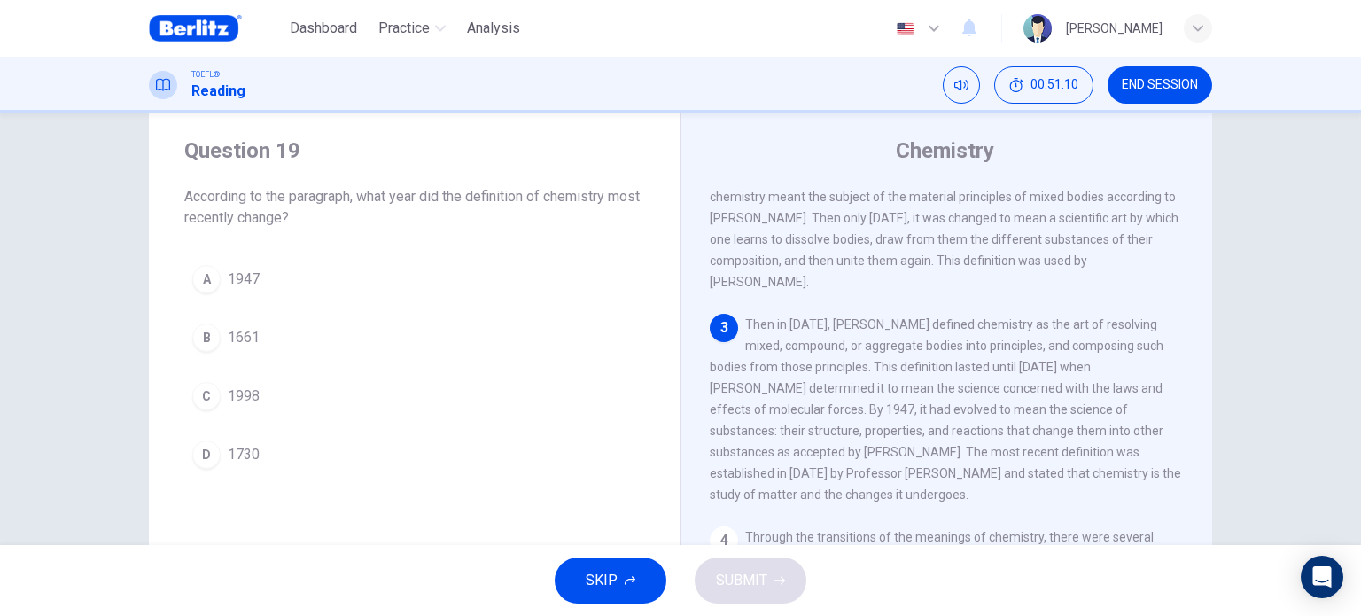
scroll to position [171, 0]
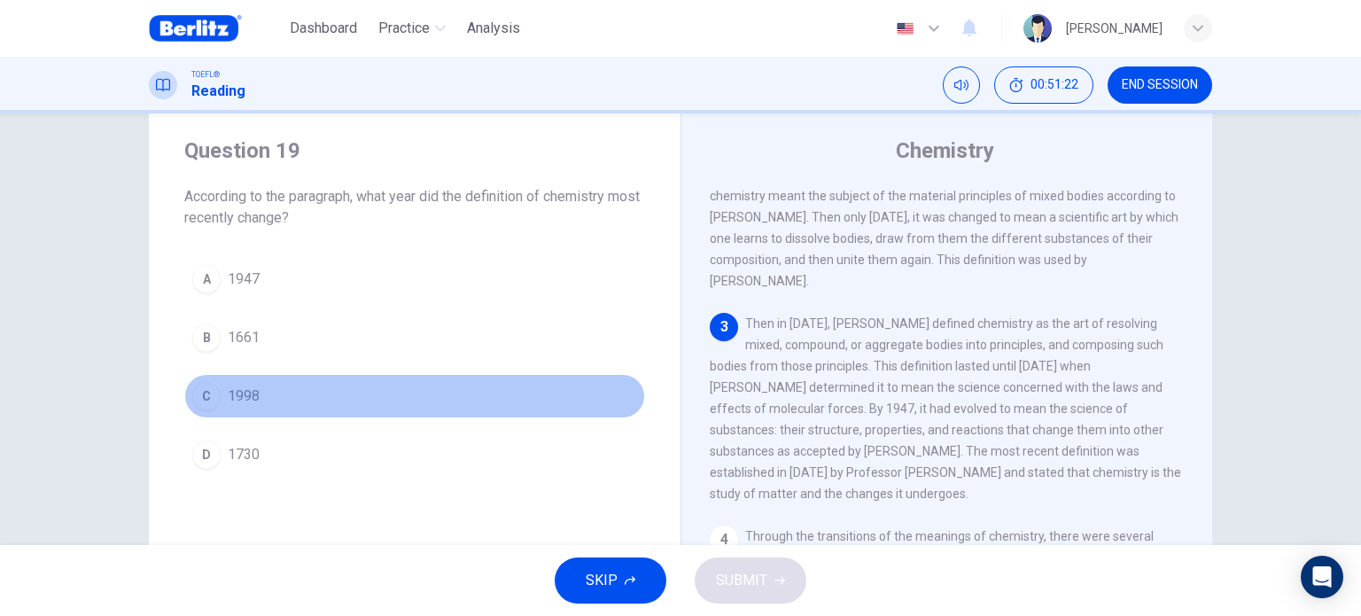
click at [292, 400] on button "C 1998" at bounding box center [414, 396] width 461 height 44
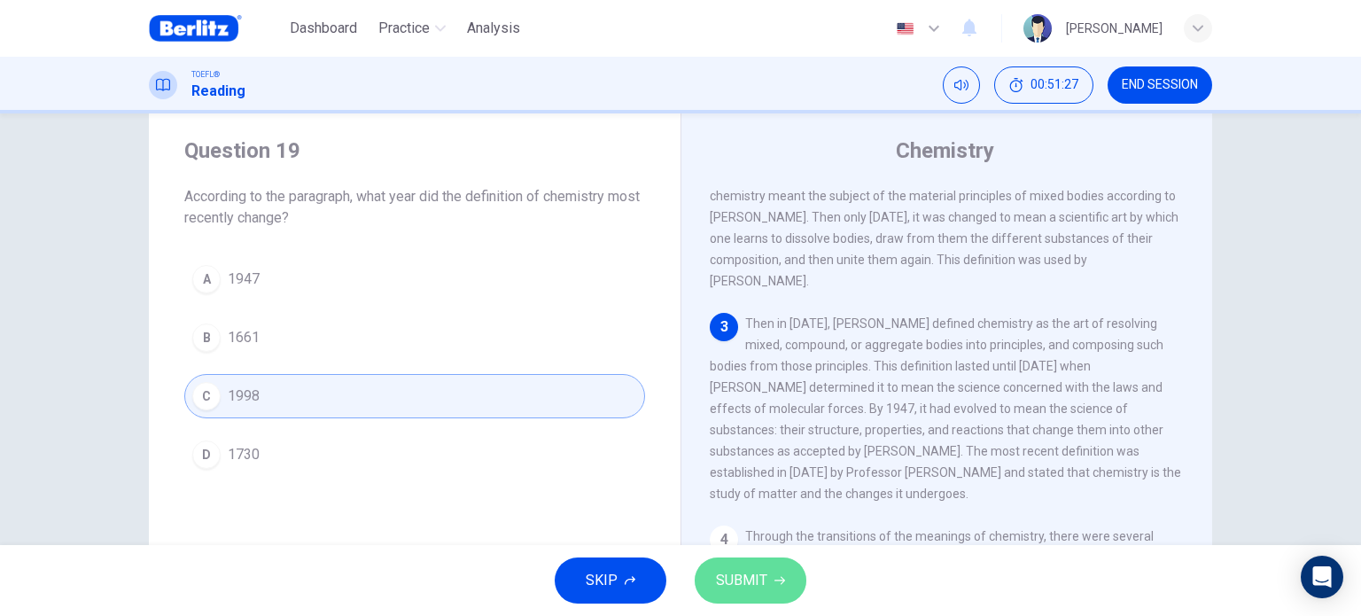
click at [730, 583] on span "SUBMIT" at bounding box center [741, 580] width 51 height 25
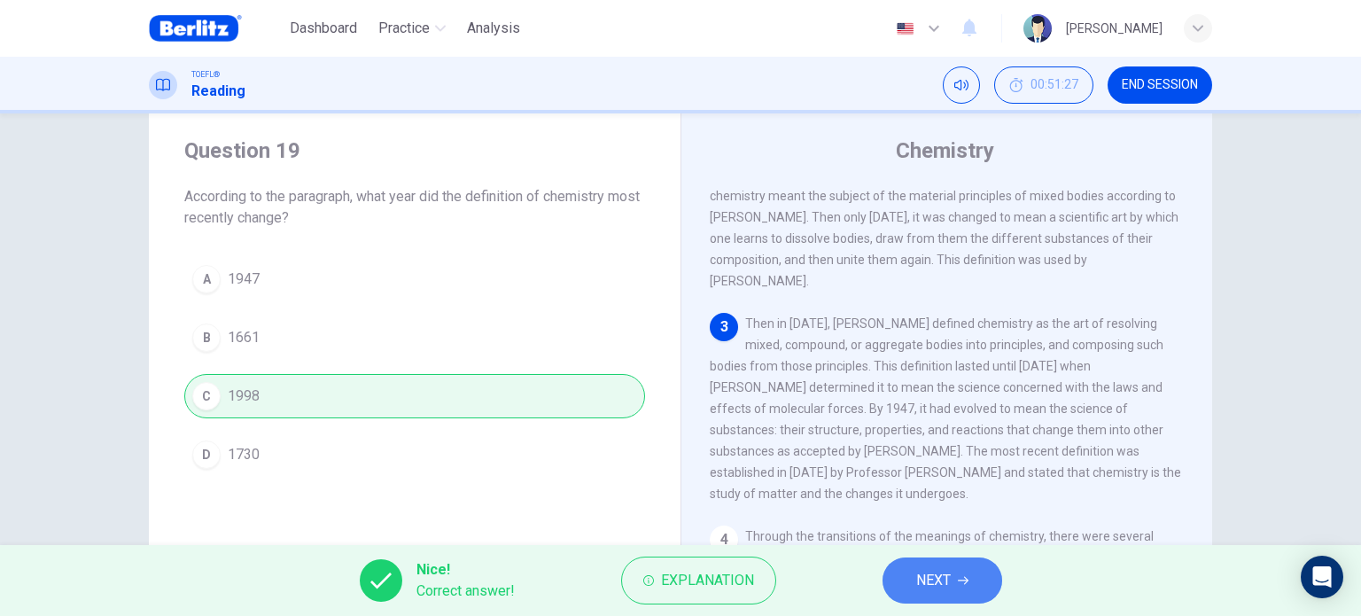
click at [913, 570] on button "NEXT" at bounding box center [943, 580] width 120 height 46
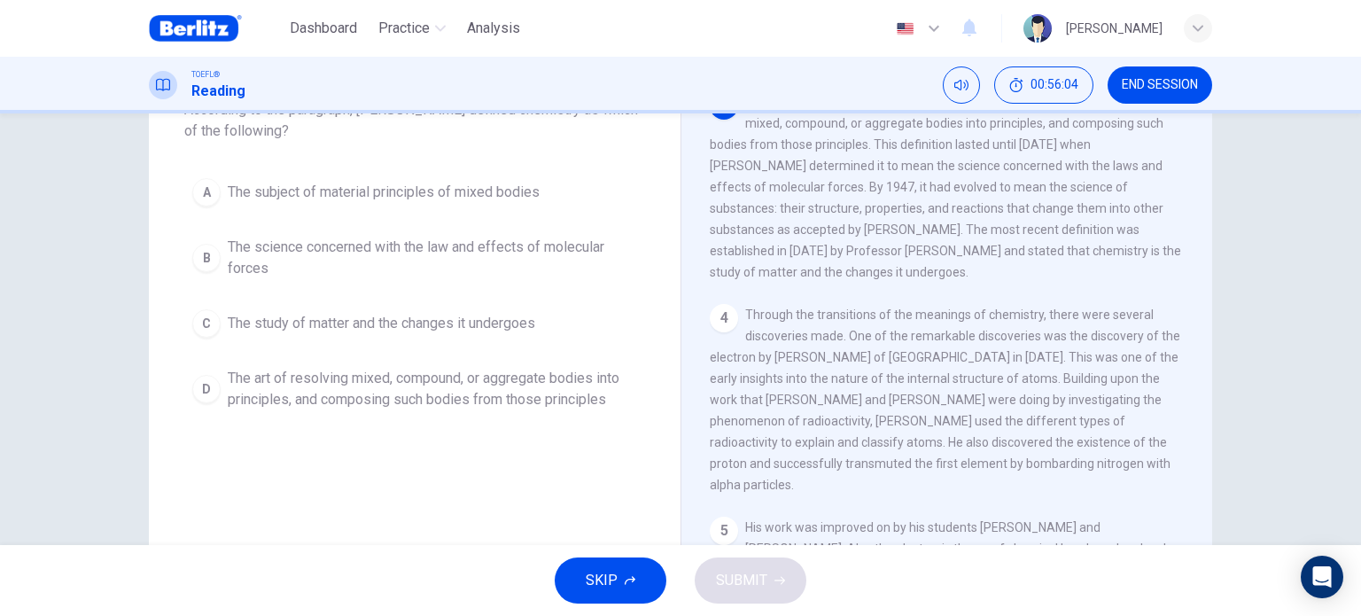
scroll to position [129, 0]
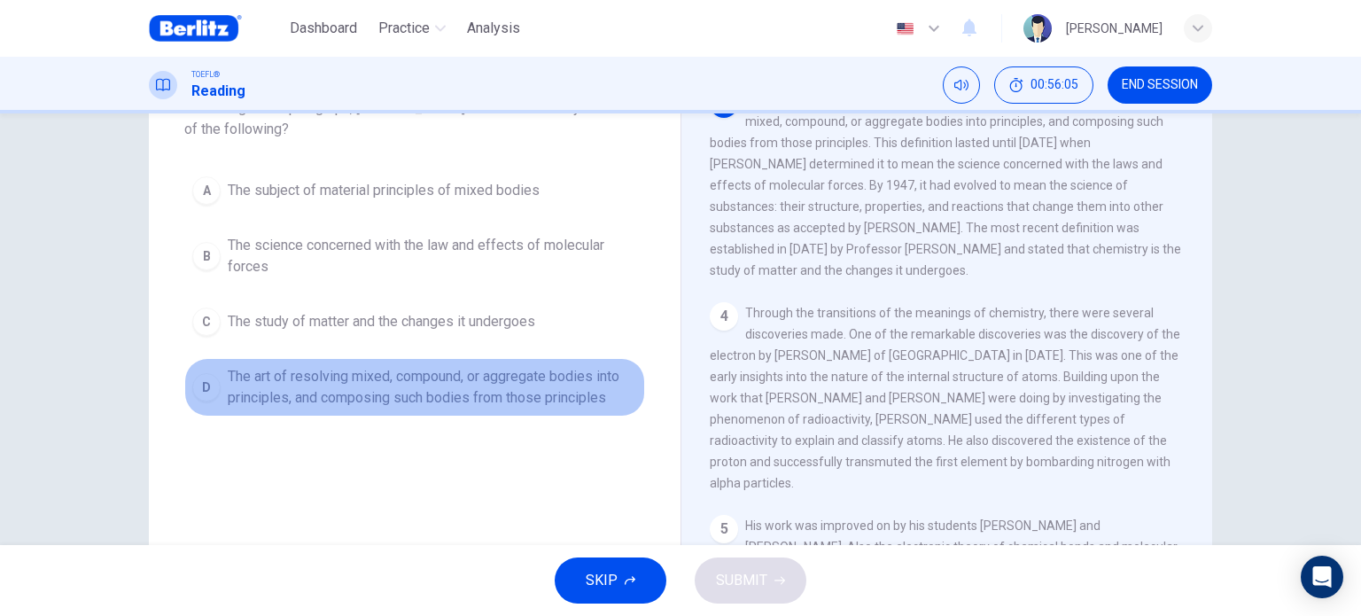
click at [416, 392] on span "The art of resolving mixed, compound, or aggregate bodies into principles, and …" at bounding box center [432, 387] width 409 height 43
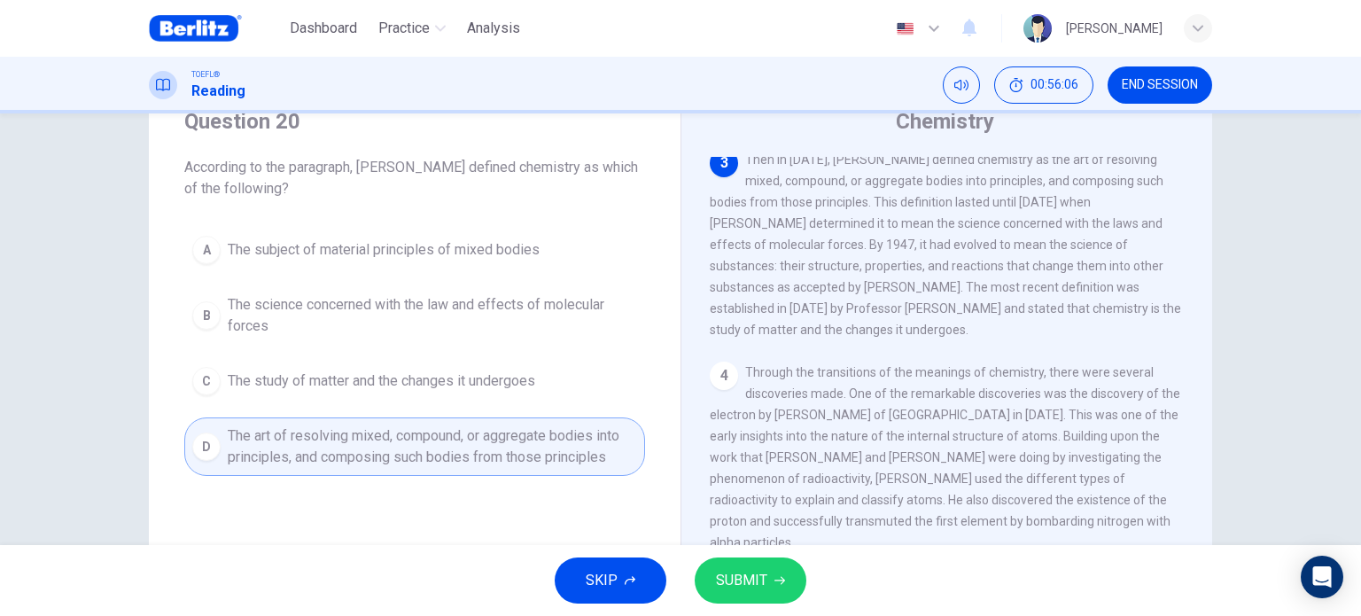
scroll to position [69, 0]
click at [778, 579] on icon "button" at bounding box center [779, 580] width 11 height 11
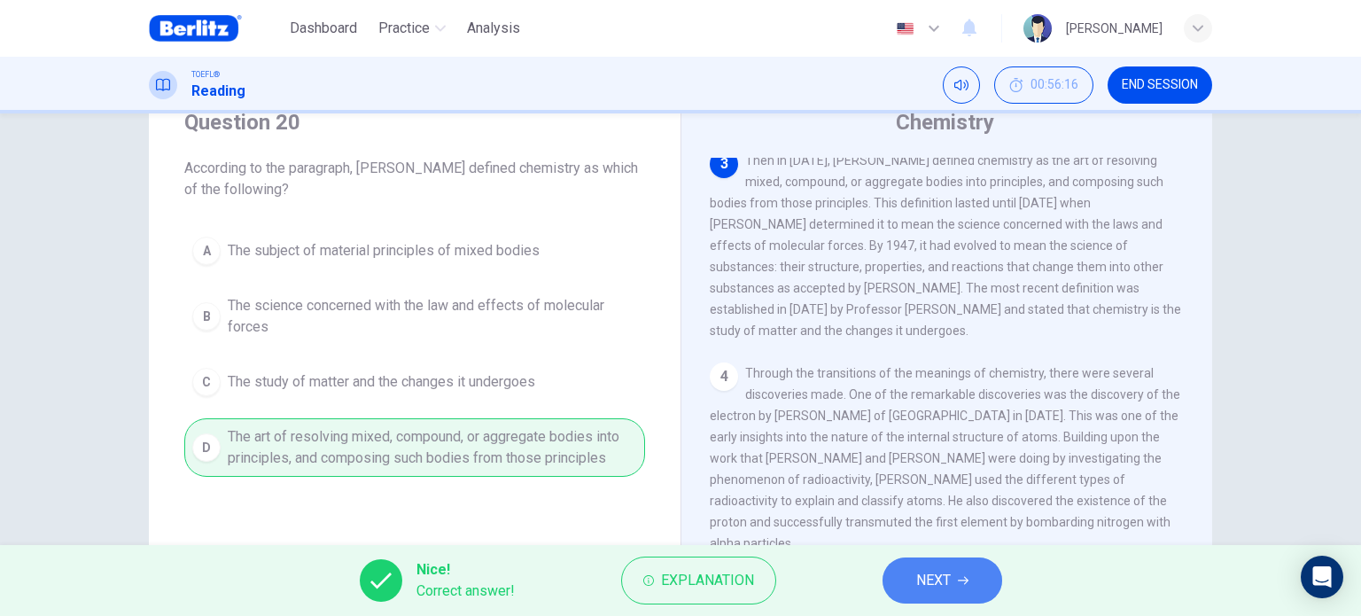
click at [911, 590] on button "NEXT" at bounding box center [943, 580] width 120 height 46
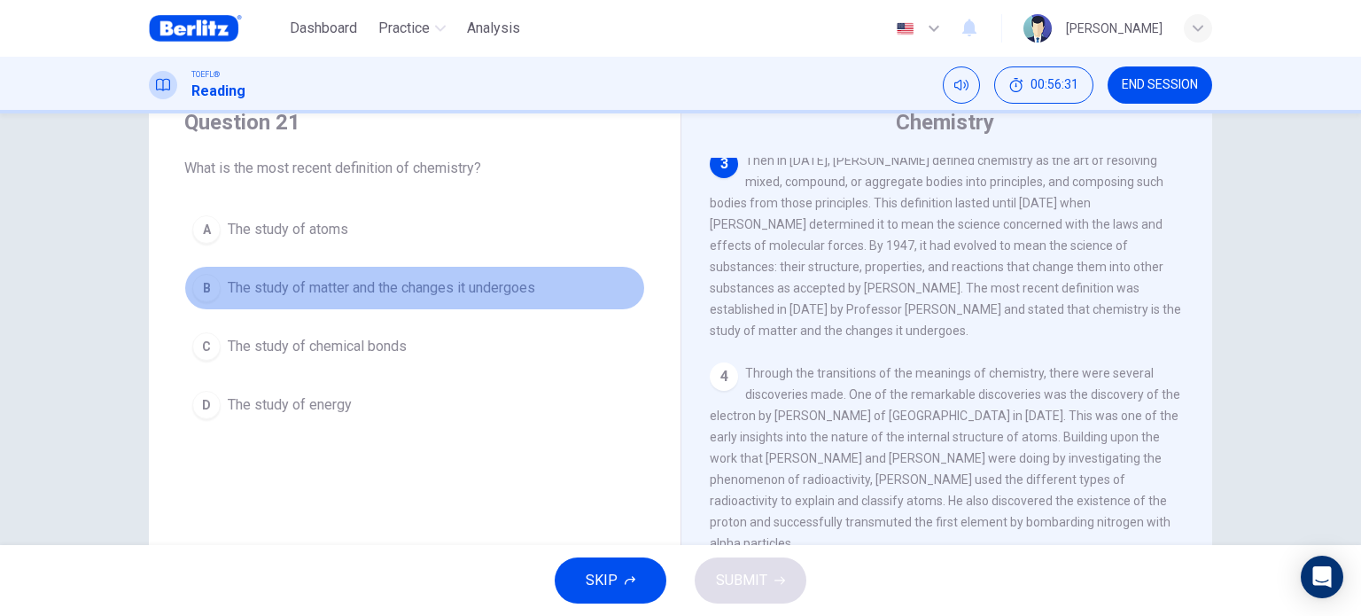
click at [470, 288] on span "The study of matter and the changes it undergoes" at bounding box center [381, 287] width 307 height 21
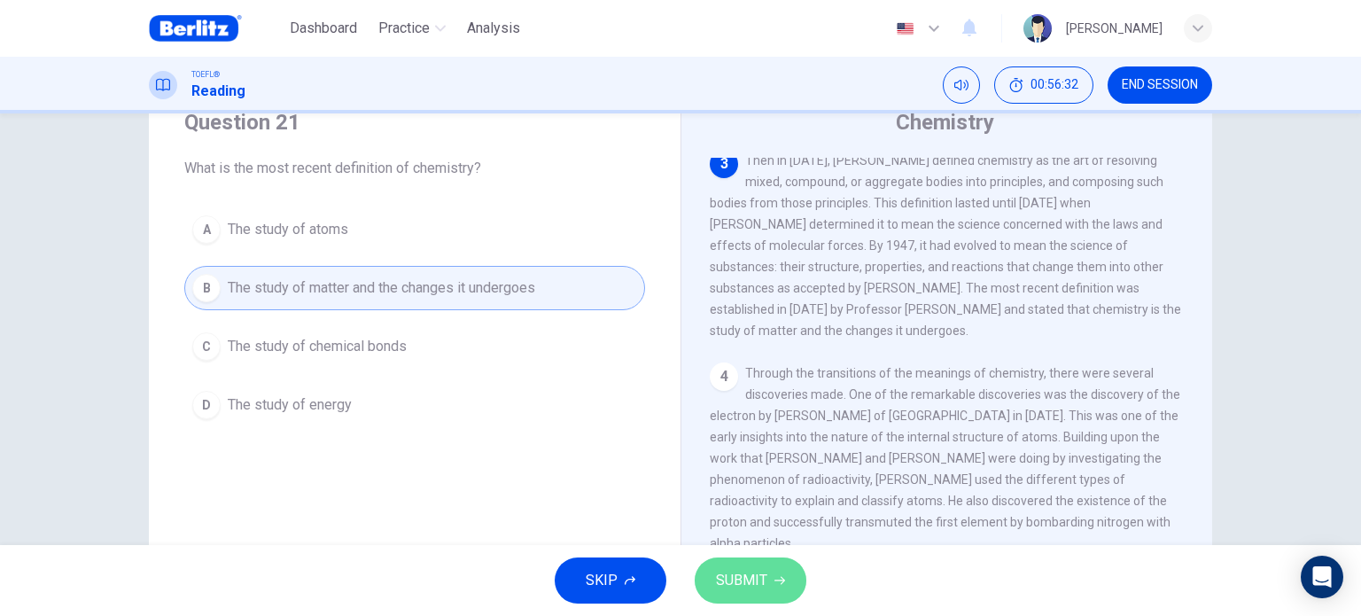
click at [750, 577] on span "SUBMIT" at bounding box center [741, 580] width 51 height 25
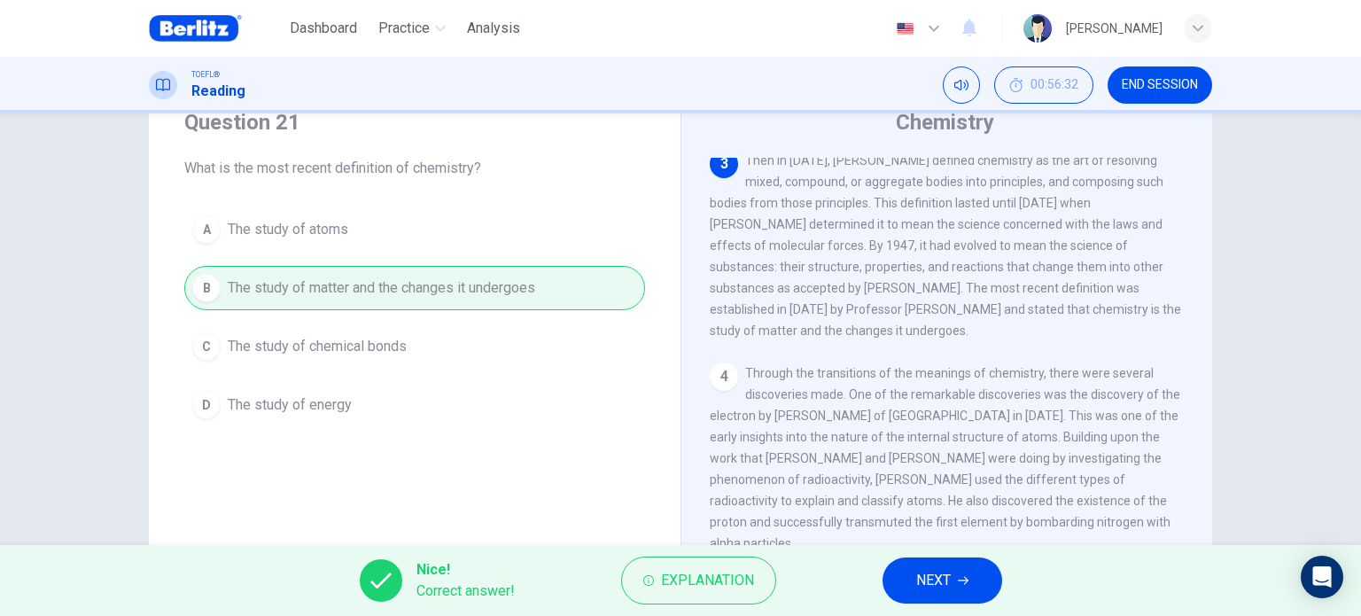
click at [936, 586] on span "NEXT" at bounding box center [933, 580] width 35 height 25
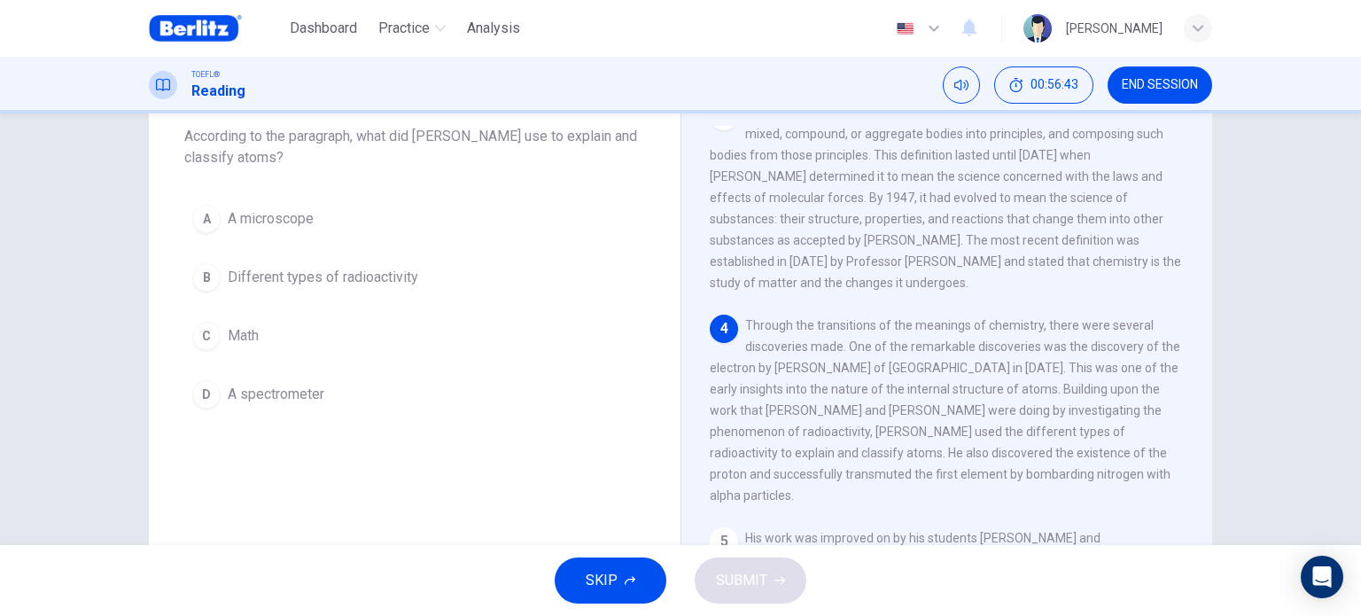
scroll to position [99, 0]
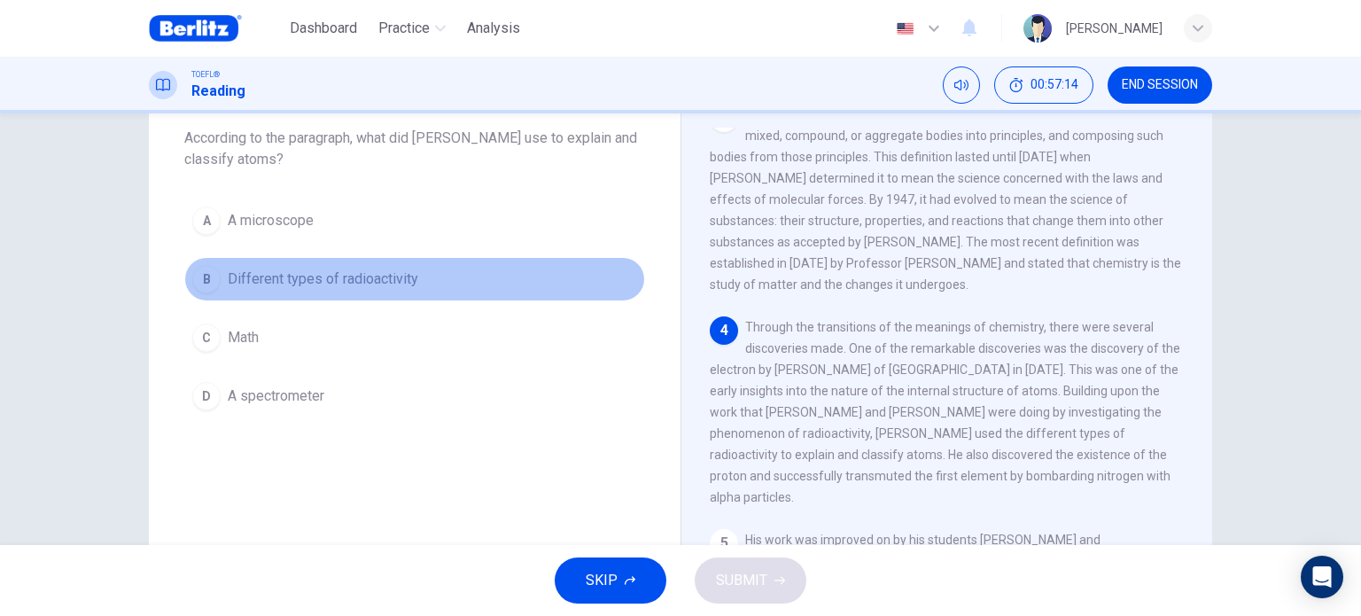
click at [314, 265] on button "B Different types of radioactivity" at bounding box center [414, 279] width 461 height 44
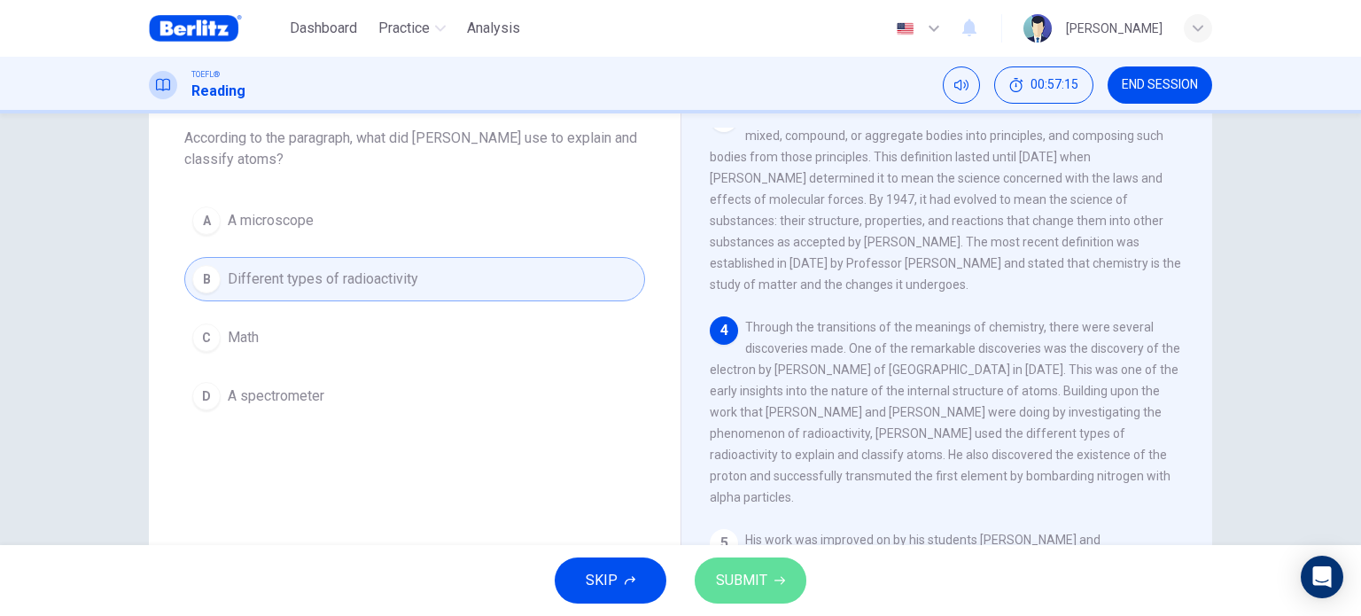
click at [751, 590] on span "SUBMIT" at bounding box center [741, 580] width 51 height 25
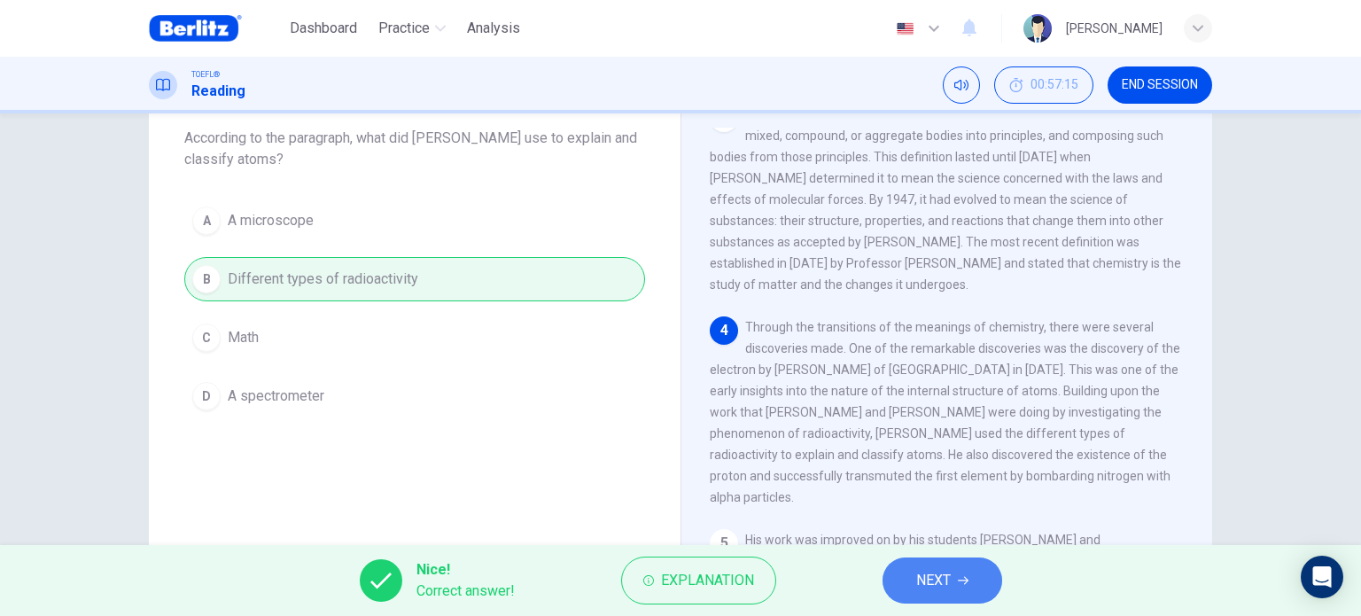
click at [948, 592] on span "NEXT" at bounding box center [933, 580] width 35 height 25
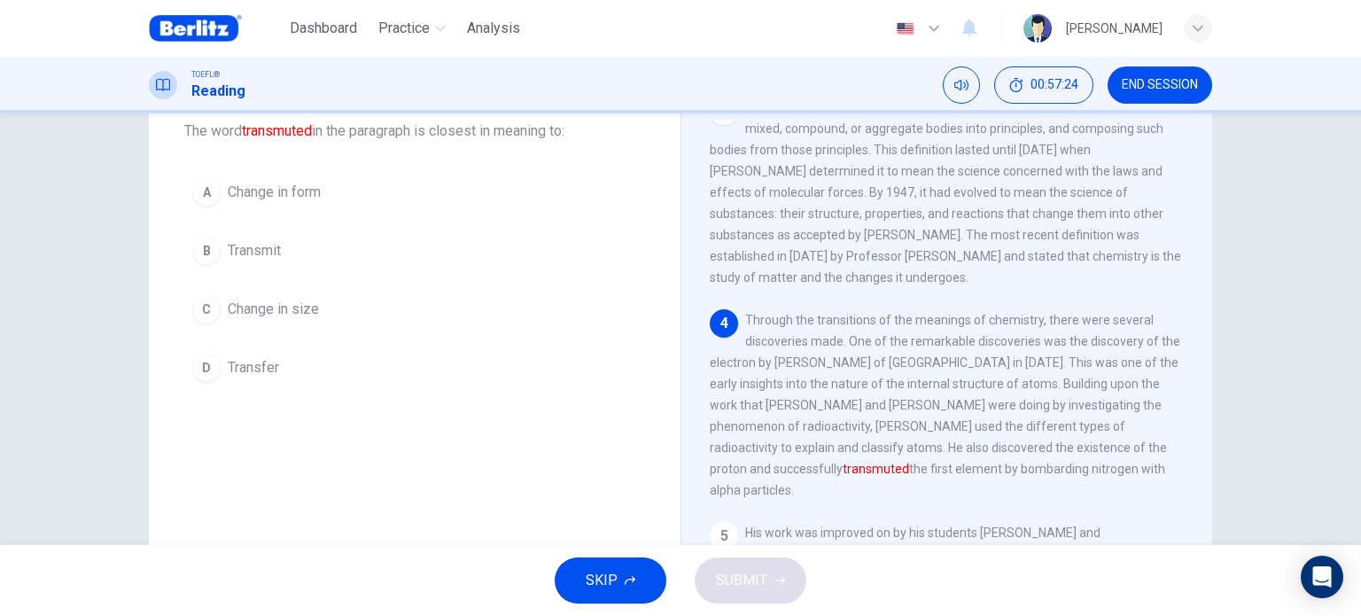
scroll to position [106, 0]
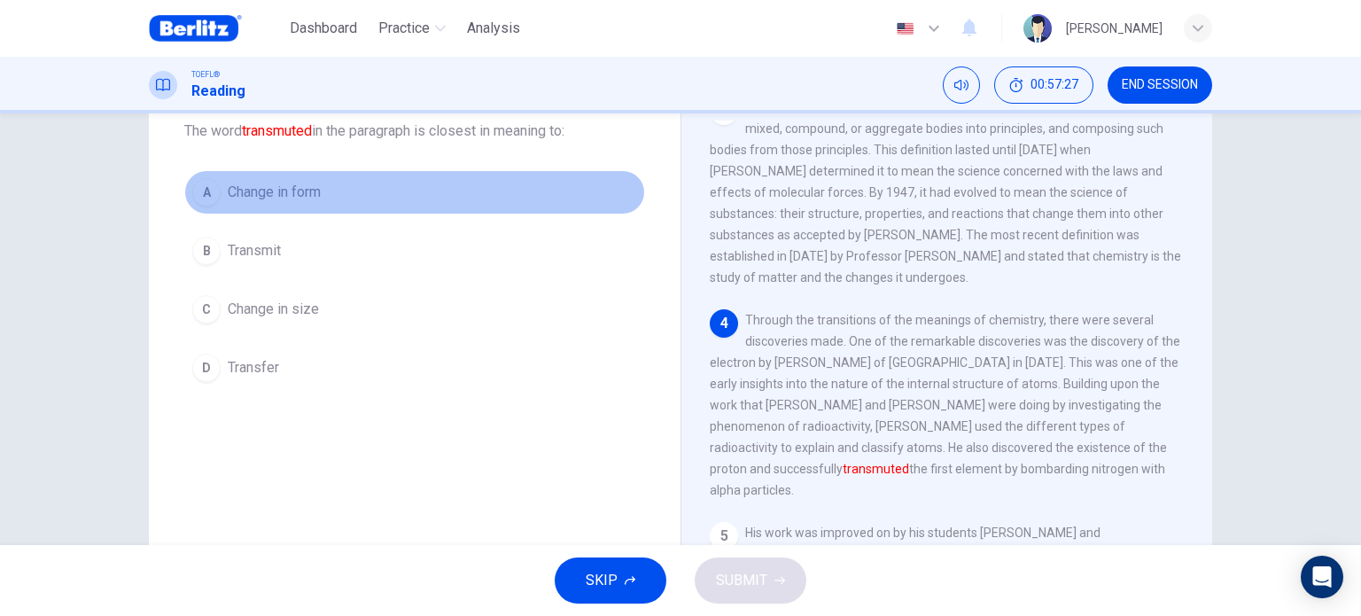
click at [321, 188] on button "A Change in form" at bounding box center [414, 192] width 461 height 44
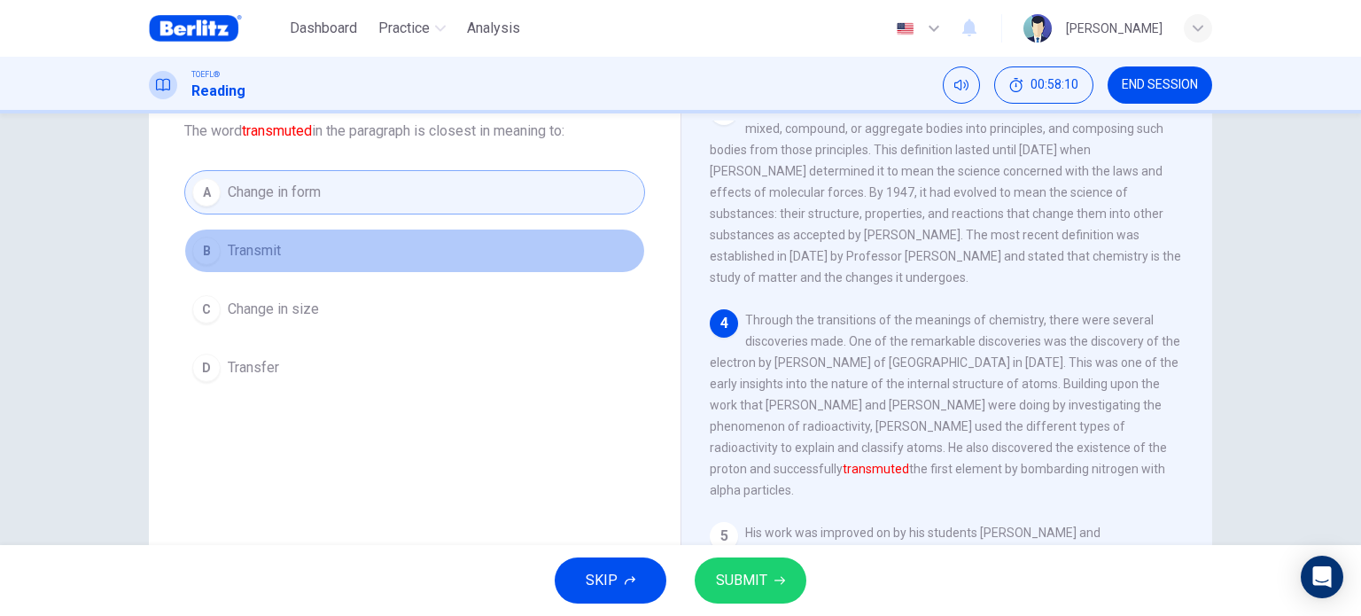
click at [293, 249] on button "B Transmit" at bounding box center [414, 251] width 461 height 44
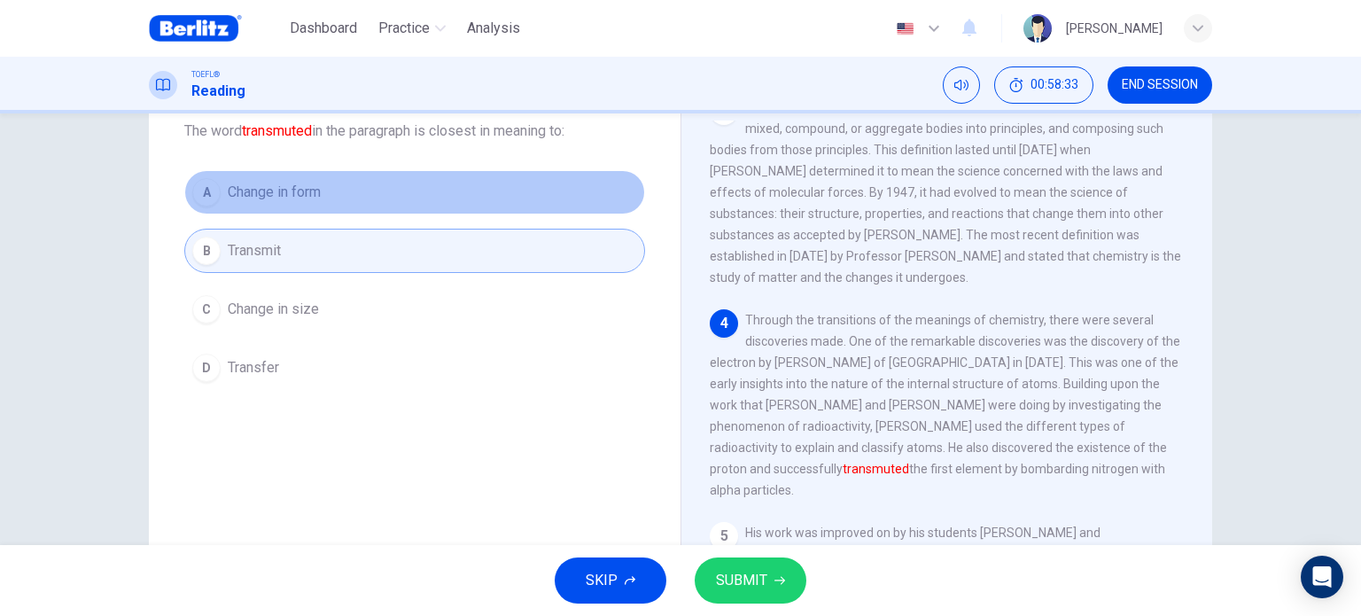
click at [338, 194] on button "A Change in form" at bounding box center [414, 192] width 461 height 44
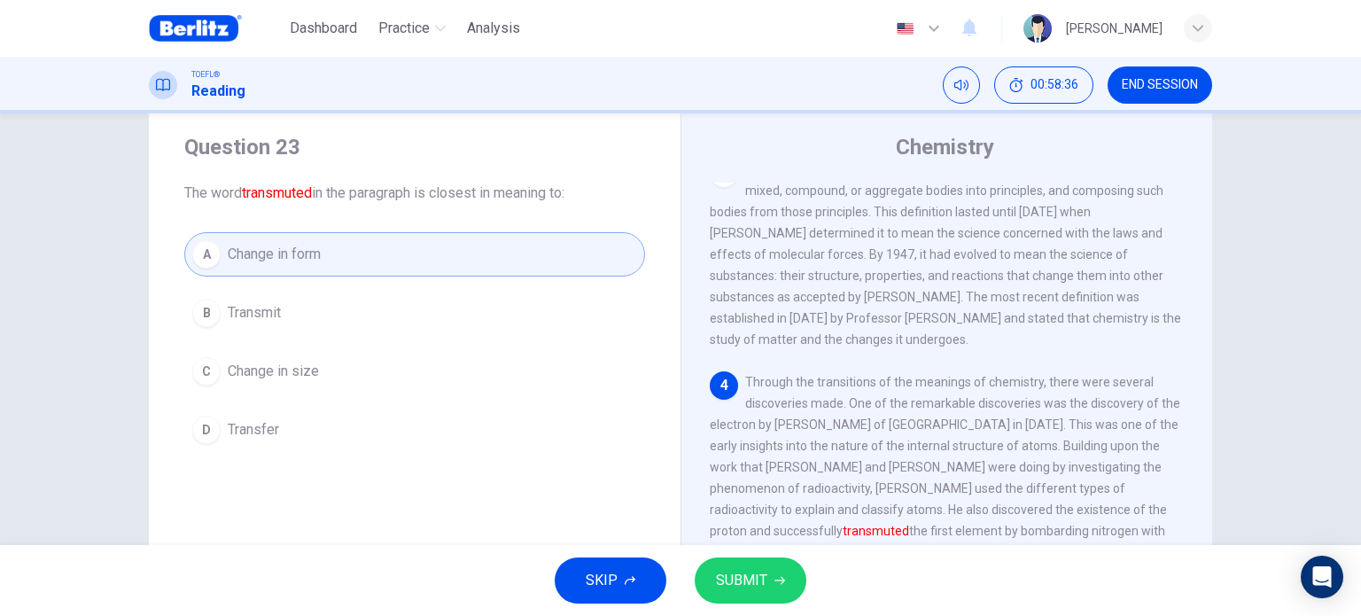
scroll to position [39, 0]
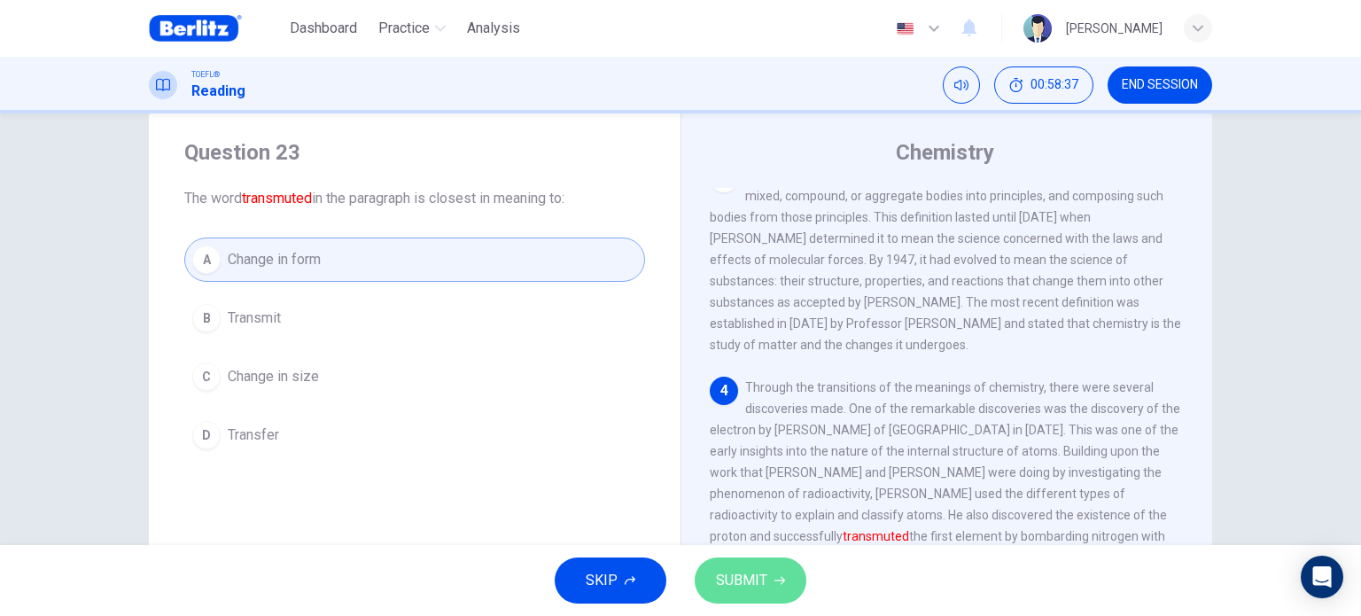
click at [761, 589] on span "SUBMIT" at bounding box center [741, 580] width 51 height 25
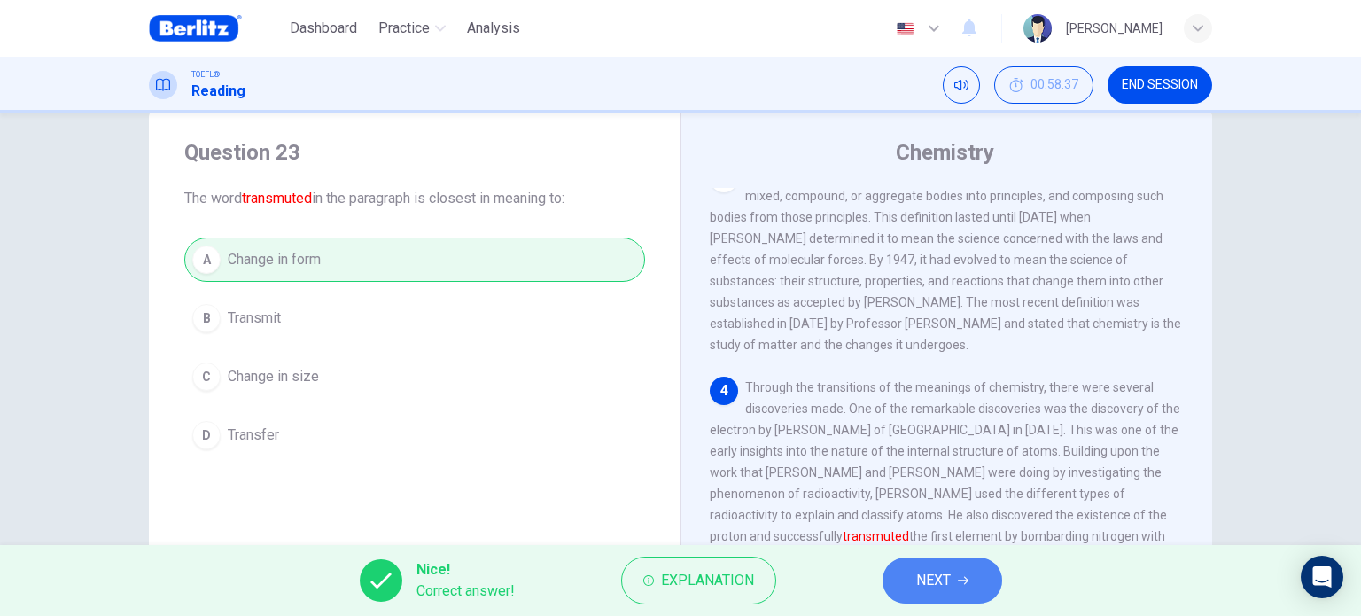
click at [912, 578] on button "NEXT" at bounding box center [943, 580] width 120 height 46
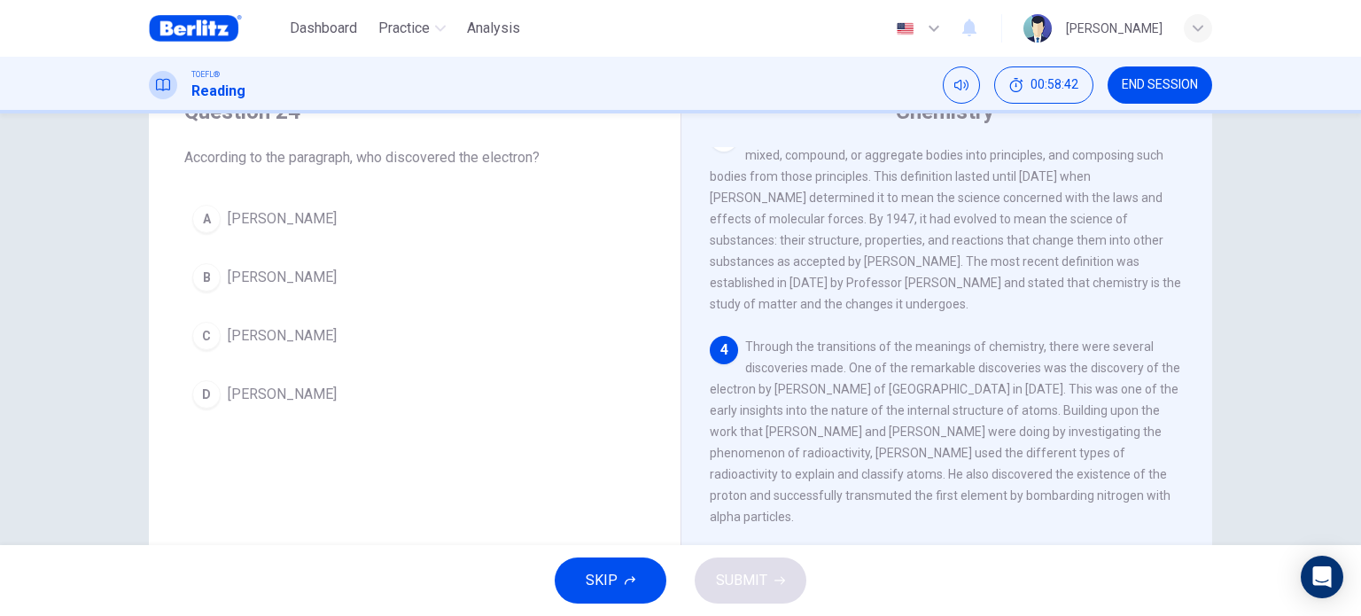
scroll to position [78, 0]
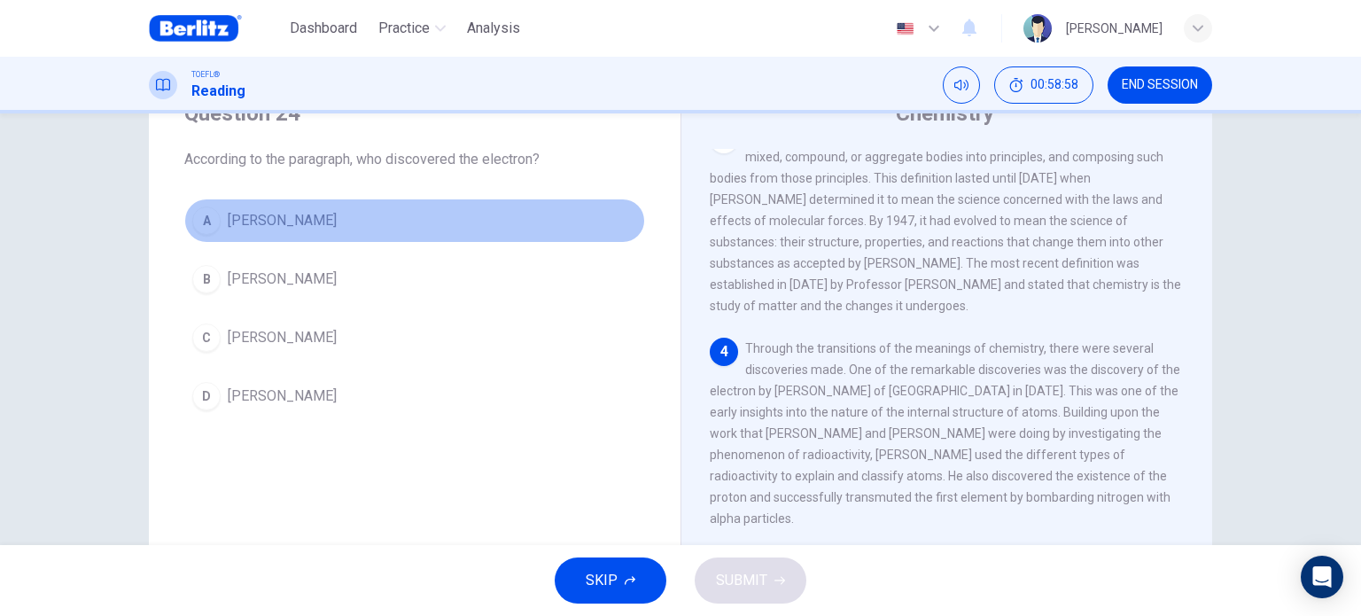
click at [287, 219] on span "[PERSON_NAME]" at bounding box center [282, 220] width 109 height 21
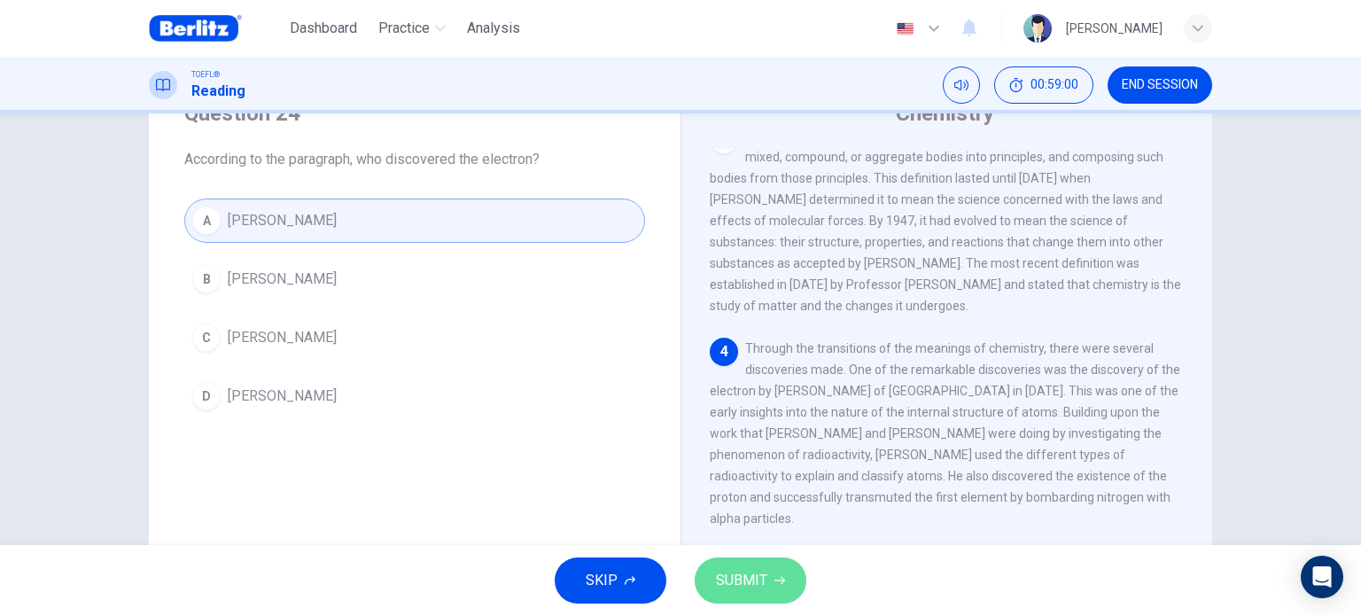
click at [727, 587] on span "SUBMIT" at bounding box center [741, 580] width 51 height 25
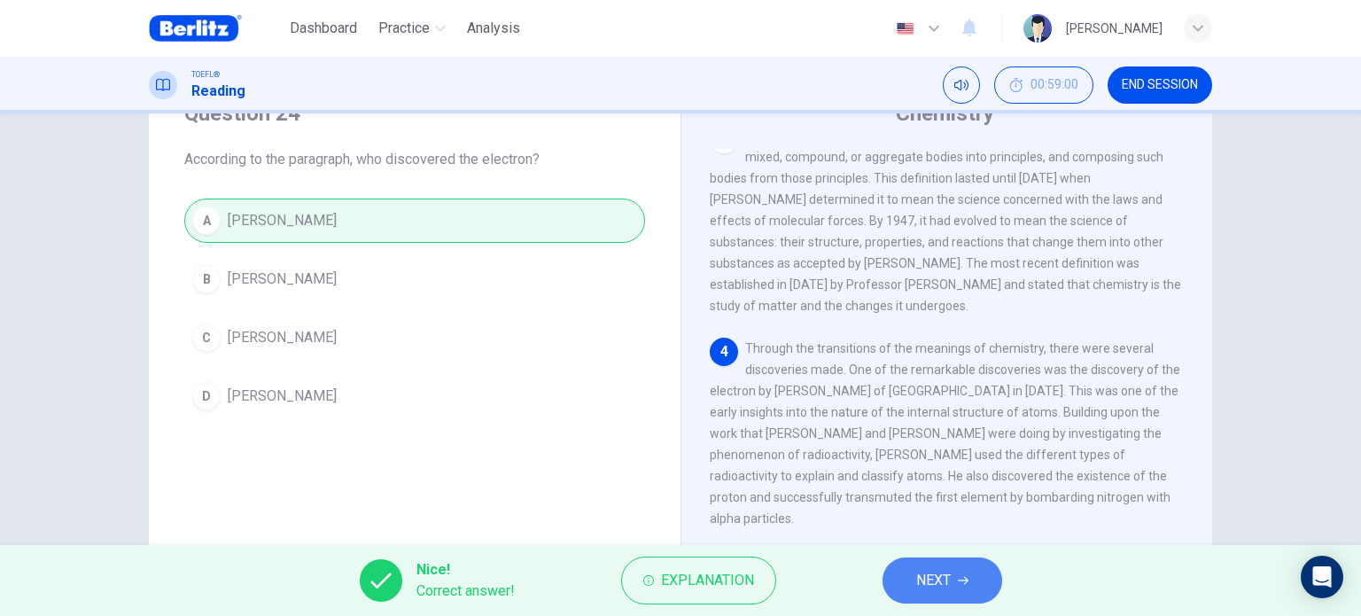
click at [917, 580] on span "NEXT" at bounding box center [933, 580] width 35 height 25
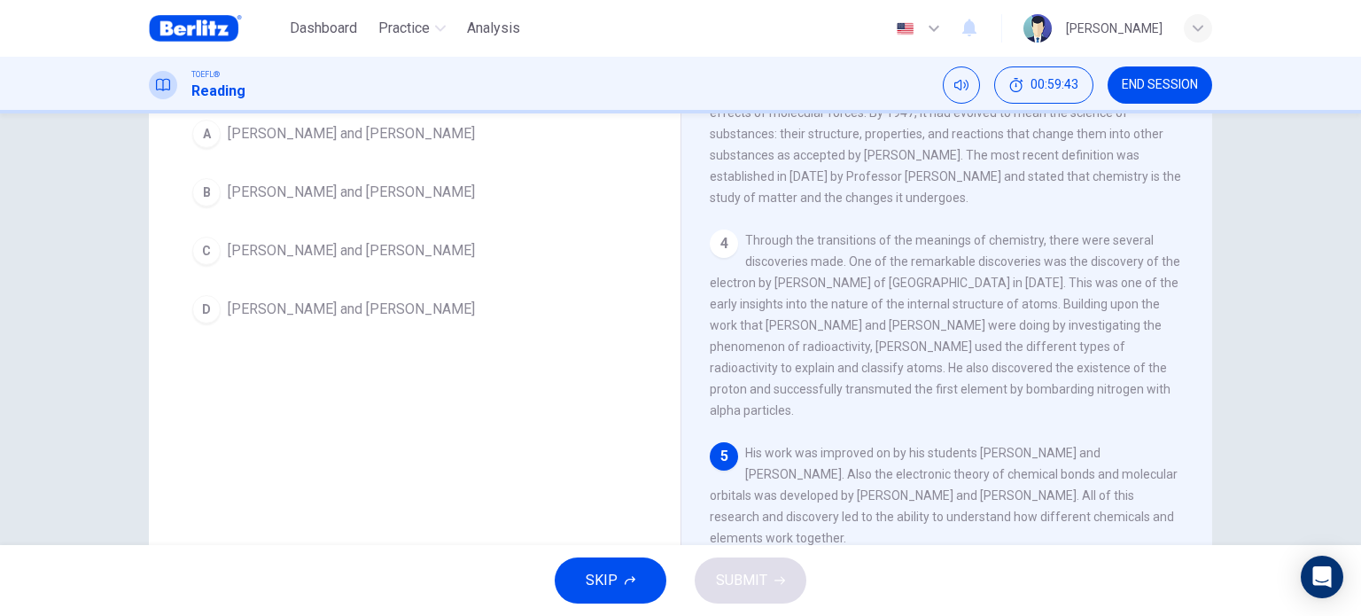
scroll to position [187, 0]
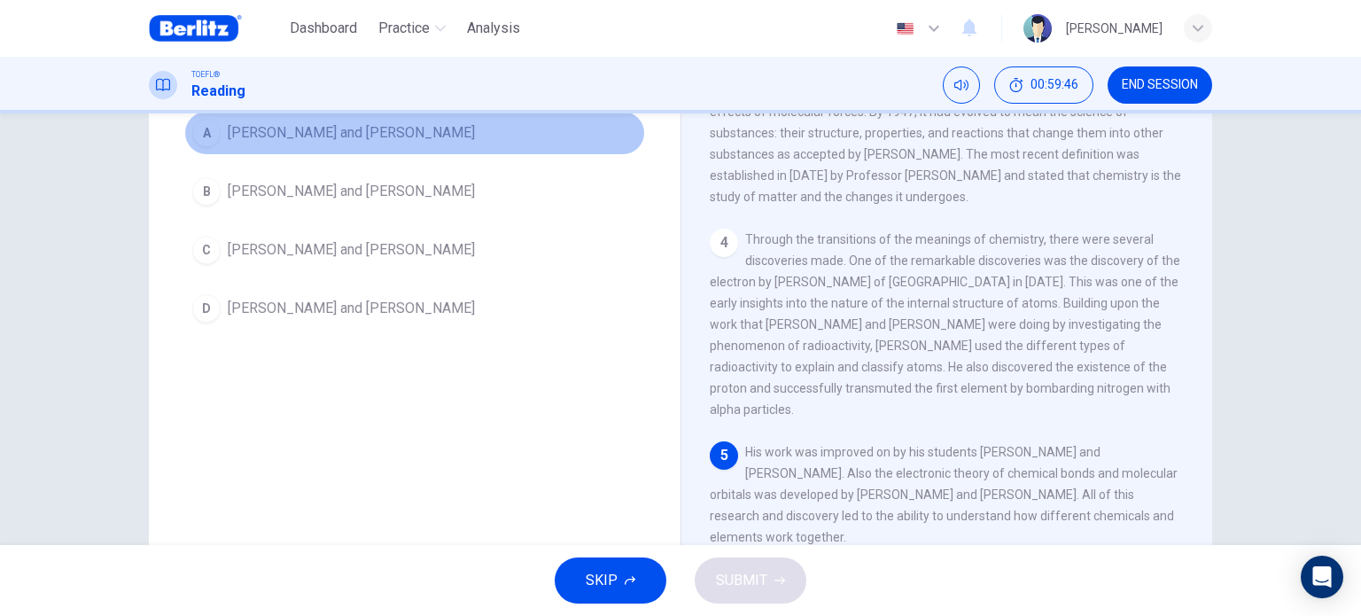
click at [350, 139] on span "[PERSON_NAME] and [PERSON_NAME]" at bounding box center [351, 132] width 247 height 21
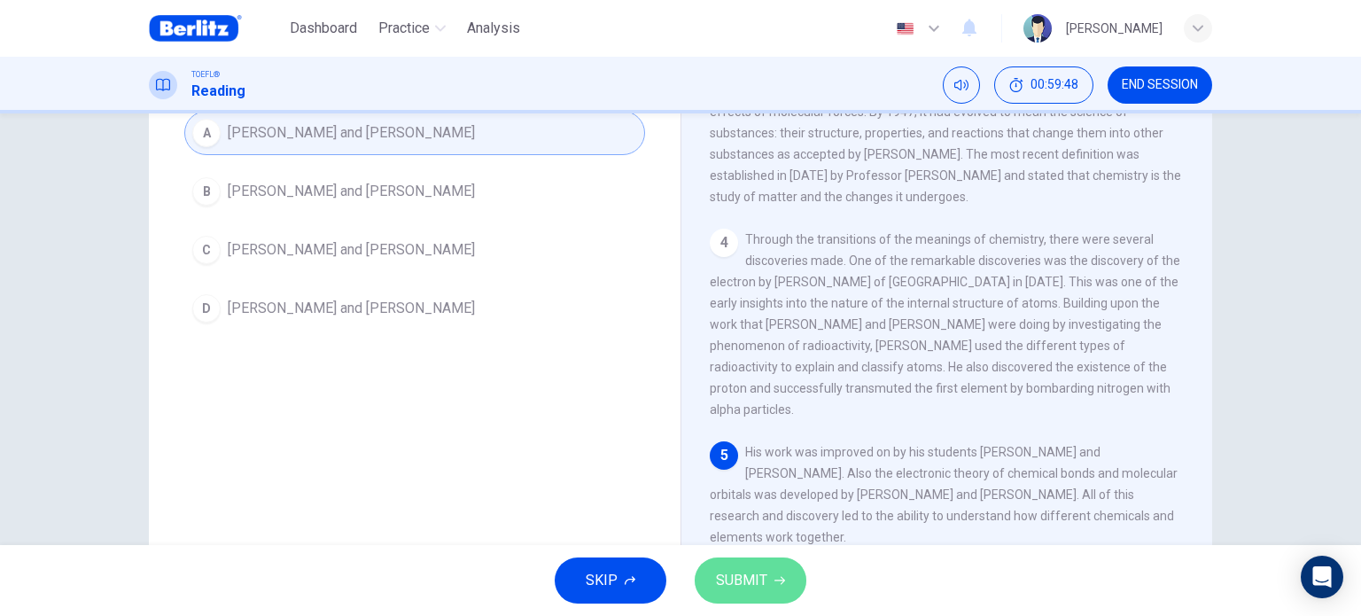
click at [730, 578] on span "SUBMIT" at bounding box center [741, 580] width 51 height 25
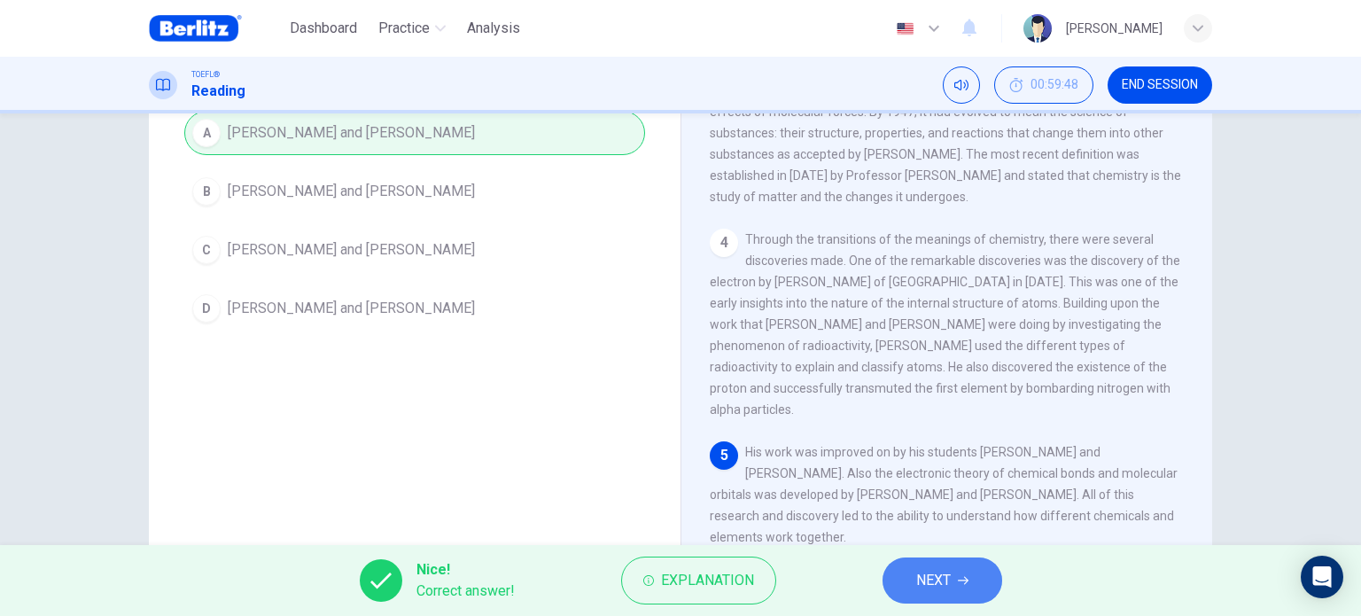
click at [954, 595] on button "NEXT" at bounding box center [943, 580] width 120 height 46
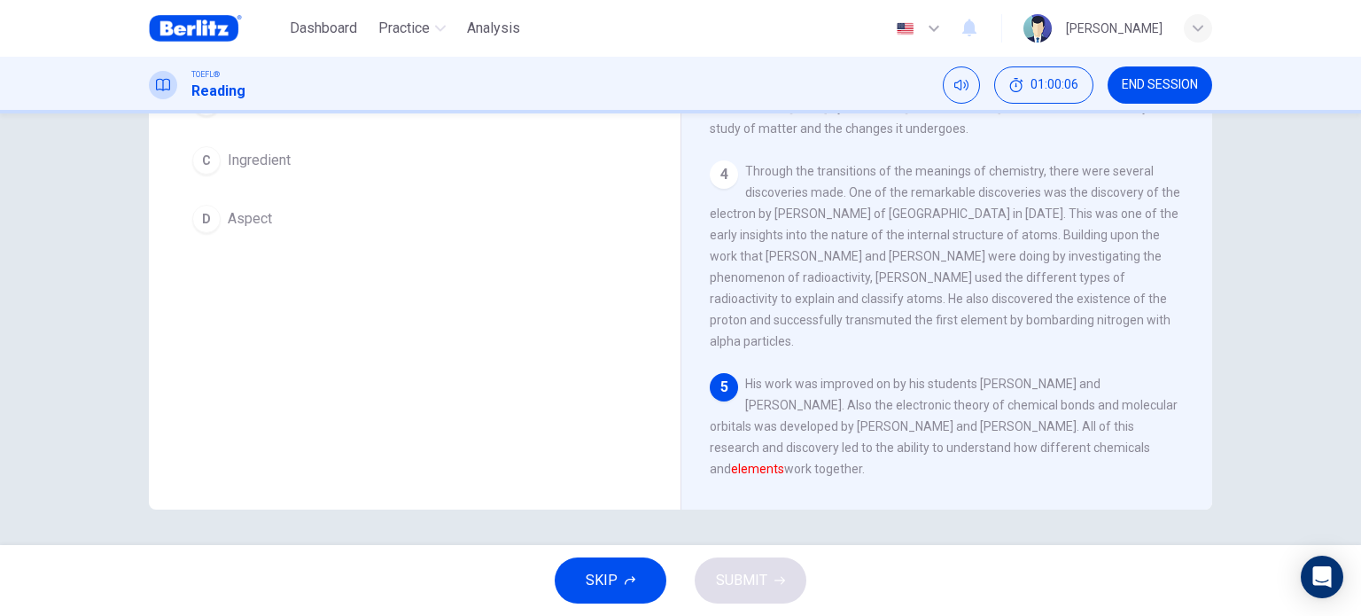
scroll to position [101, 0]
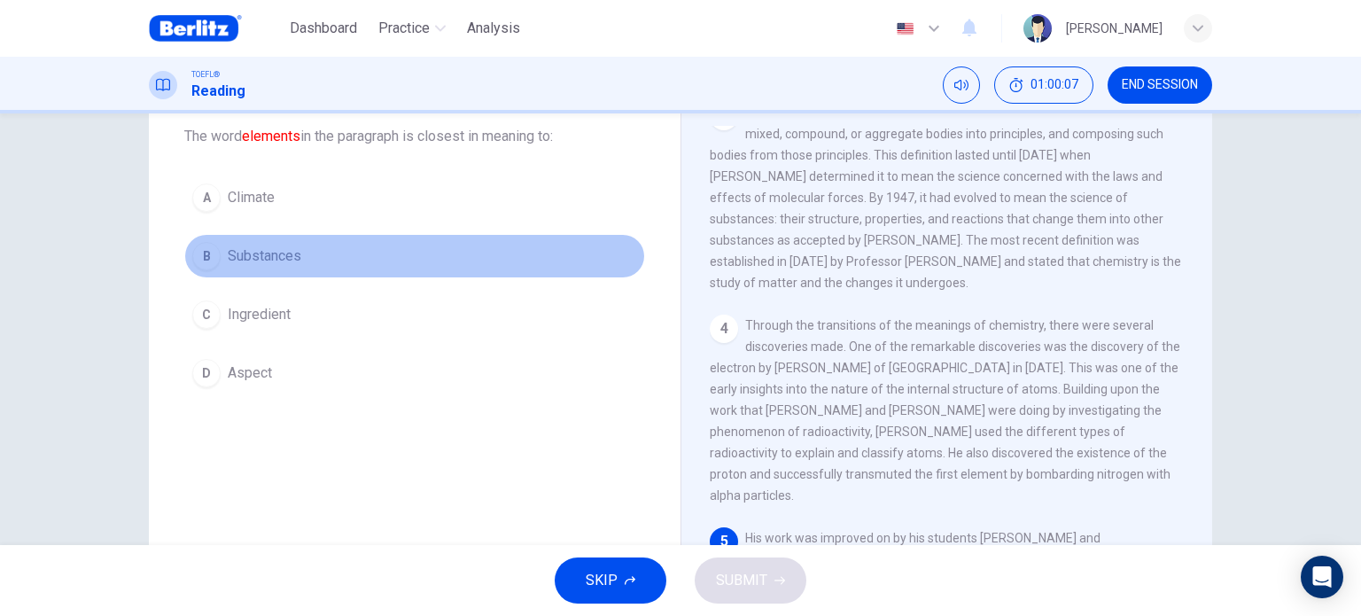
click at [305, 255] on button "B Substances" at bounding box center [414, 256] width 461 height 44
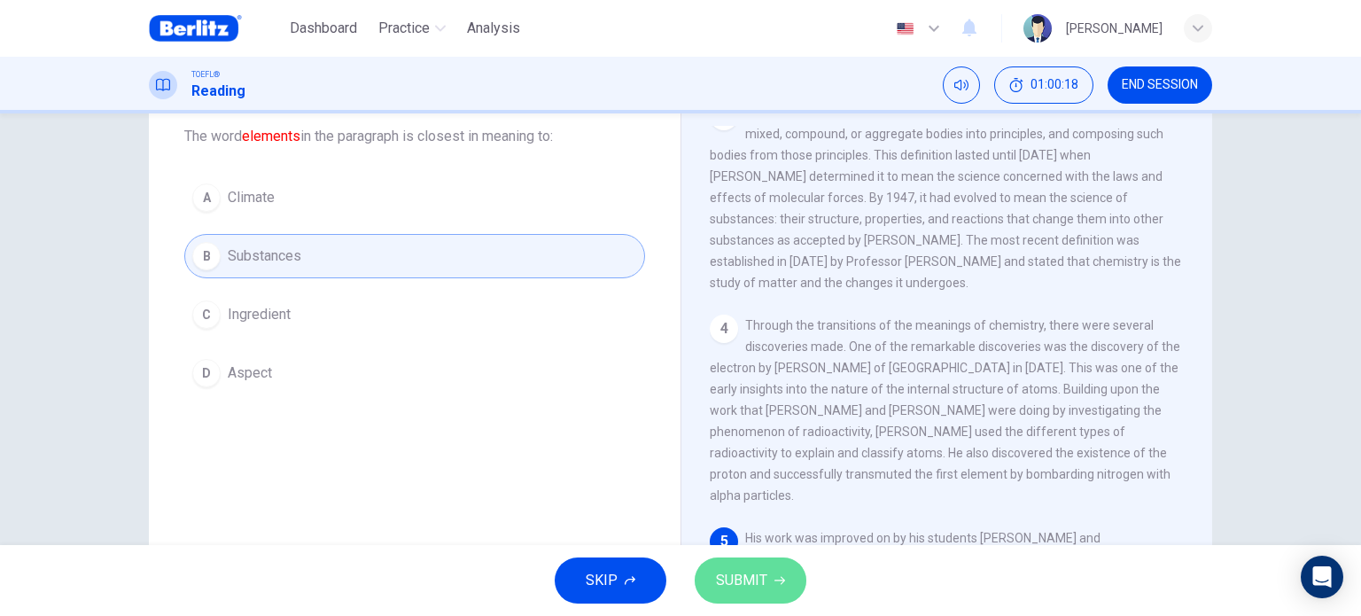
click at [739, 573] on span "SUBMIT" at bounding box center [741, 580] width 51 height 25
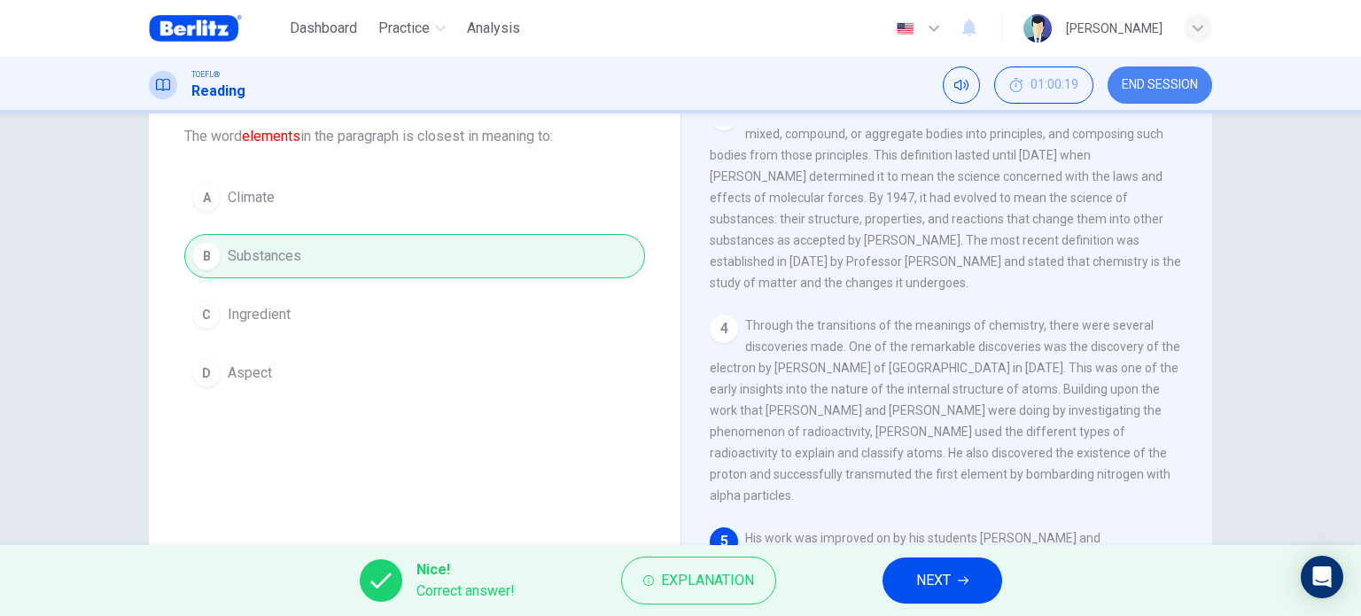
click at [1139, 93] on button "END SESSION" at bounding box center [1160, 84] width 105 height 37
